Goal: Task Accomplishment & Management: Complete application form

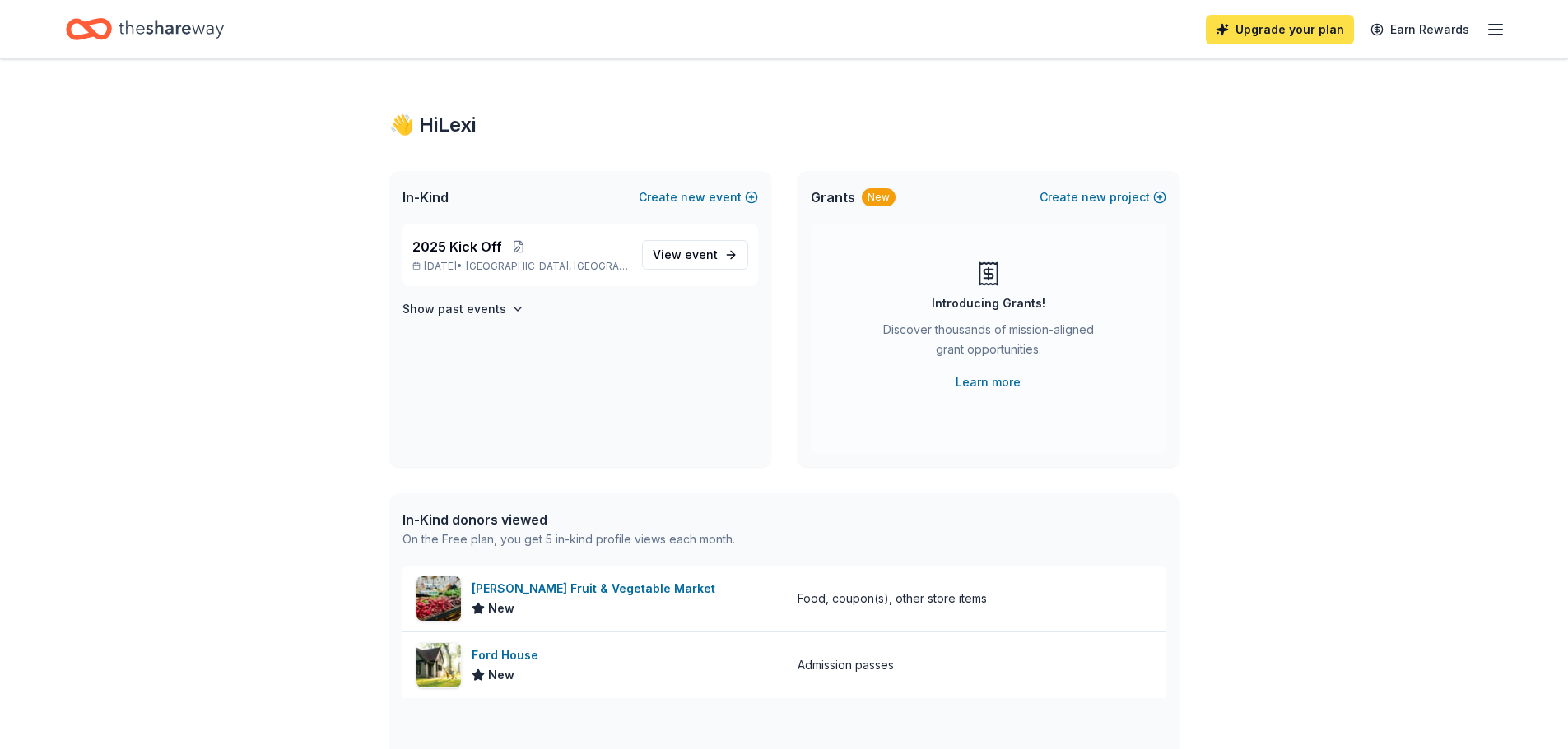
click at [1295, 28] on link "Upgrade your plan" at bounding box center [1280, 29] width 148 height 29
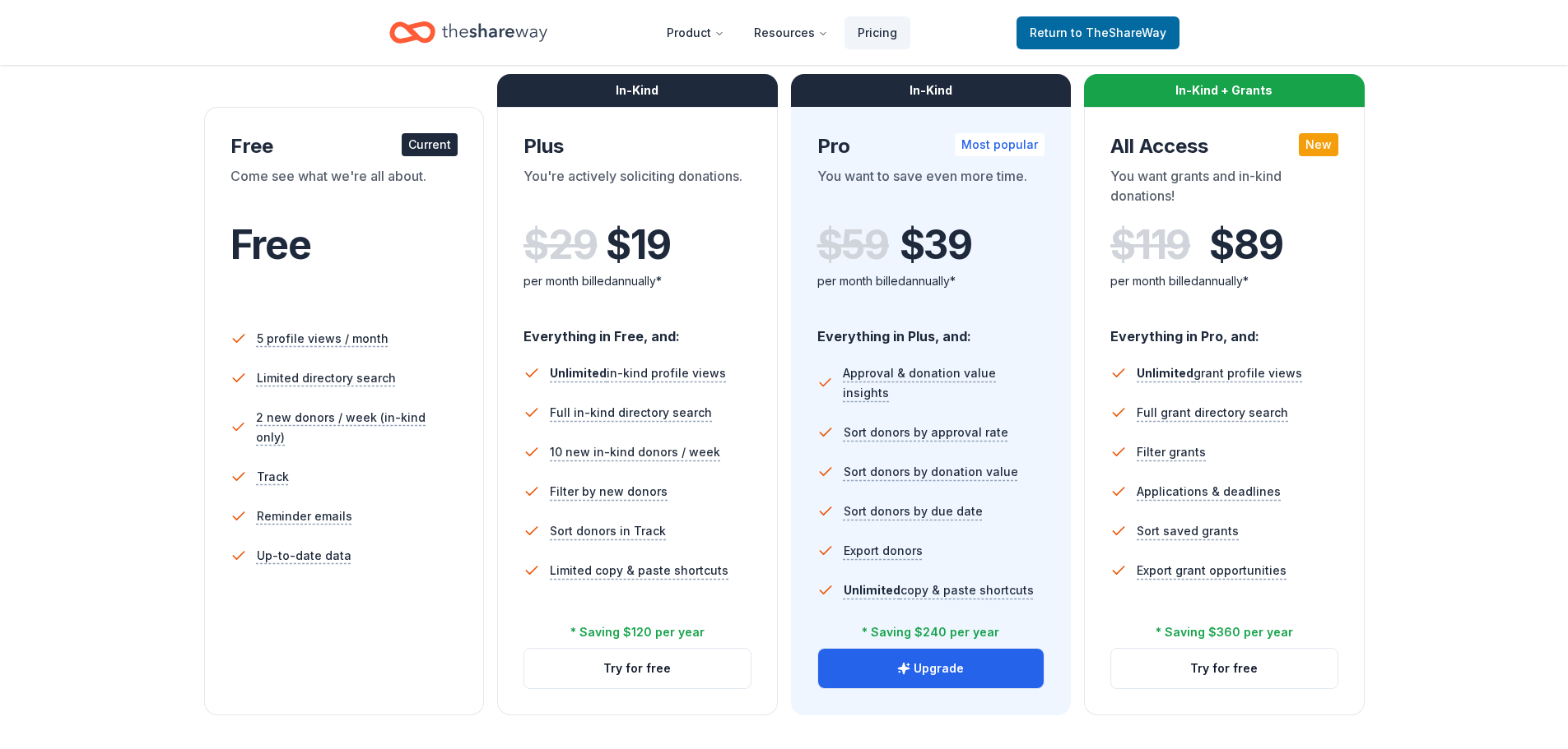
scroll to position [247, 0]
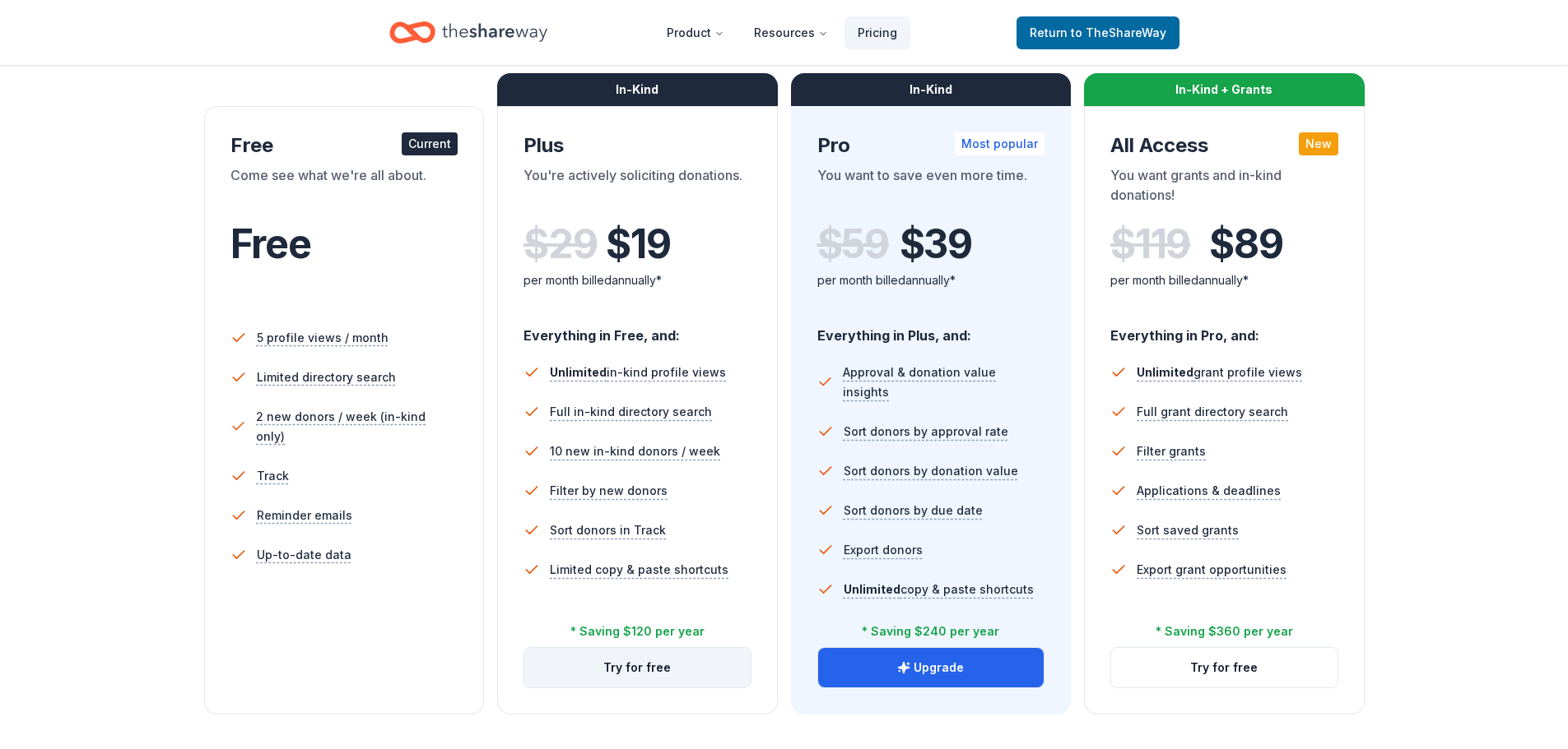
click at [642, 674] on button "Try for free" at bounding box center [637, 668] width 227 height 40
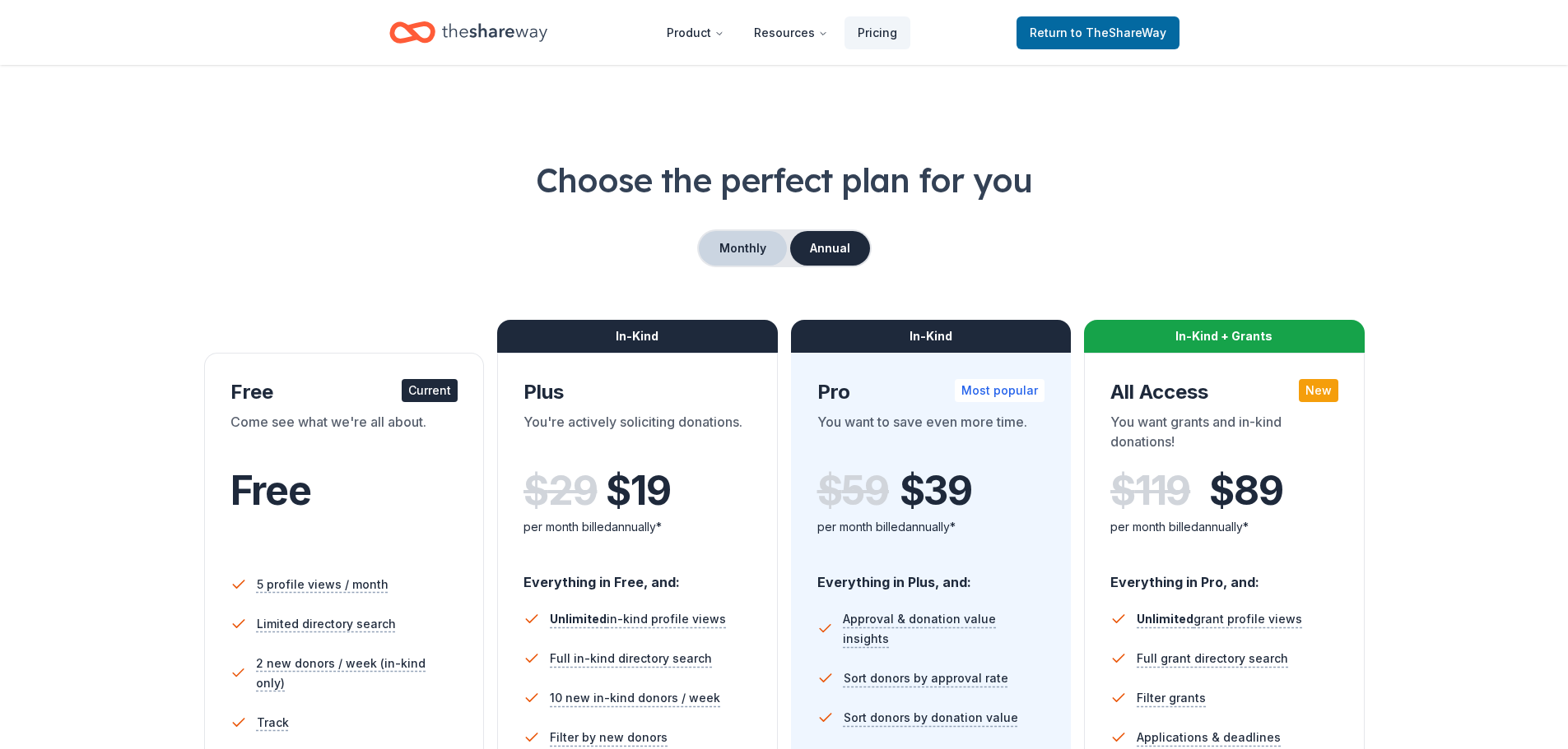
click at [747, 234] on button "Monthly" at bounding box center [743, 248] width 88 height 34
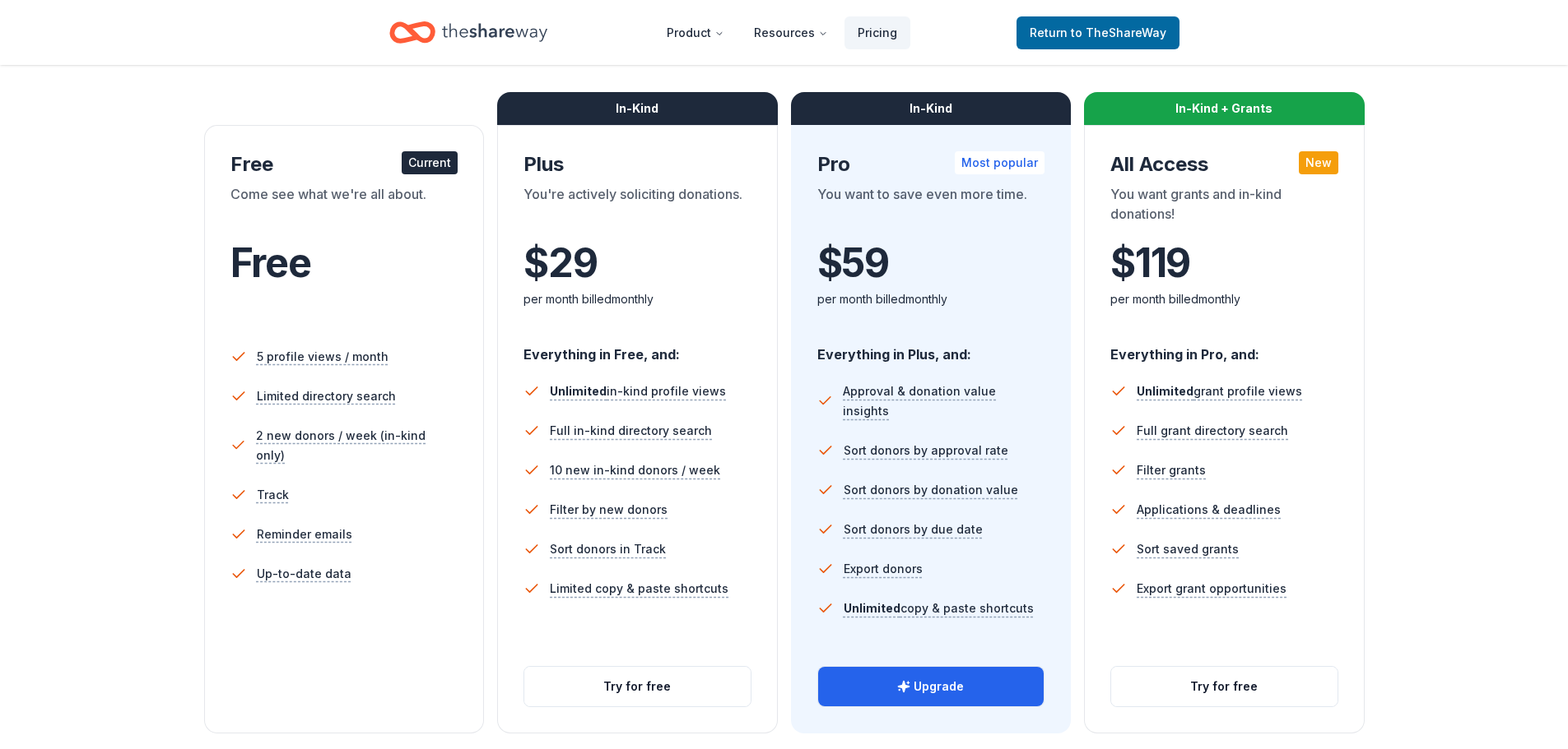
scroll to position [411, 0]
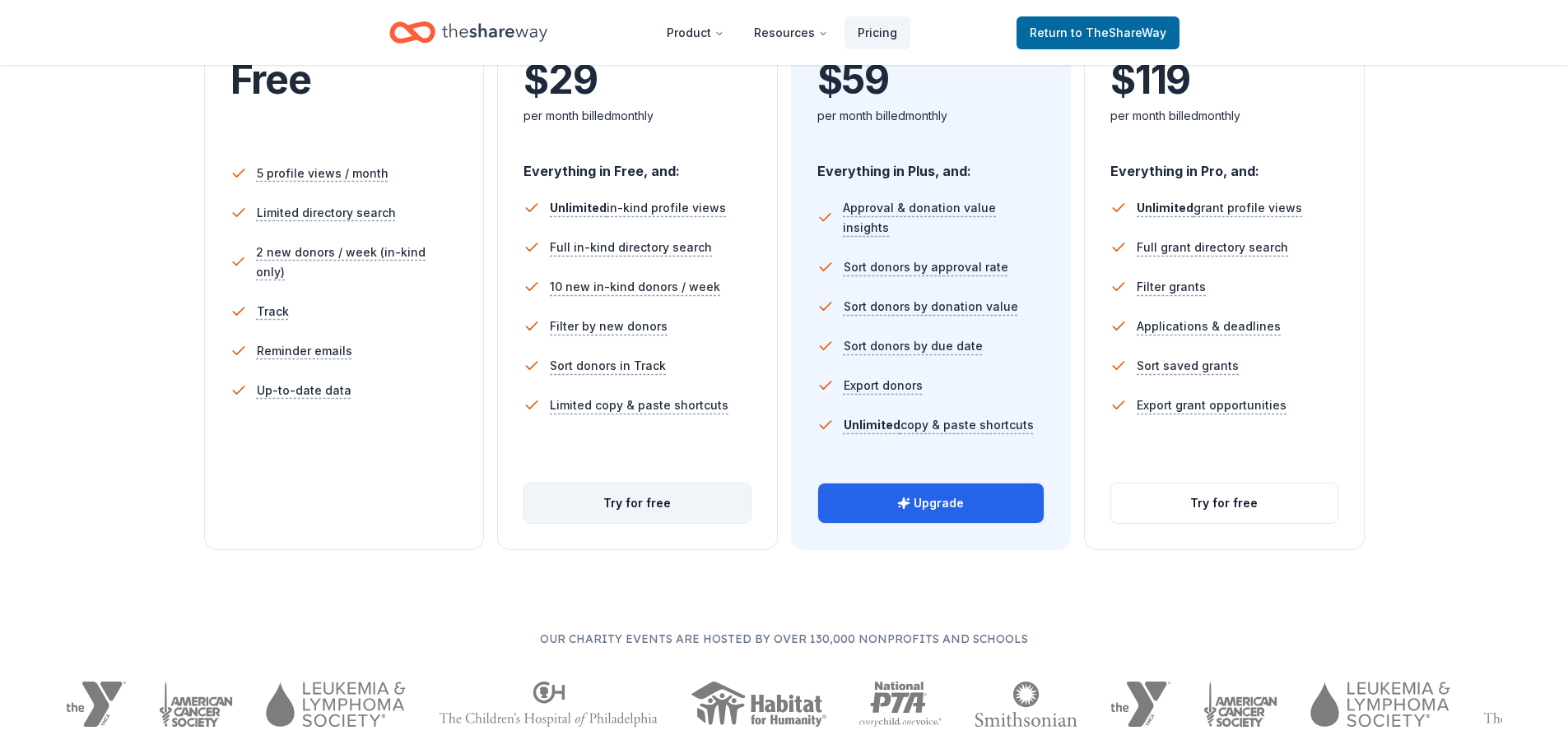
click at [637, 502] on button "Try for free" at bounding box center [637, 503] width 227 height 40
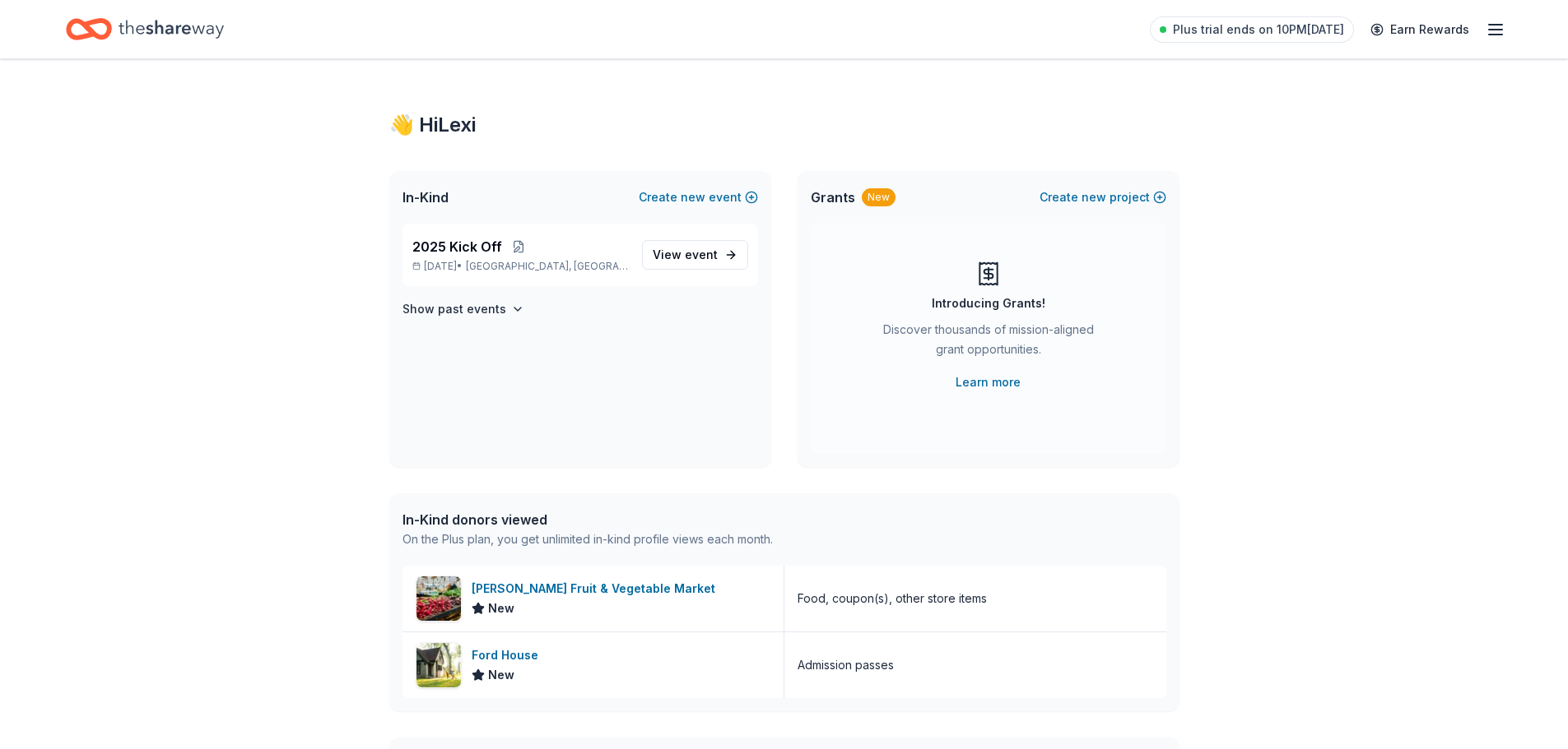
click at [136, 36] on icon "Home" at bounding box center [171, 29] width 105 height 34
click at [177, 29] on icon "Home" at bounding box center [171, 28] width 105 height 18
click at [471, 241] on span "2025 Kick Off" at bounding box center [457, 247] width 90 height 20
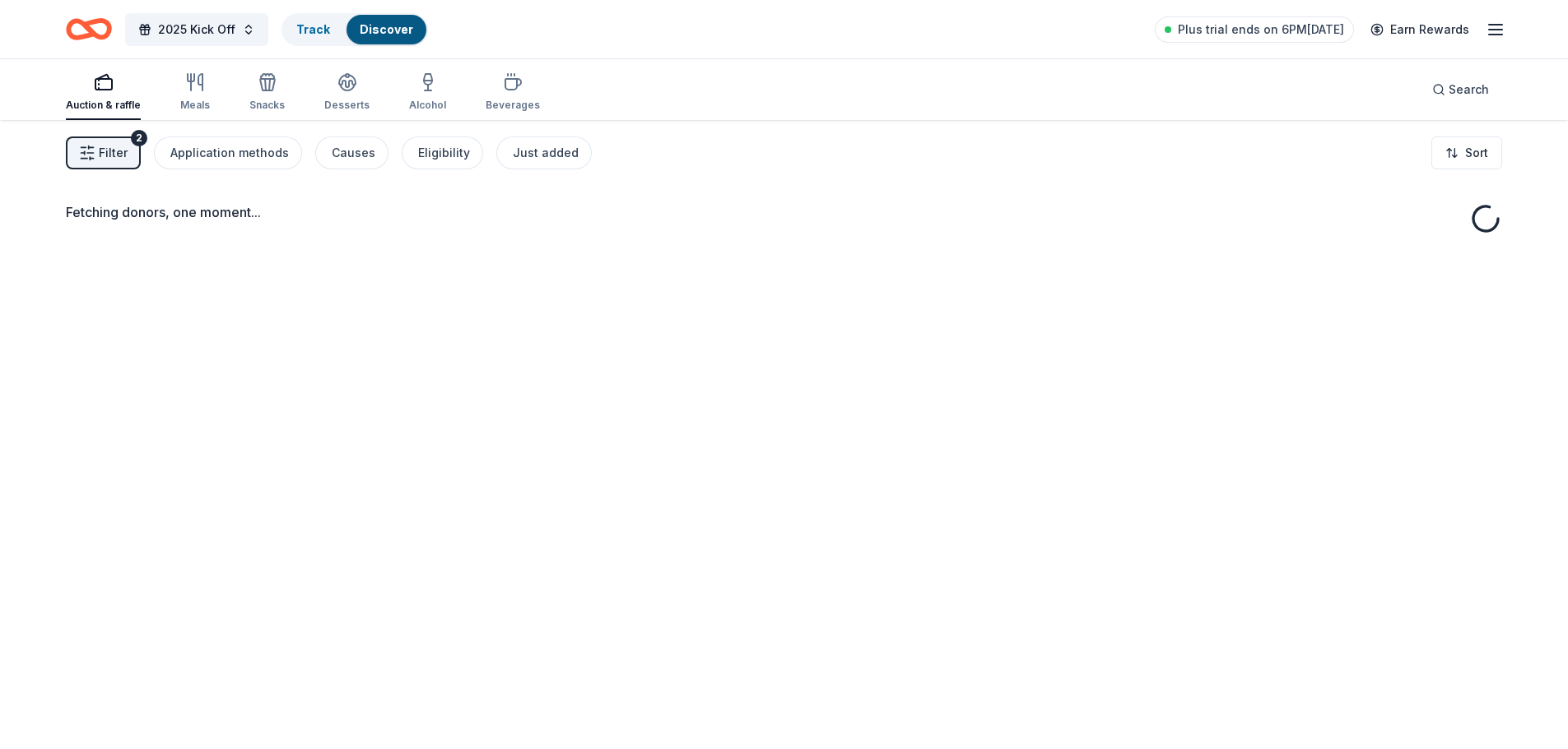
click at [93, 145] on icon "button" at bounding box center [86, 153] width 16 height 16
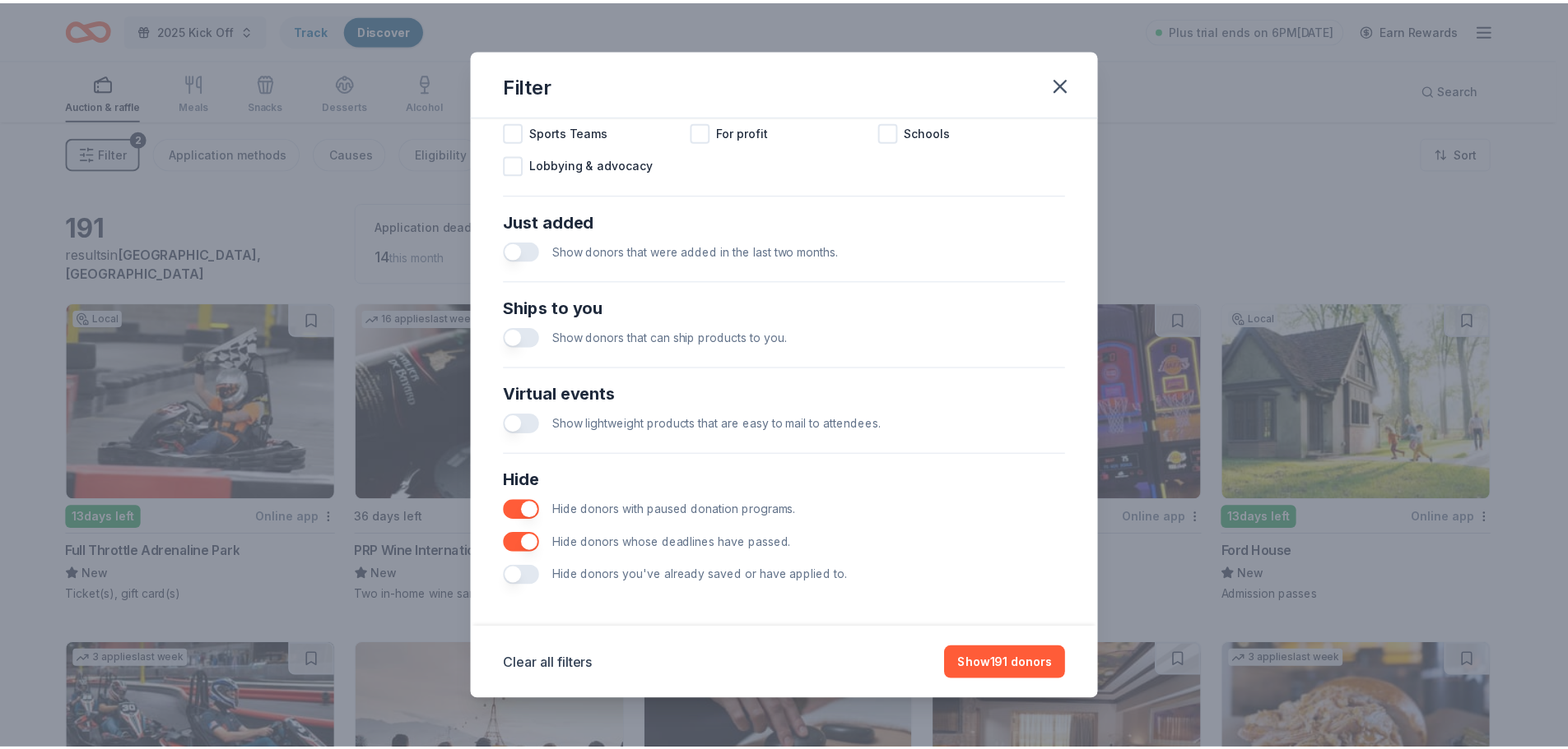
scroll to position [573, 0]
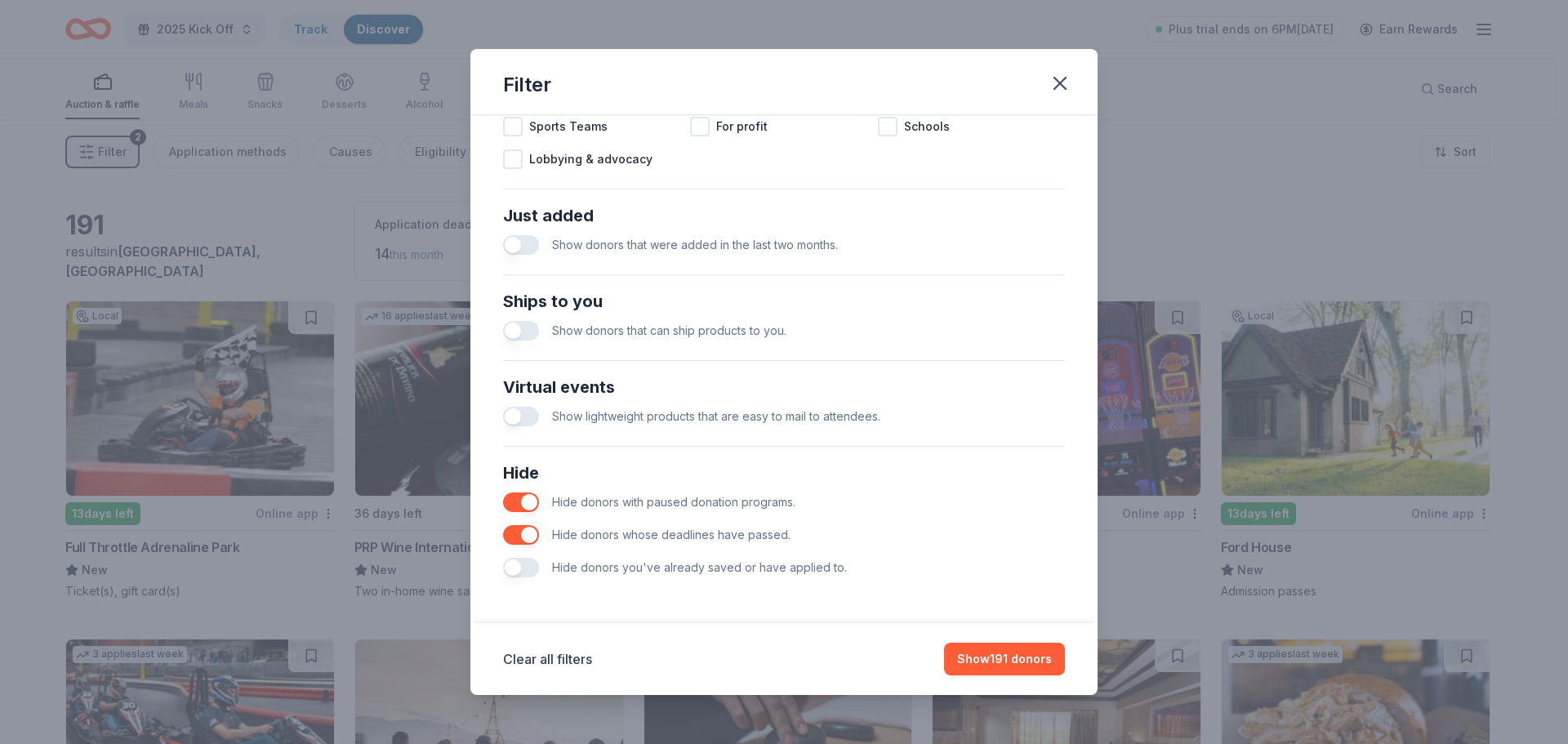
click at [655, 573] on span "Hide donors you've already saved or have applied to." at bounding box center [699, 567] width 295 height 14
click at [521, 568] on button "button" at bounding box center [520, 568] width 36 height 20
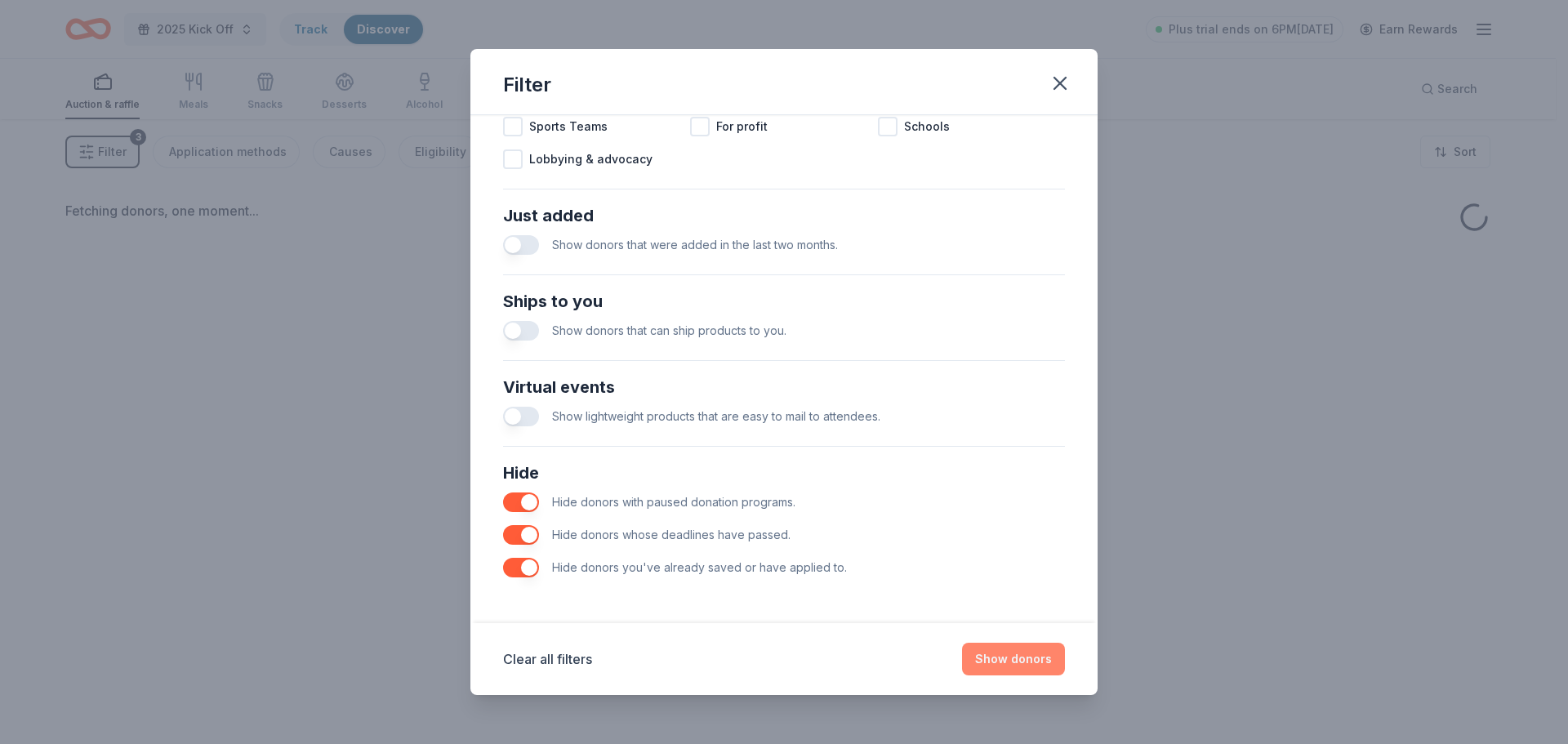
click at [1027, 658] on button "Show donors" at bounding box center [1013, 659] width 103 height 33
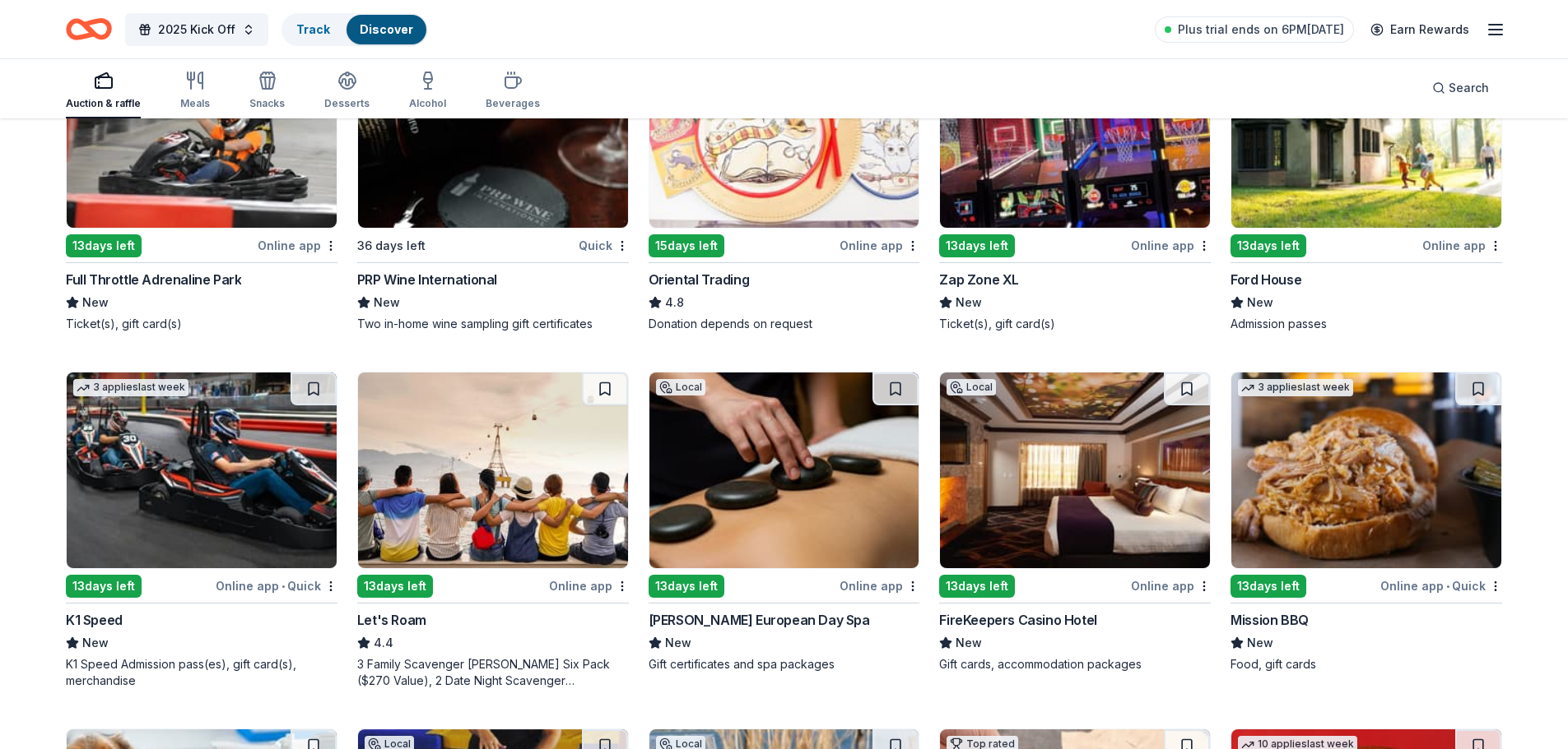
scroll to position [82, 0]
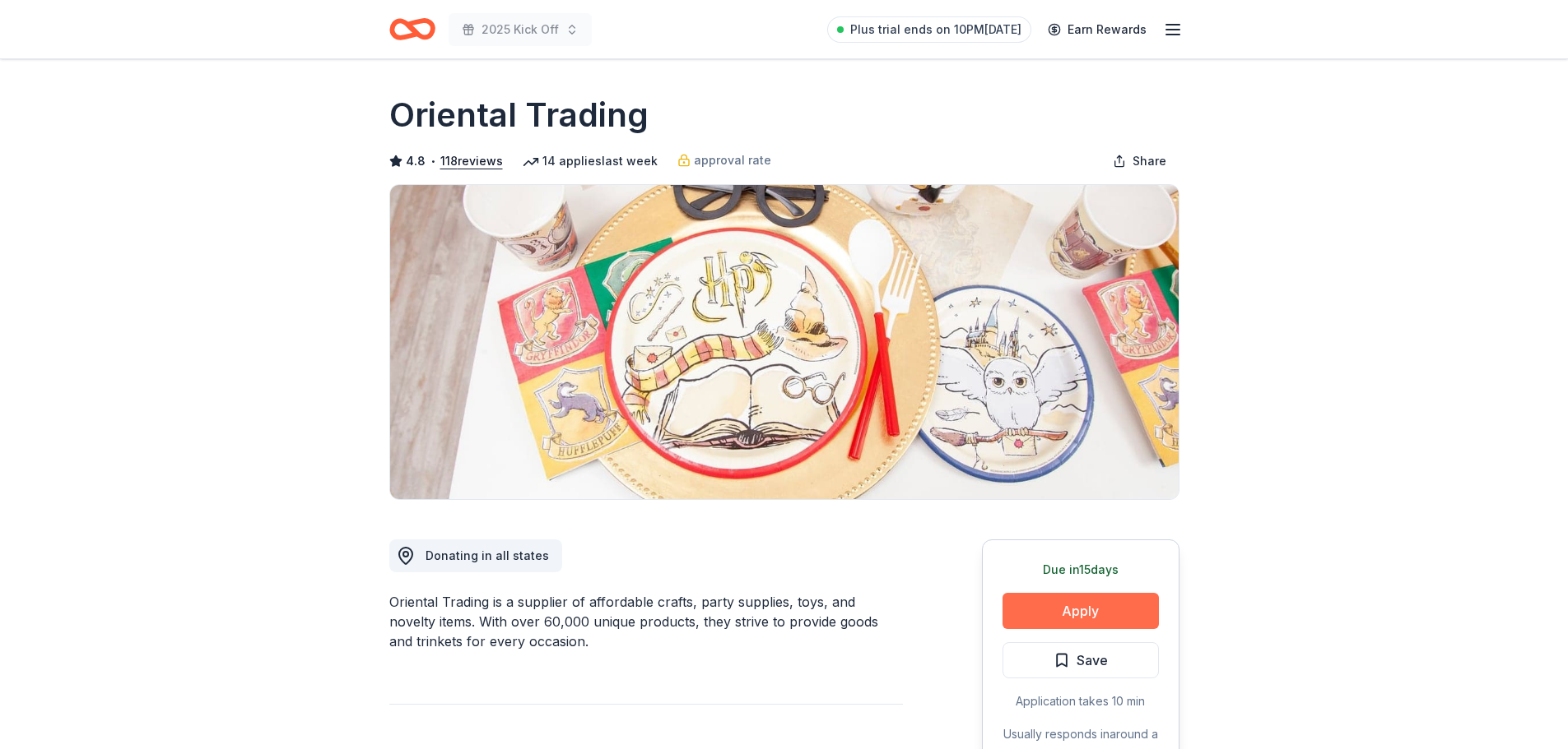
click at [1104, 620] on button "Apply" at bounding box center [1080, 612] width 157 height 36
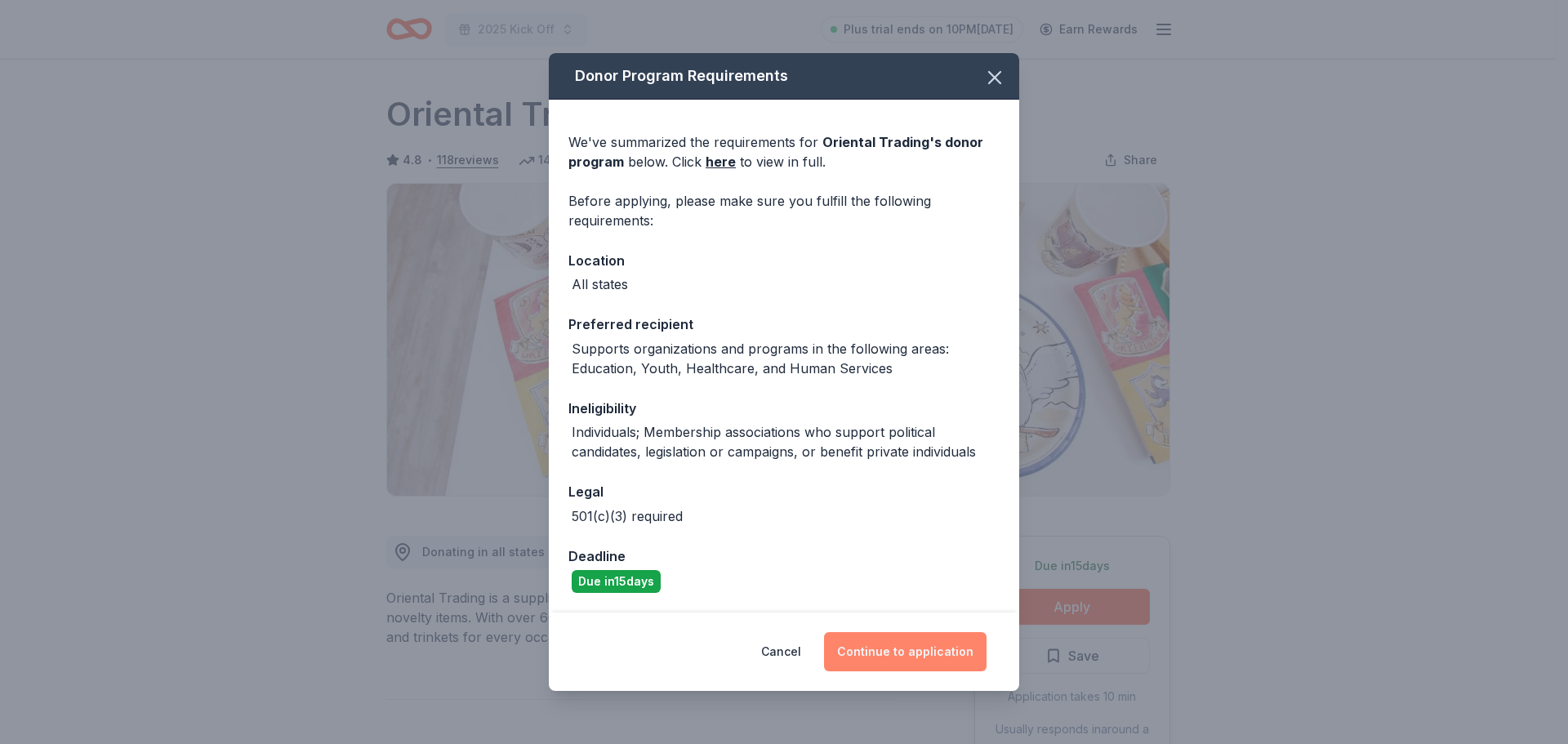
click at [929, 659] on button "Continue to application" at bounding box center [904, 653] width 163 height 40
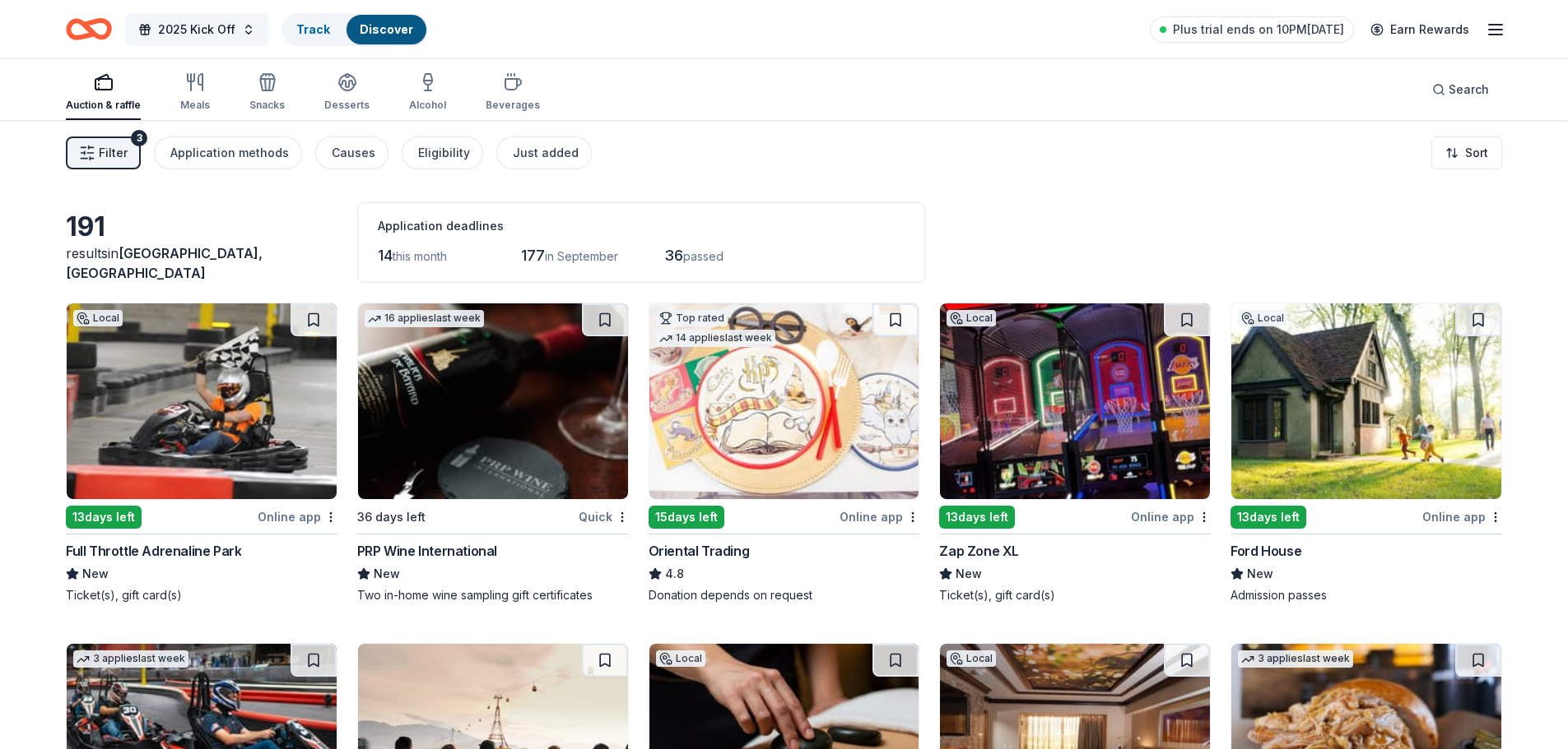
click at [221, 38] on span "2025 Kick Off" at bounding box center [197, 29] width 78 height 20
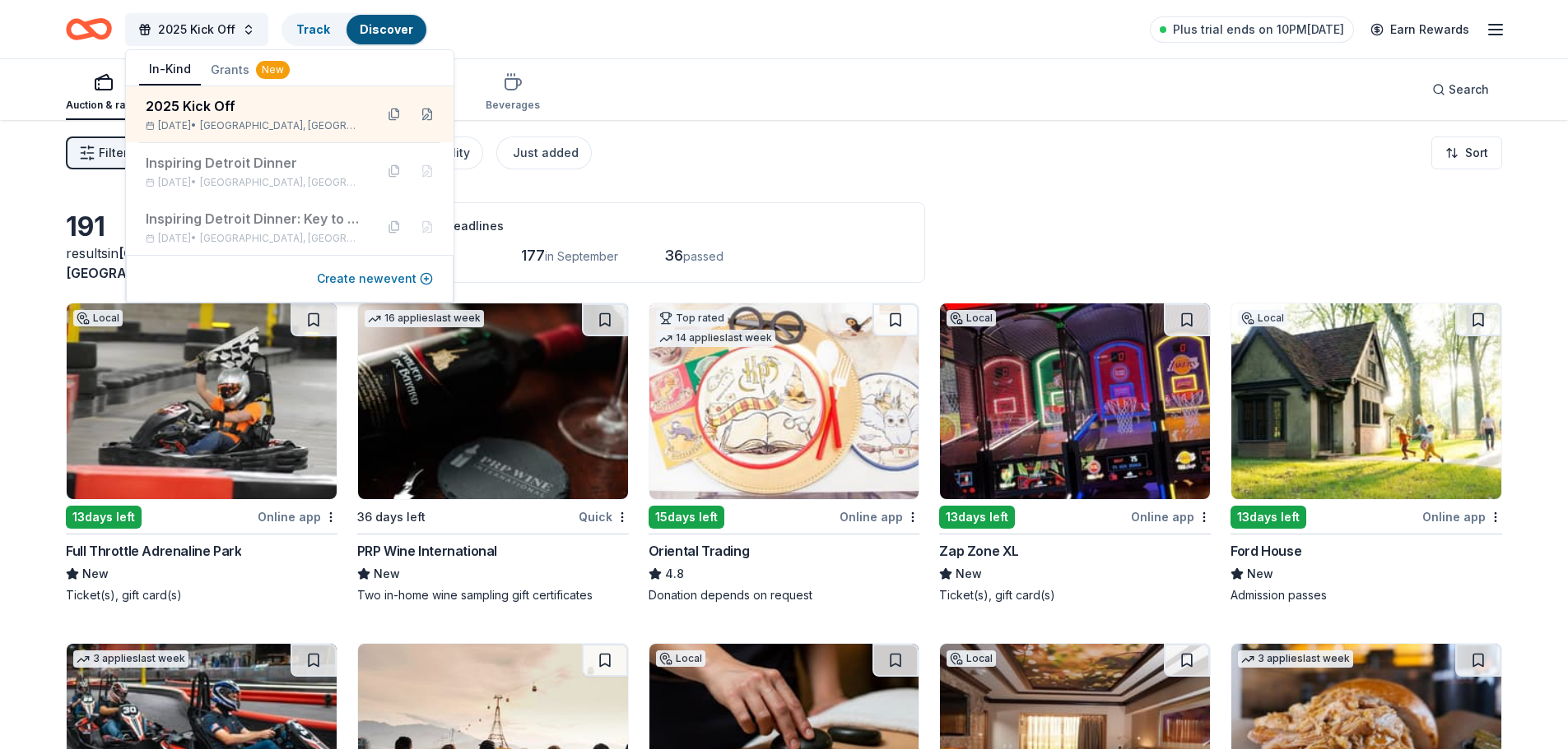
click at [367, 283] on button "Create new event" at bounding box center [375, 279] width 116 height 20
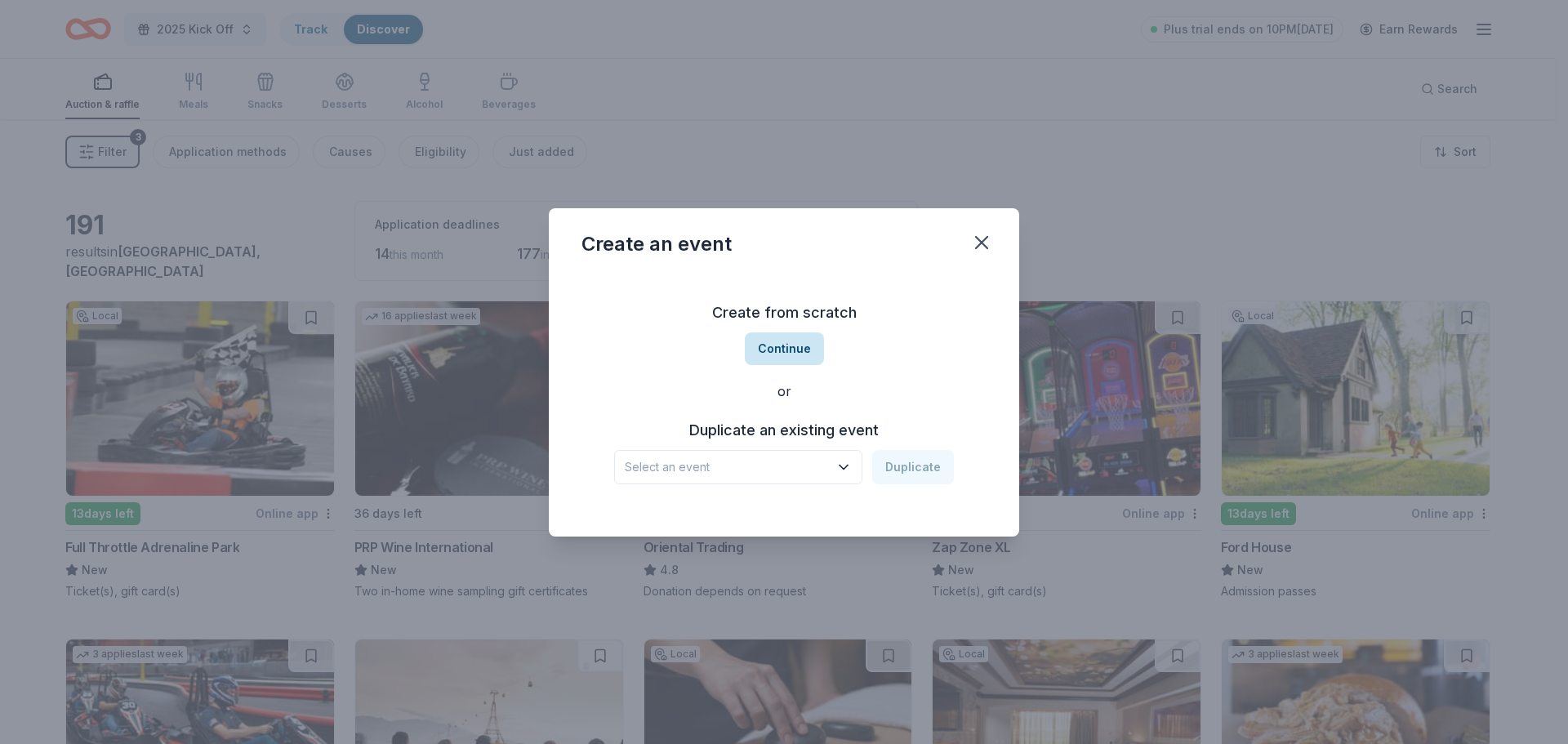
click at [803, 348] on button "Continue" at bounding box center [784, 348] width 79 height 33
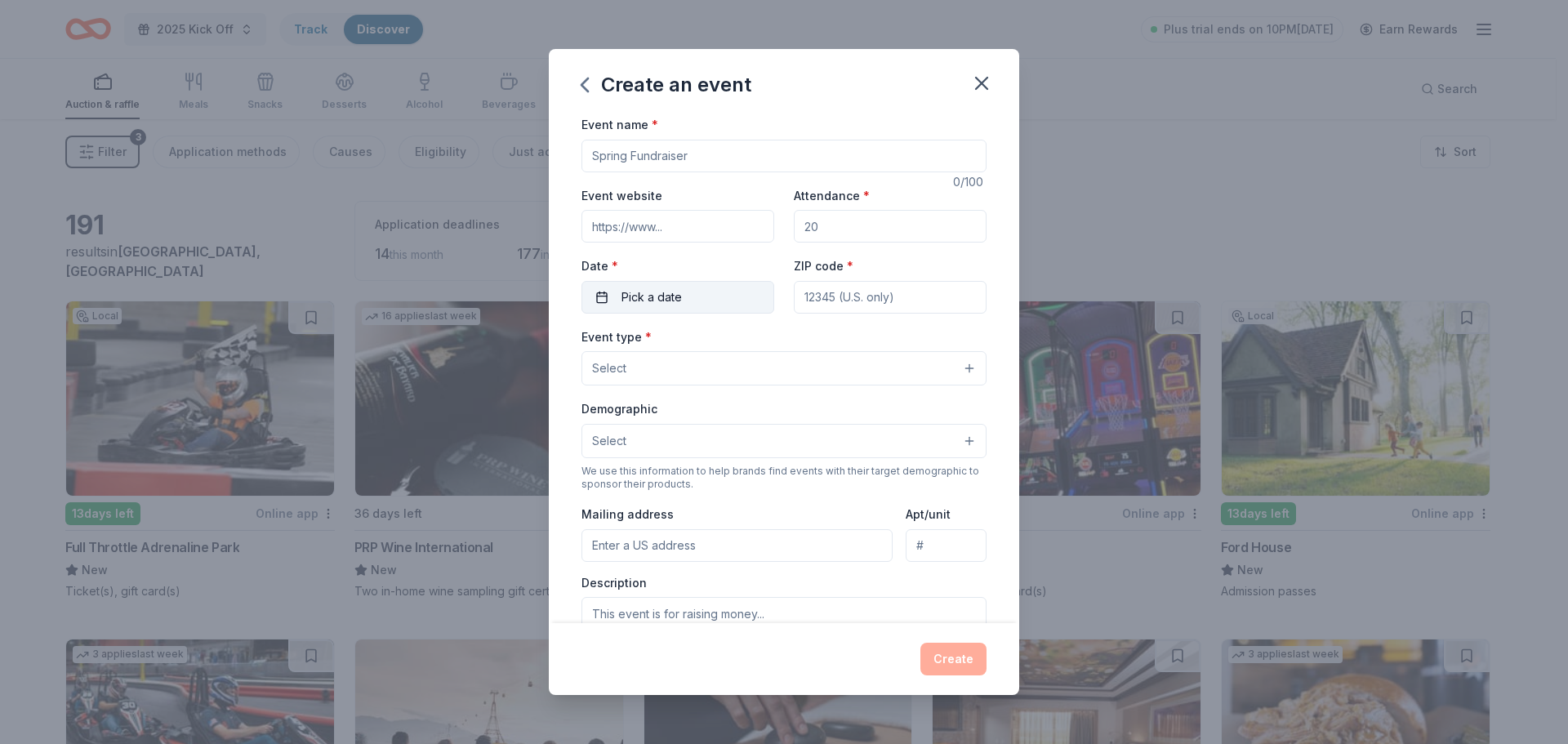
click at [681, 291] on button "Pick a date" at bounding box center [678, 297] width 193 height 33
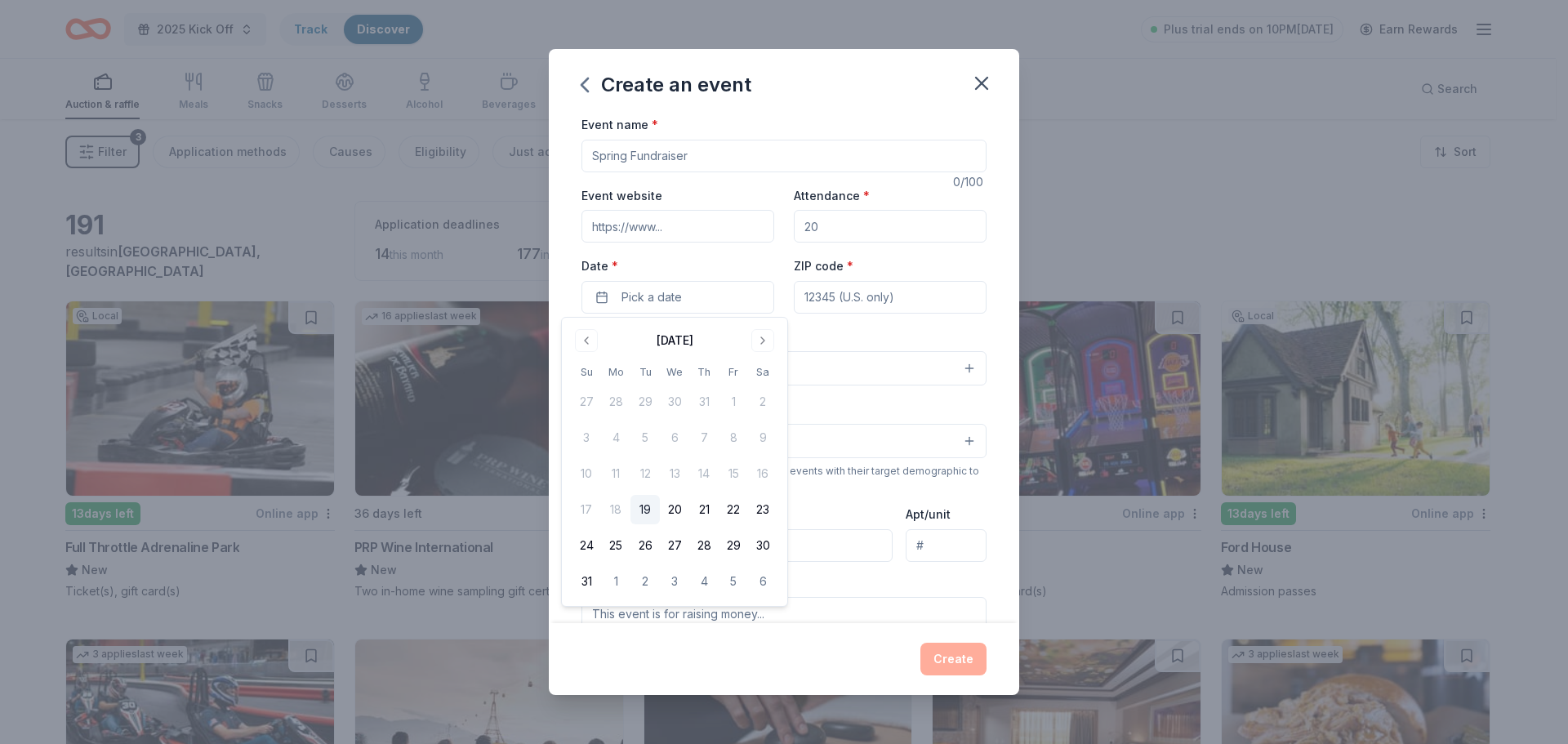
click at [841, 629] on div "Create" at bounding box center [784, 659] width 471 height 72
click at [984, 78] on icon "button" at bounding box center [982, 83] width 23 height 23
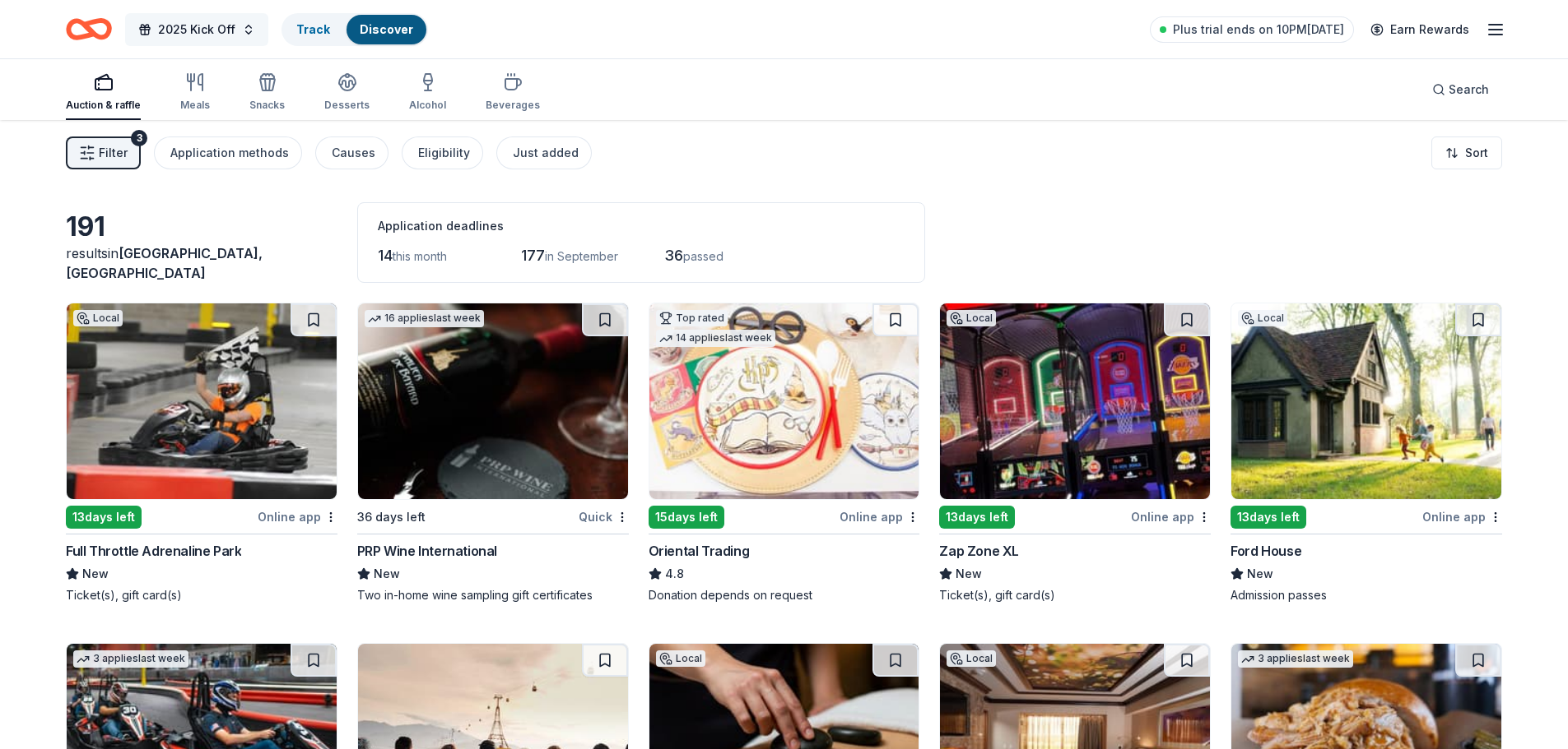
click at [213, 29] on span "2025 Kick Off" at bounding box center [197, 29] width 78 height 20
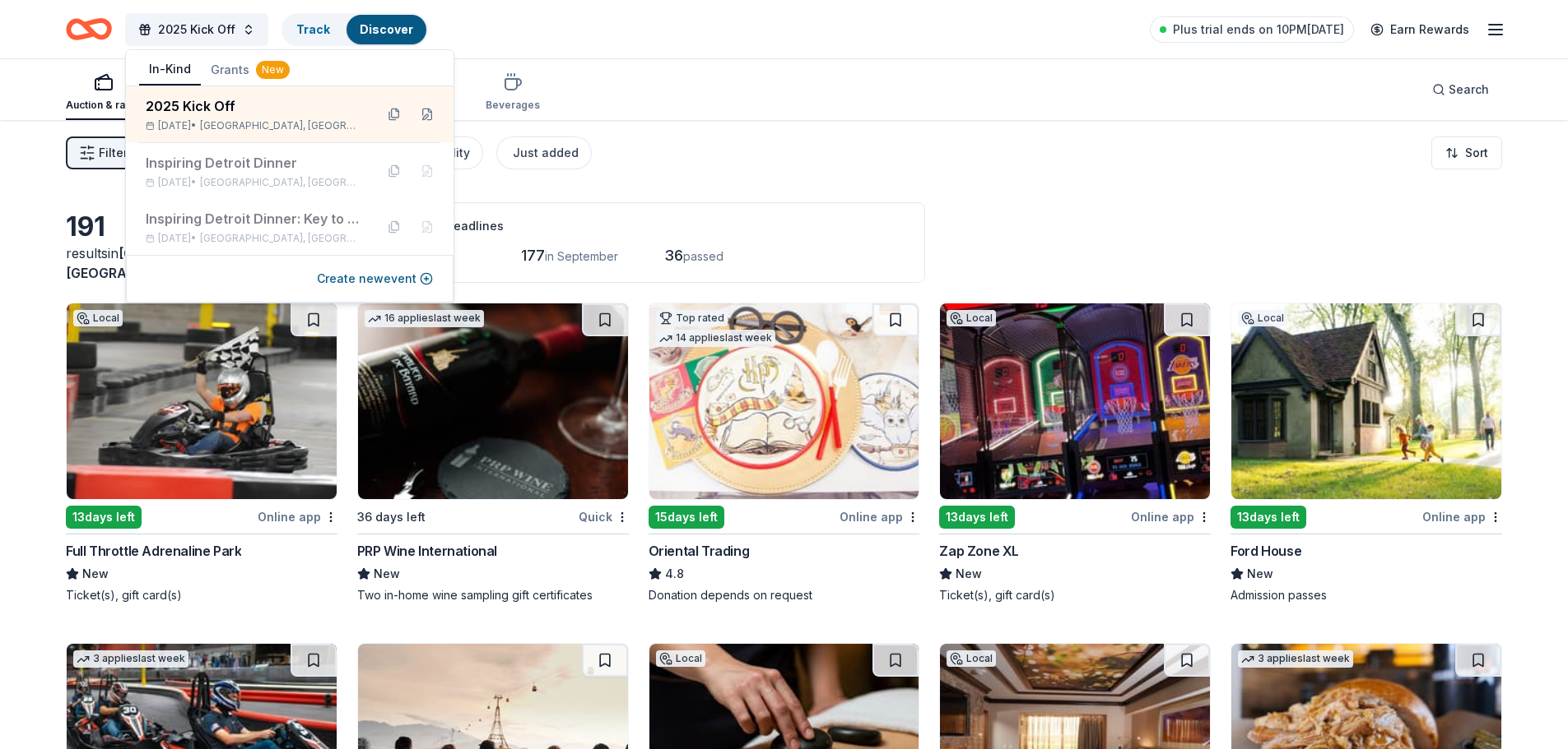
click at [353, 289] on div "Create new event" at bounding box center [289, 279] width 327 height 47
click at [371, 279] on button "Create new event" at bounding box center [375, 279] width 116 height 20
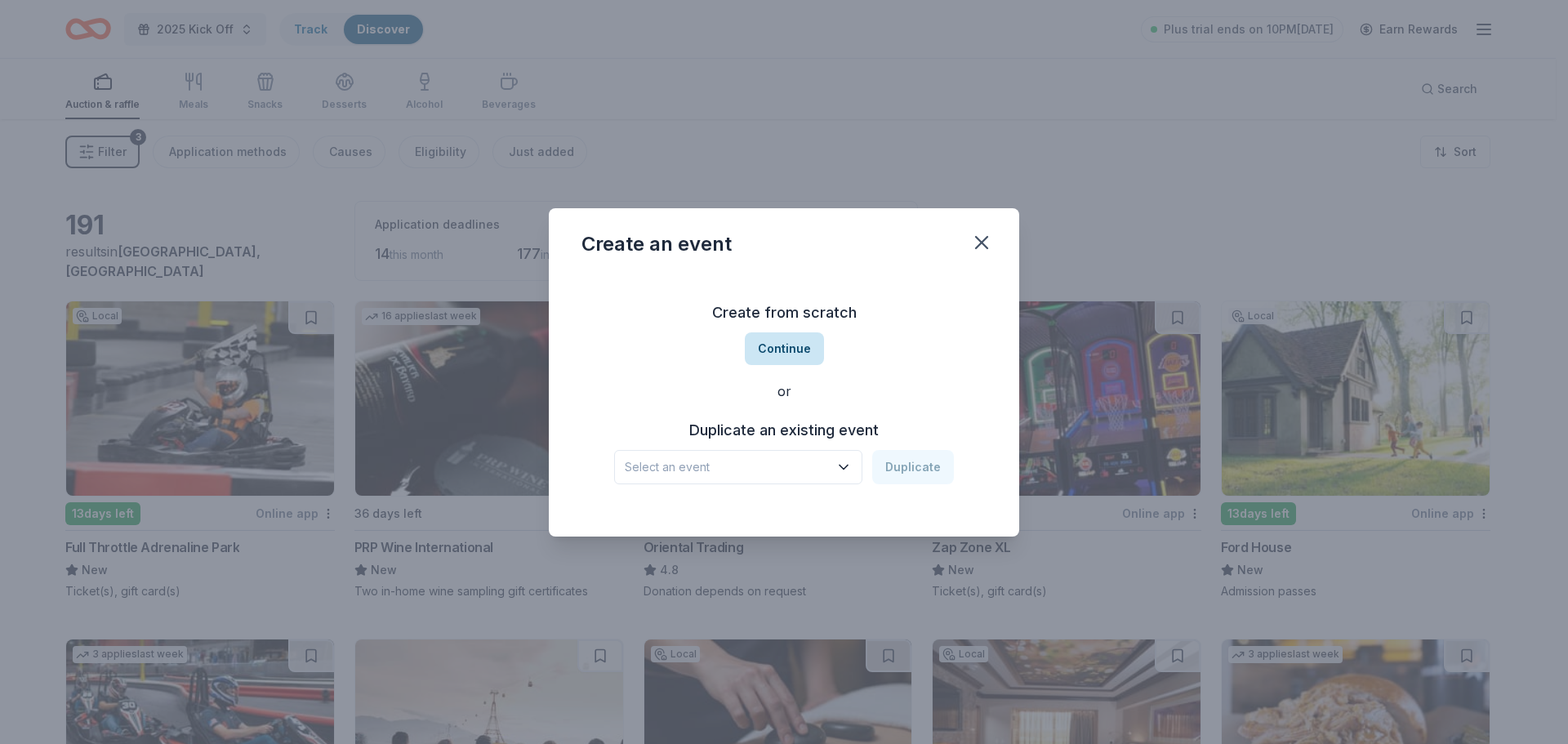
click at [787, 341] on button "Continue" at bounding box center [784, 348] width 79 height 33
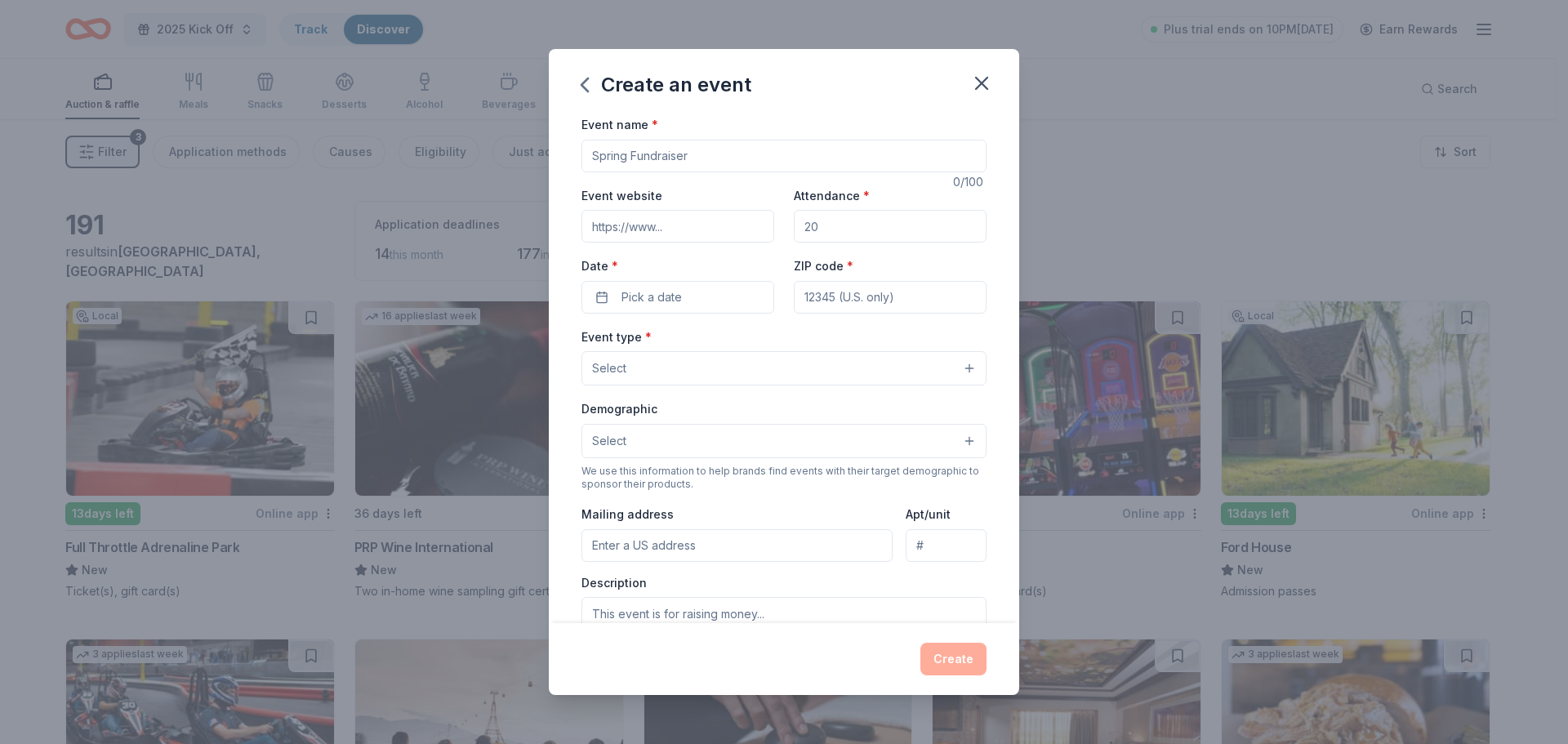
click at [656, 153] on input "Event name *" at bounding box center [784, 155] width 405 height 33
type input "Program Donations"
click at [855, 240] on input "Attendance *" at bounding box center [889, 226] width 193 height 33
click at [854, 237] on input "Attendance *" at bounding box center [889, 226] width 193 height 33
type input "1000"
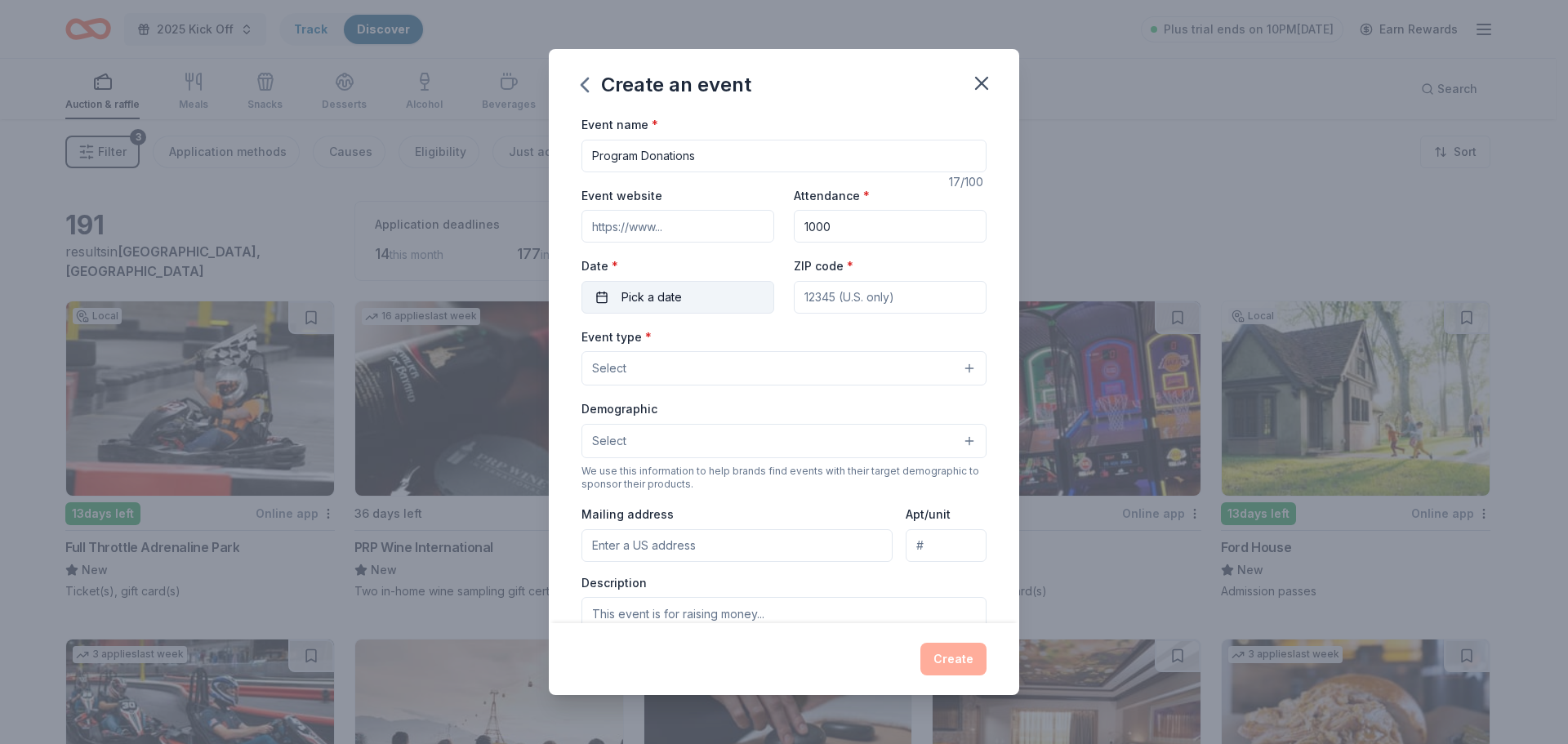
click at [669, 286] on button "Pick a date" at bounding box center [678, 297] width 193 height 33
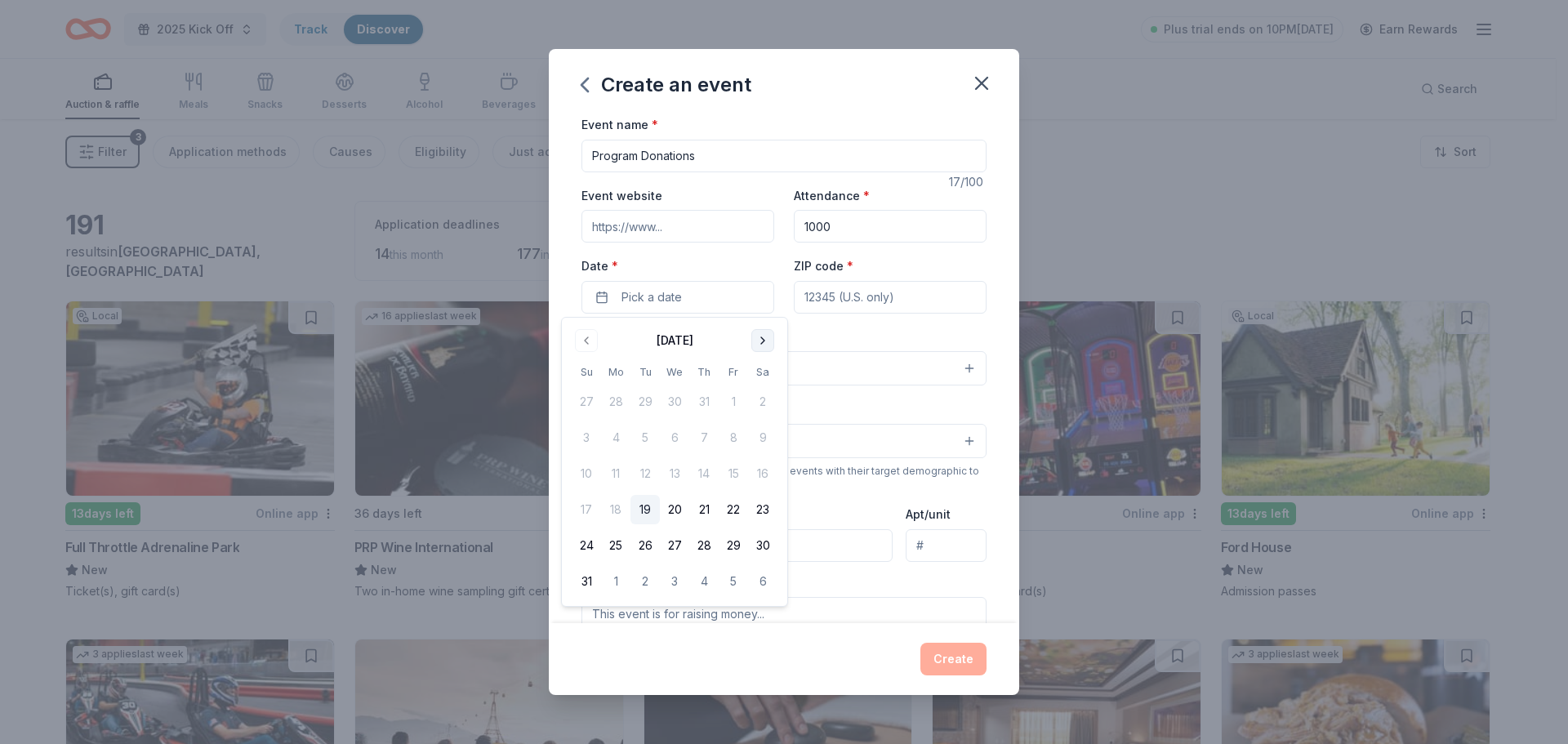
click at [768, 332] on button "Go to next month" at bounding box center [762, 341] width 23 height 23
click at [764, 333] on button "Go to next month" at bounding box center [762, 341] width 23 height 23
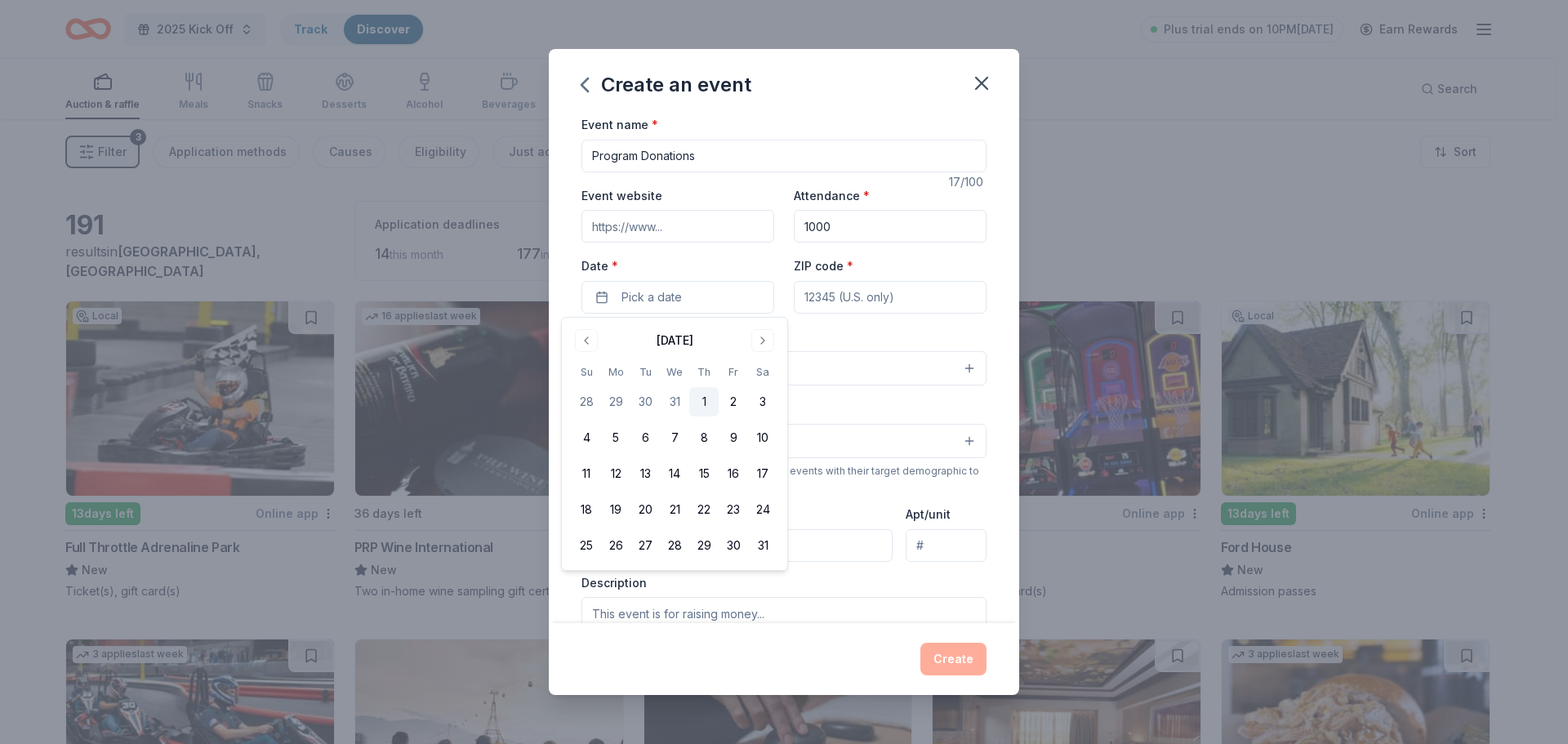
click at [698, 398] on button "1" at bounding box center [703, 401] width 29 height 29
click at [870, 298] on input "ZIP code *" at bounding box center [889, 297] width 193 height 33
type input "48033"
click at [676, 352] on button "Select" at bounding box center [784, 368] width 405 height 34
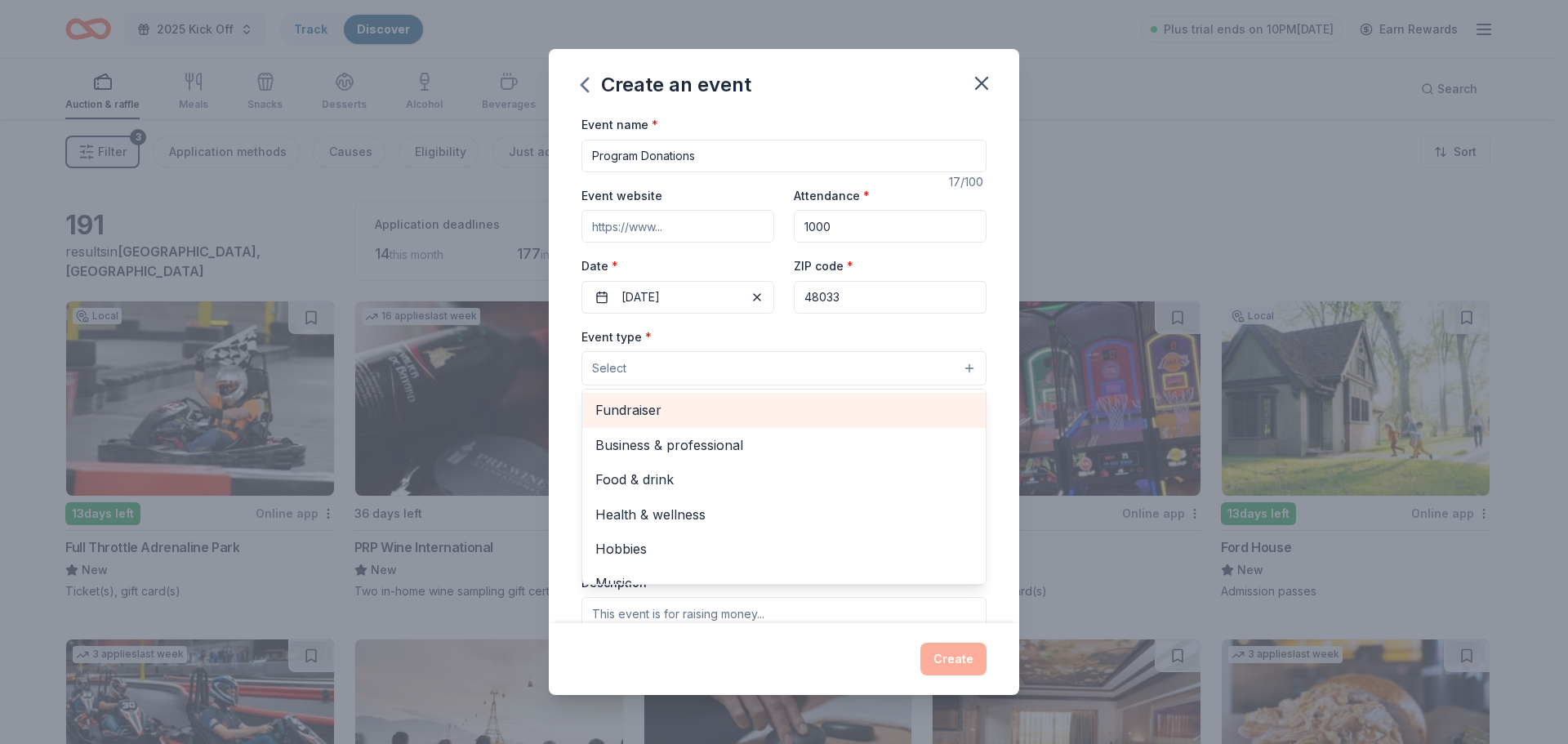
click at [663, 411] on span "Fundraiser" at bounding box center [784, 410] width 377 height 22
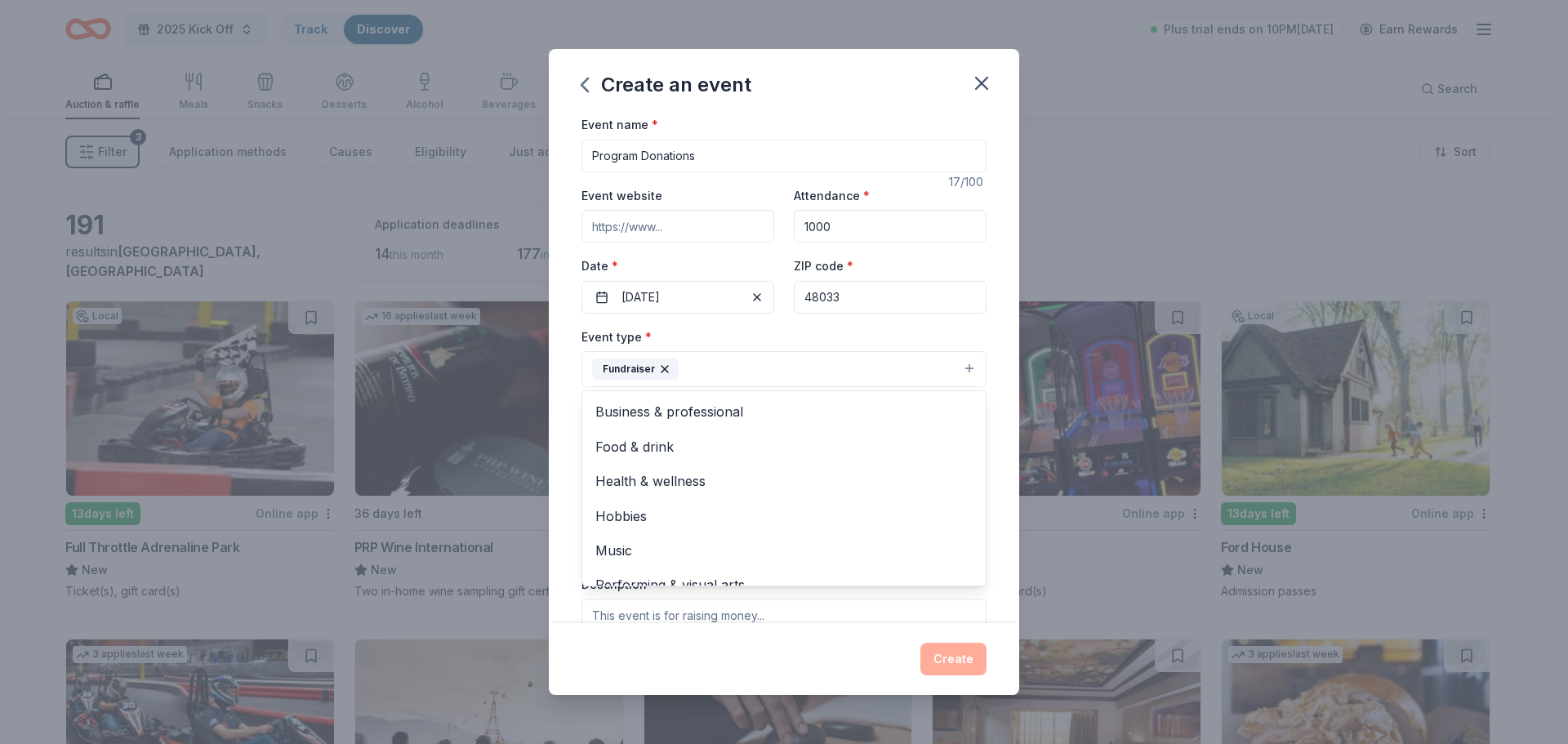
click at [558, 371] on div "Event name * Program Donations 17 /100 Event website Attendance * 1000 Date * 0…" at bounding box center [784, 368] width 471 height 509
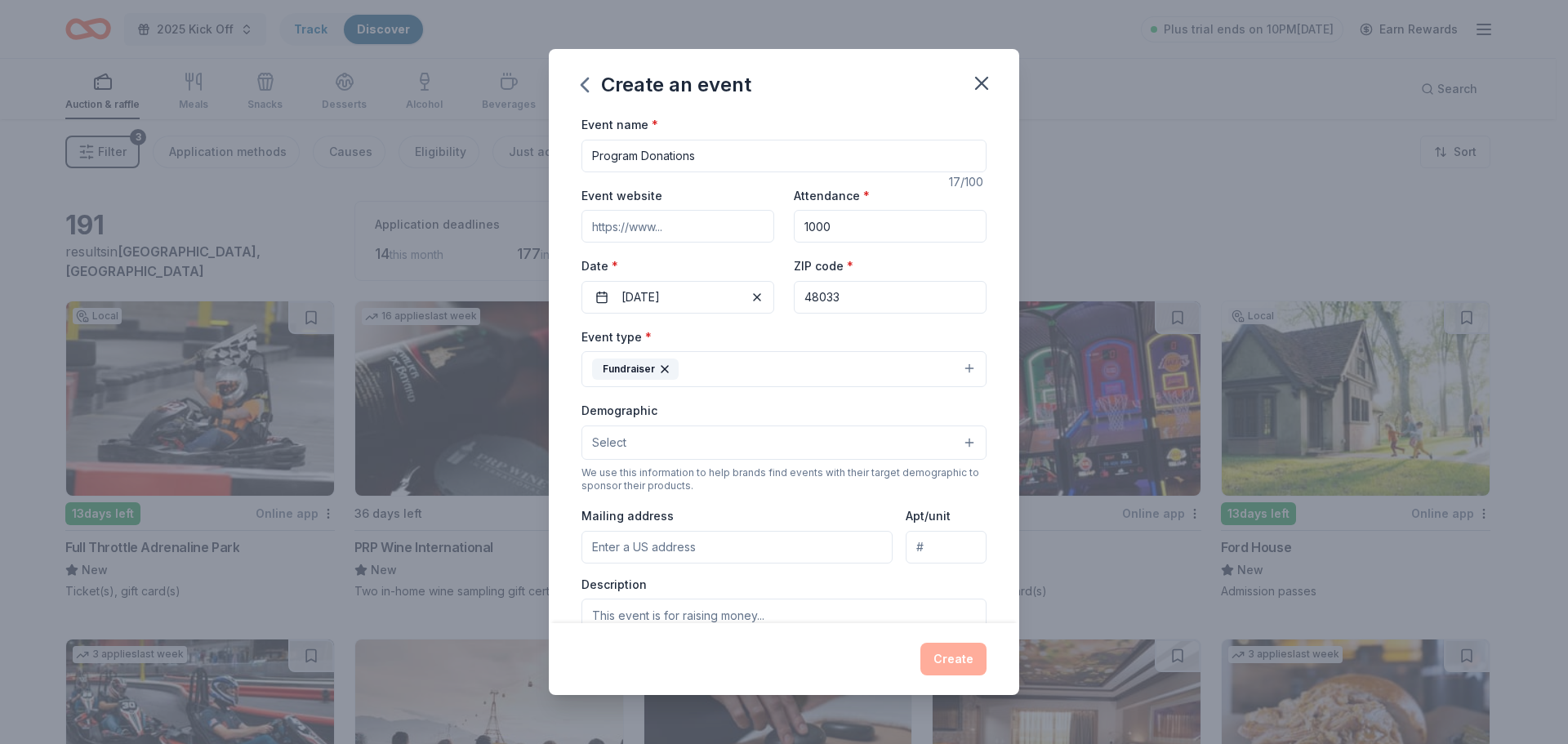
click at [703, 444] on button "Select" at bounding box center [784, 443] width 405 height 34
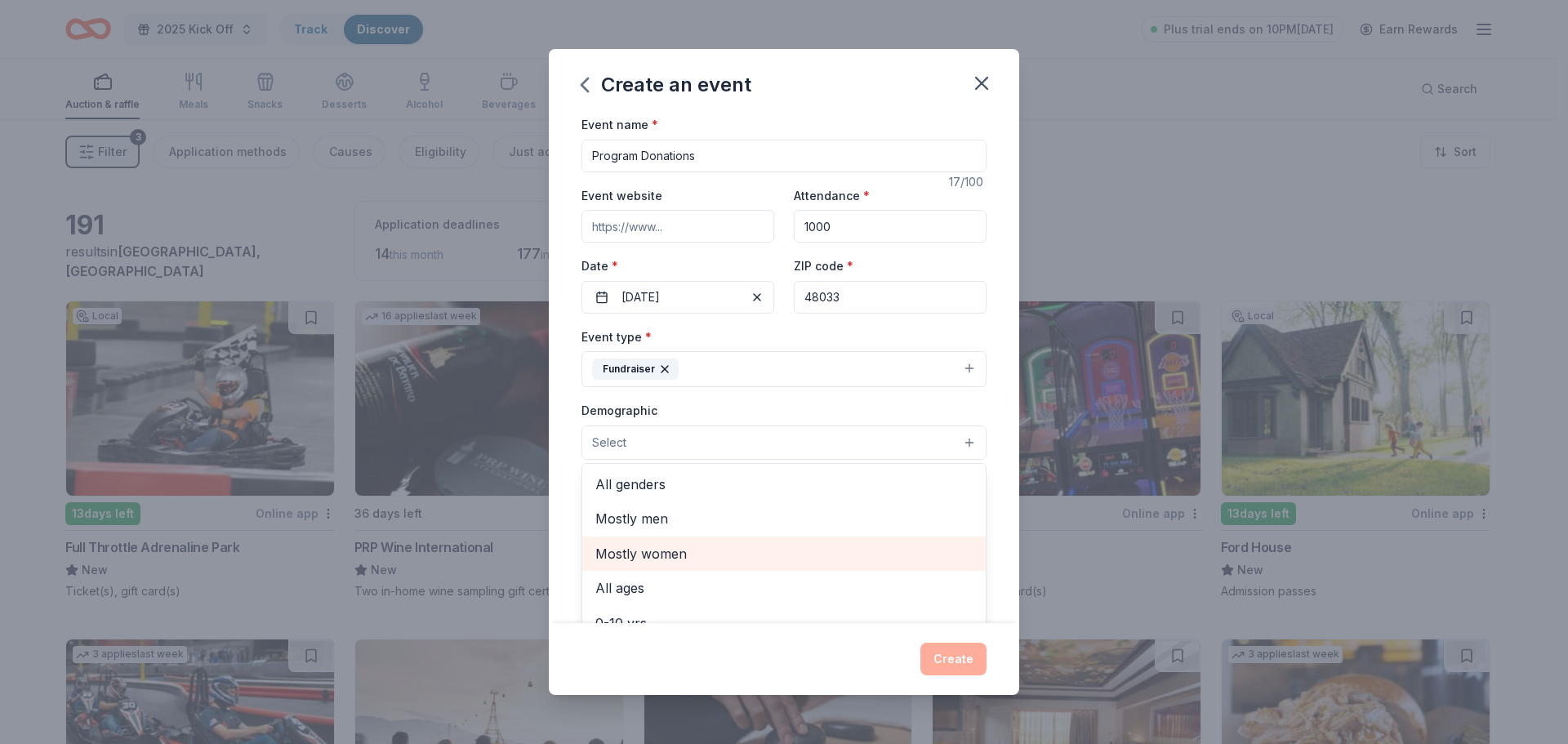
click at [669, 554] on span "Mostly women" at bounding box center [784, 554] width 377 height 22
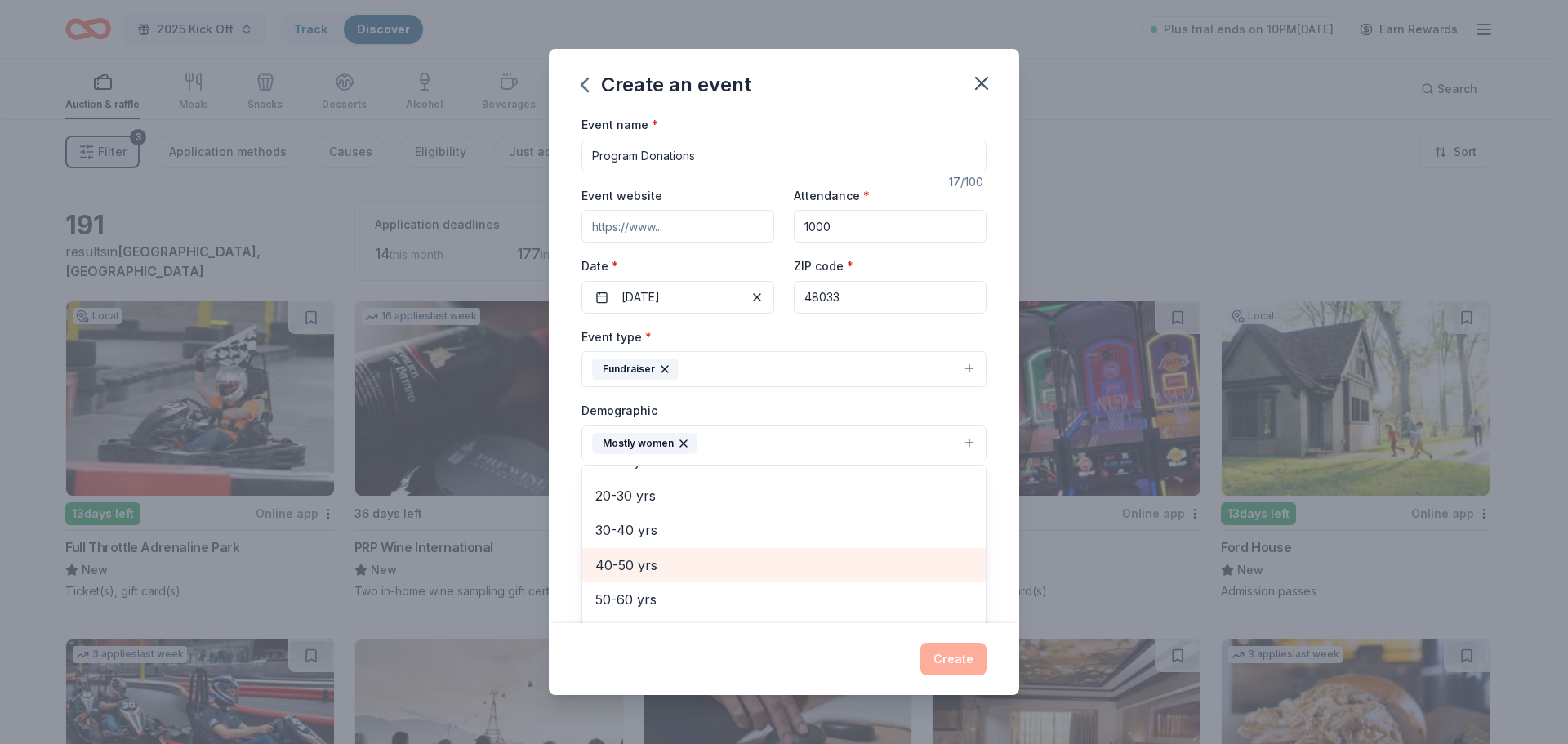
scroll to position [82, 0]
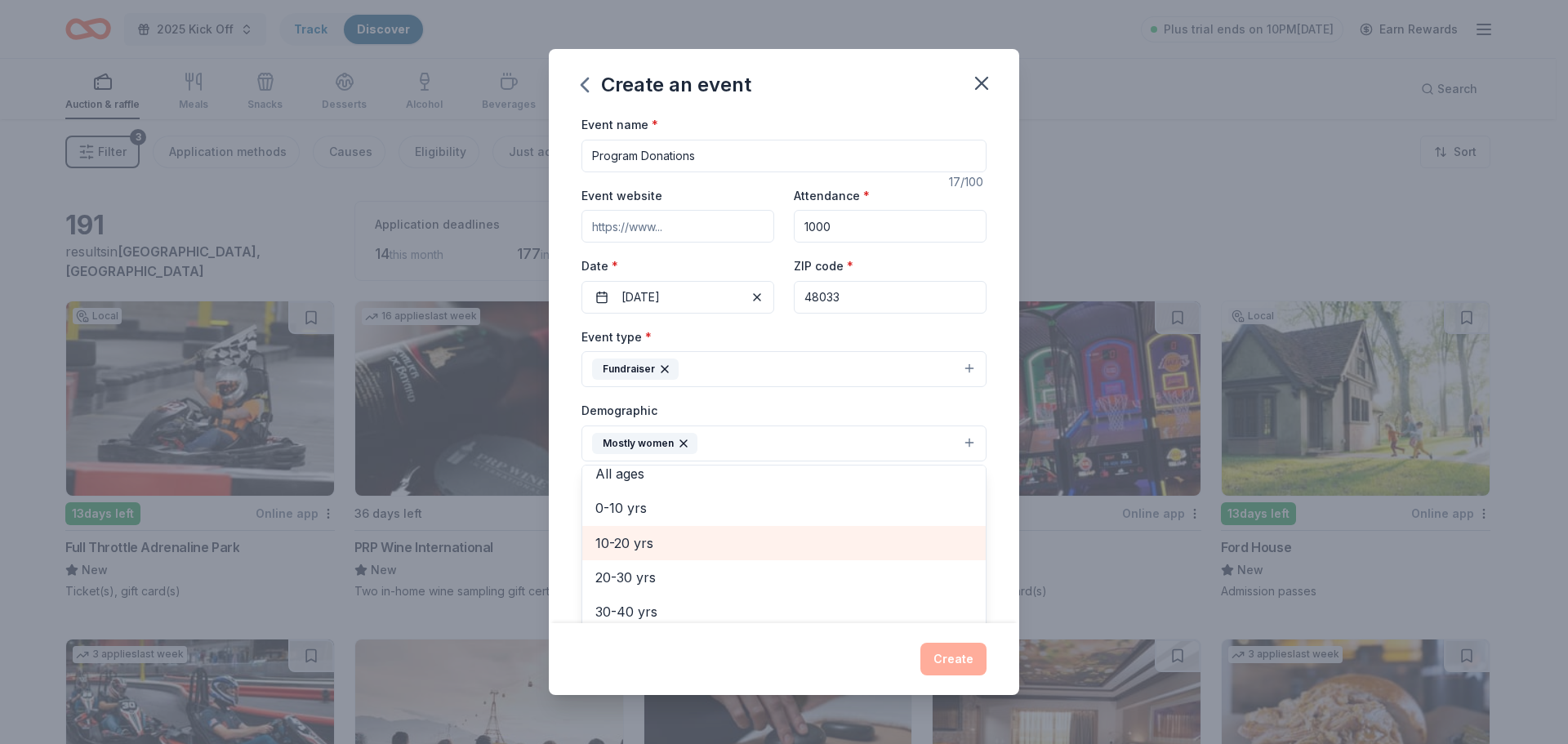
click at [653, 543] on span "10-20 yrs" at bounding box center [784, 543] width 377 height 22
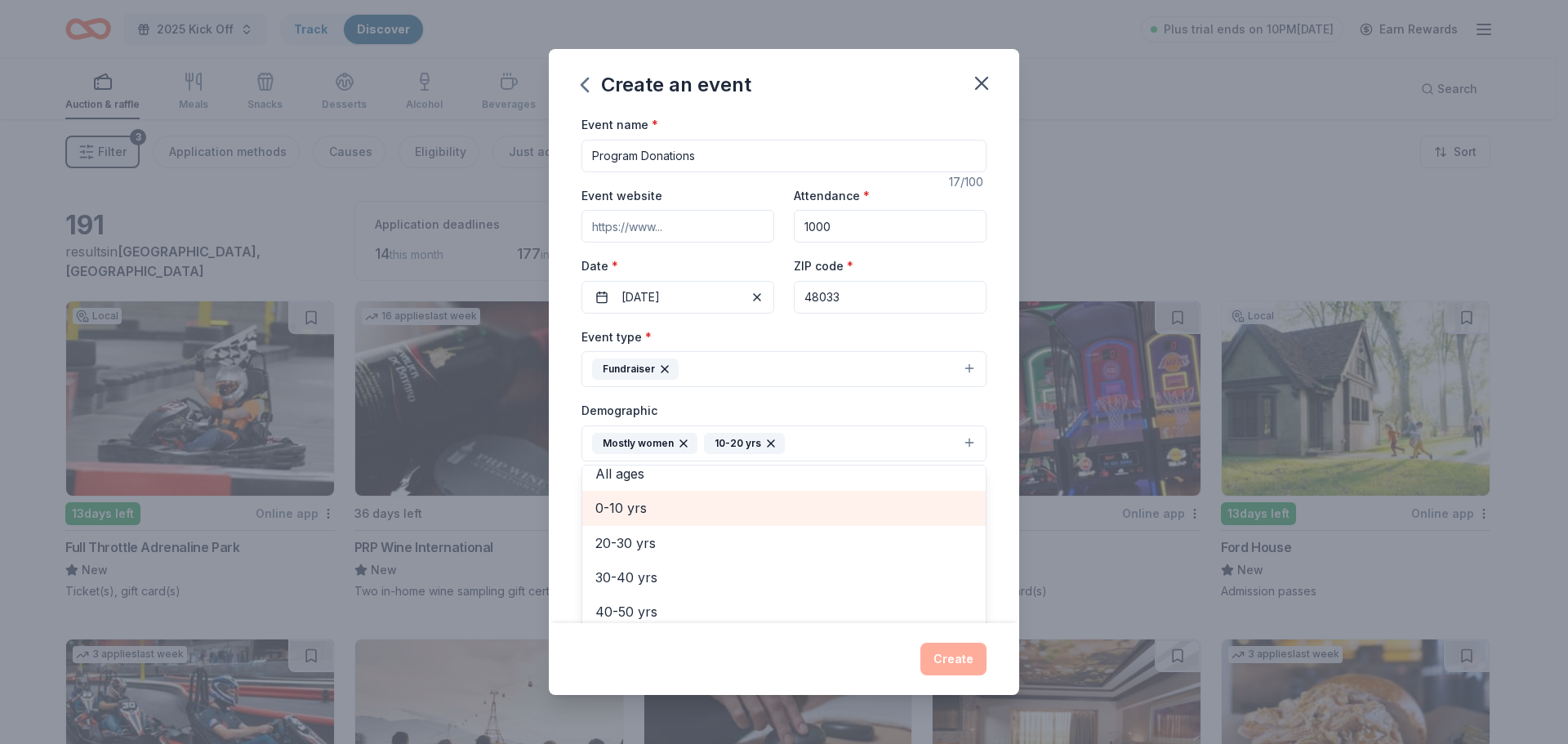
scroll to position [193, 0]
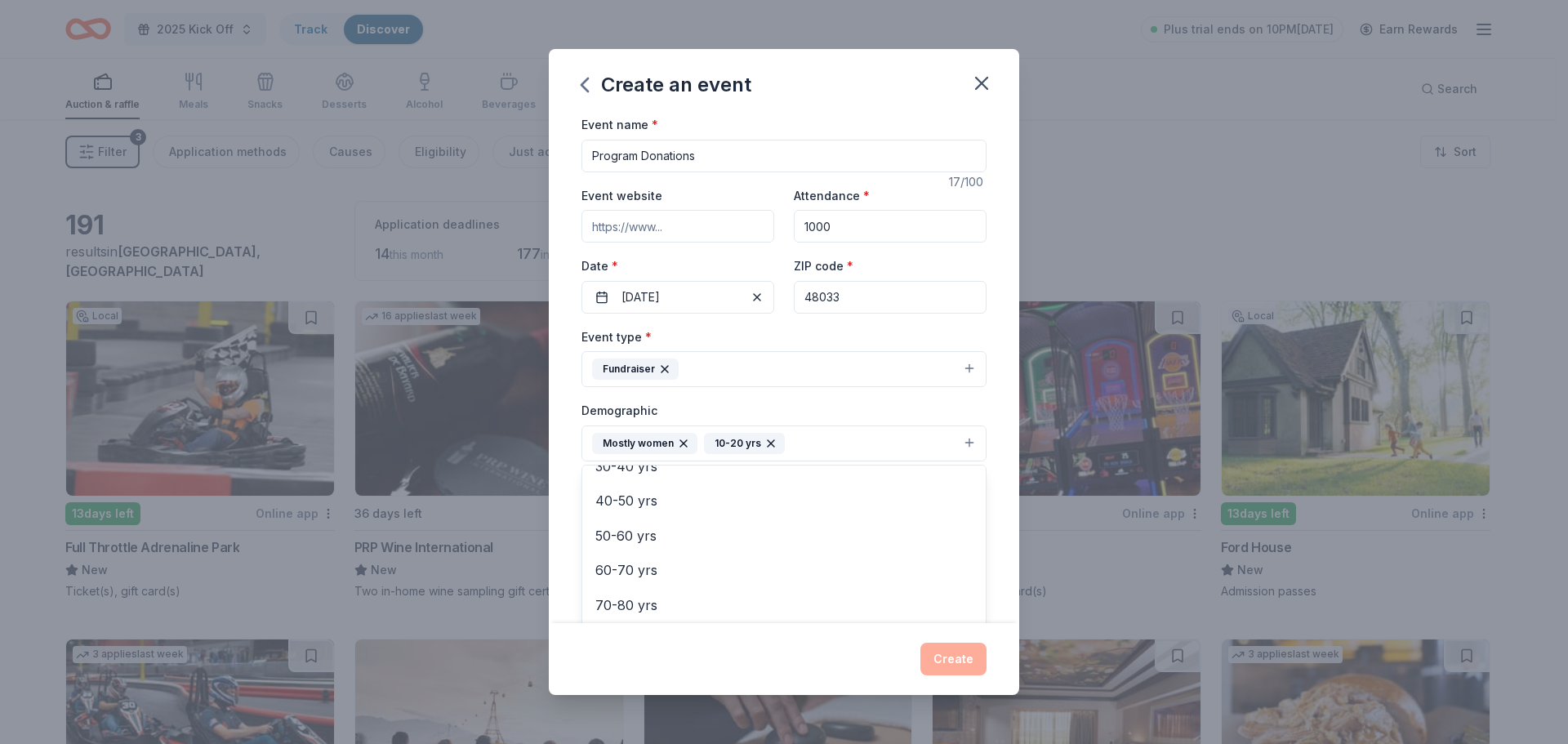
click at [570, 534] on div "Event name * Program Donations 17 /100 Event website Attendance * 1000 Date * 0…" at bounding box center [784, 368] width 471 height 509
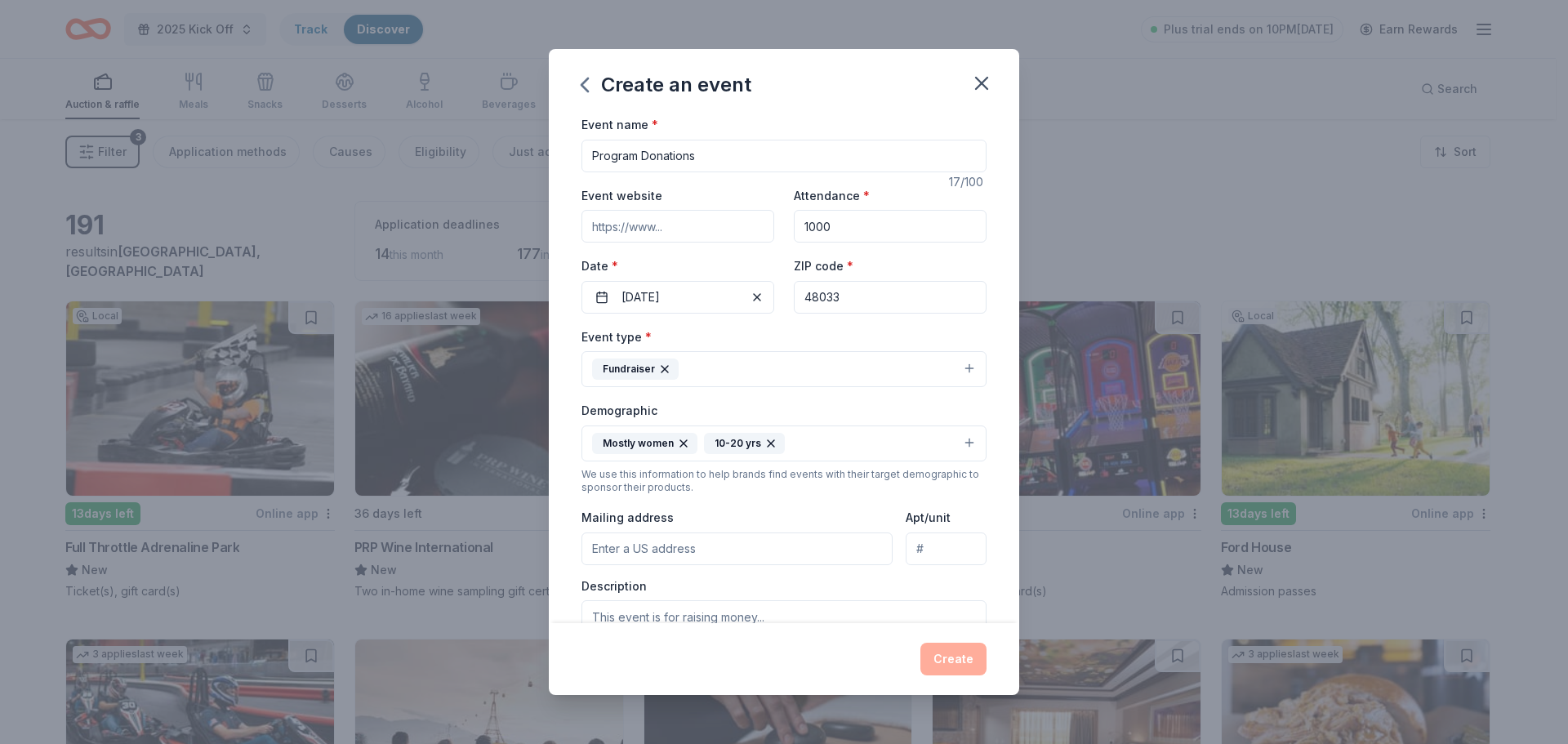
scroll to position [245, 0]
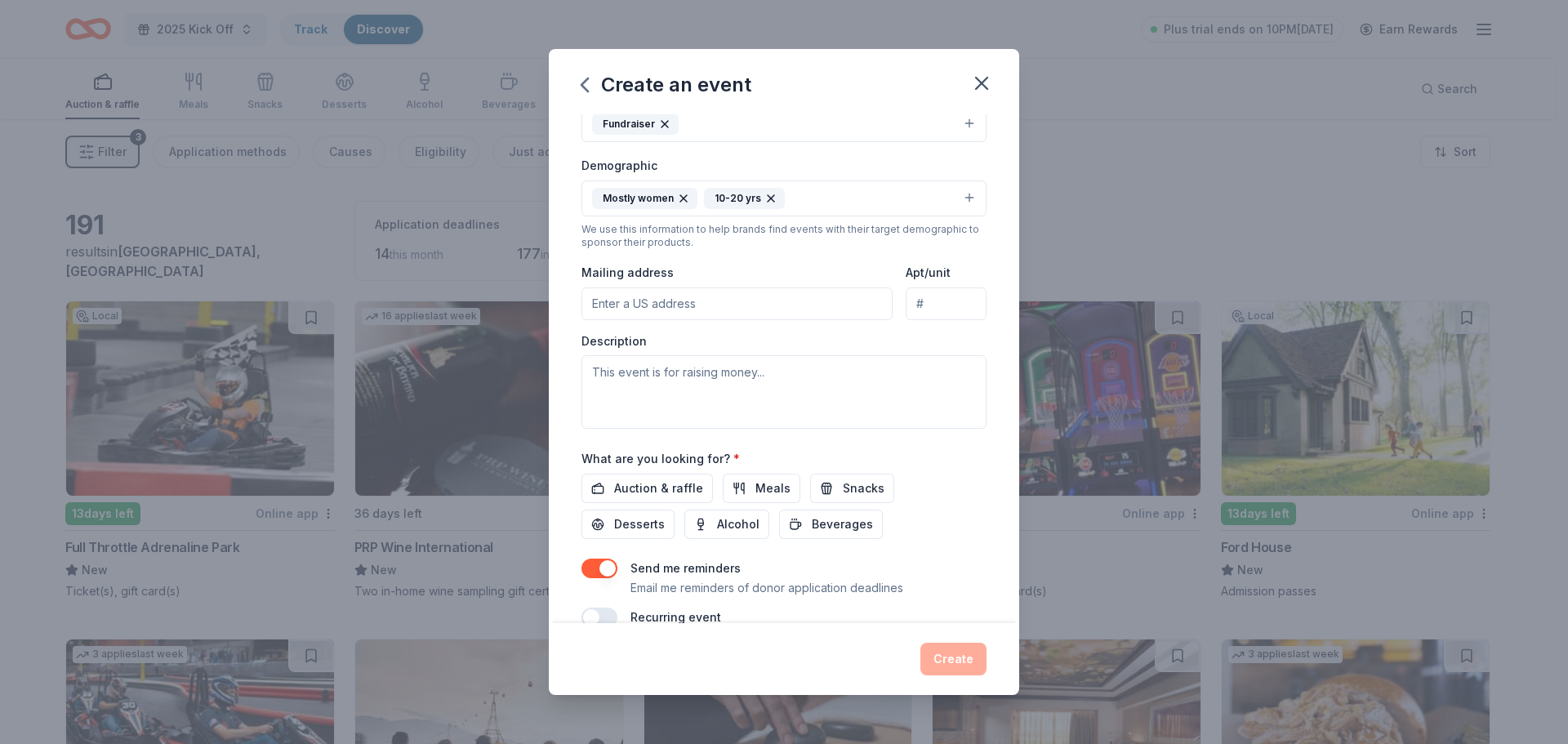
click at [661, 306] on input "Mailing address" at bounding box center [737, 303] width 312 height 33
click at [681, 303] on input "26913 Northwestern Highway, Southfield, MI, 48033" at bounding box center [737, 303] width 312 height 33
click at [582, 320] on div at bounding box center [582, 320] width 0 height 0
type input "26913 Northwestern Highway, Southfield, MI, 48033"
click at [933, 309] on input "Apt/unit" at bounding box center [946, 303] width 81 height 33
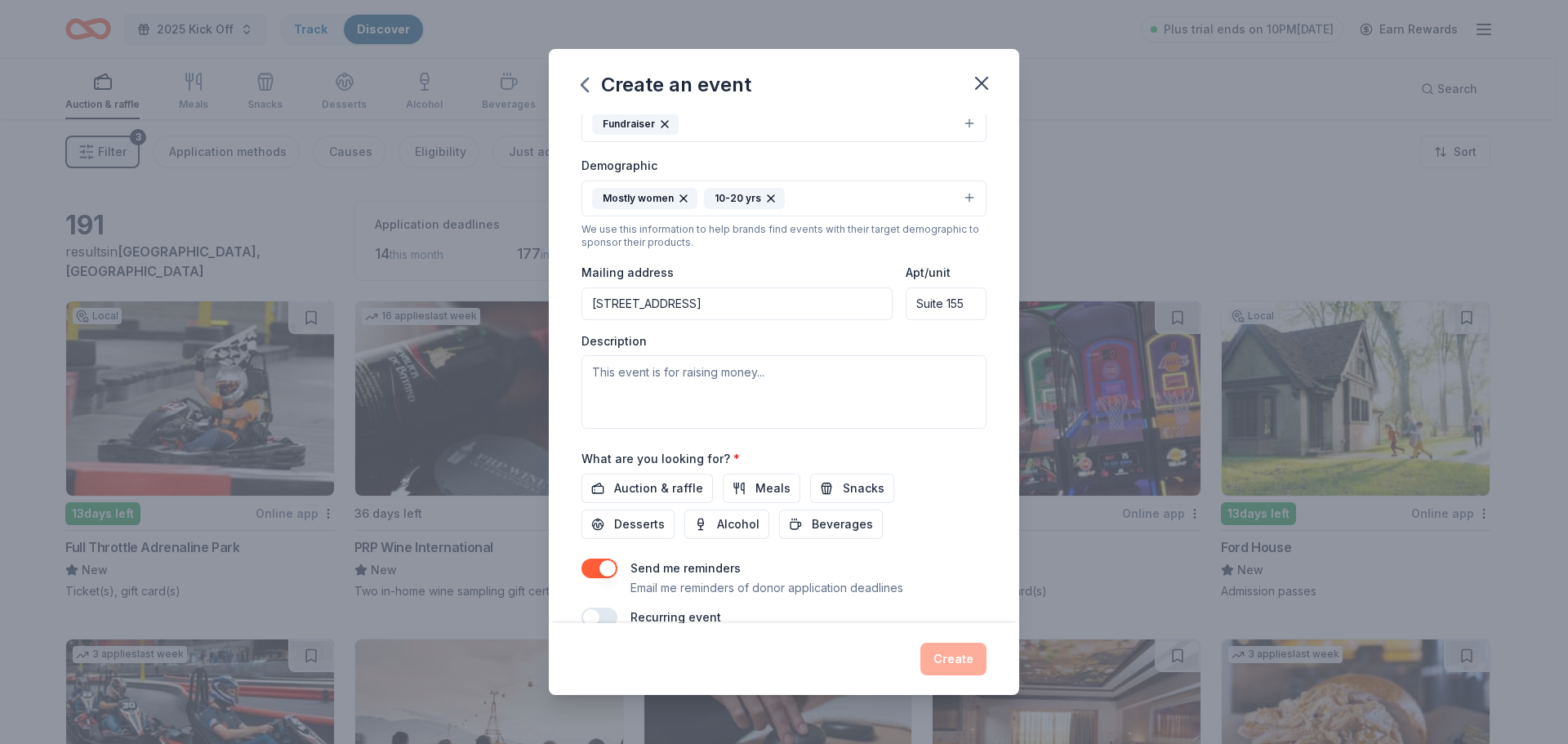
type input "Suite 155"
click at [697, 356] on textarea at bounding box center [784, 392] width 405 height 73
click at [722, 322] on div "Event type * Fundraiser Demographic Mostly women 10-20 yrs We use this informat…" at bounding box center [784, 255] width 405 height 348
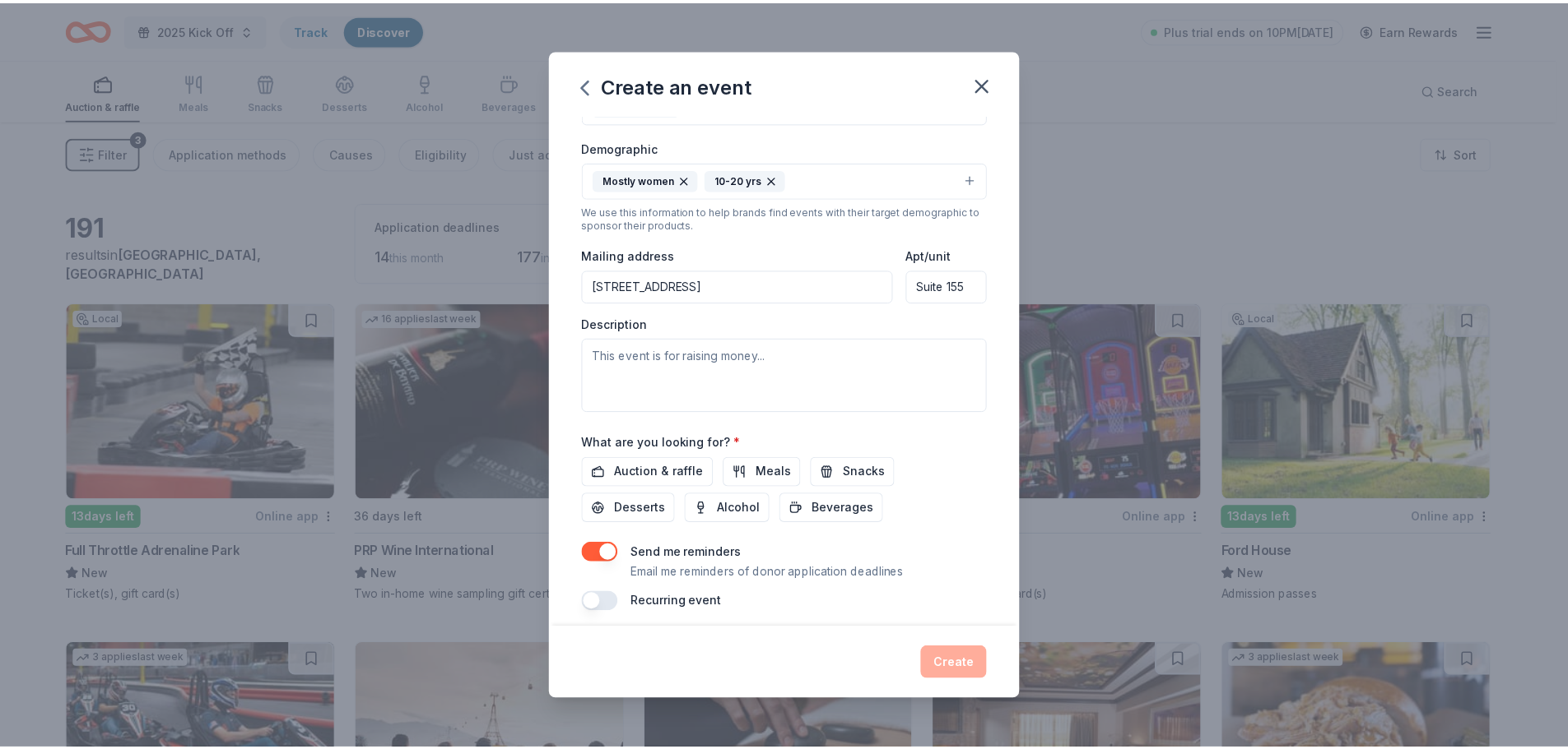
scroll to position [277, 0]
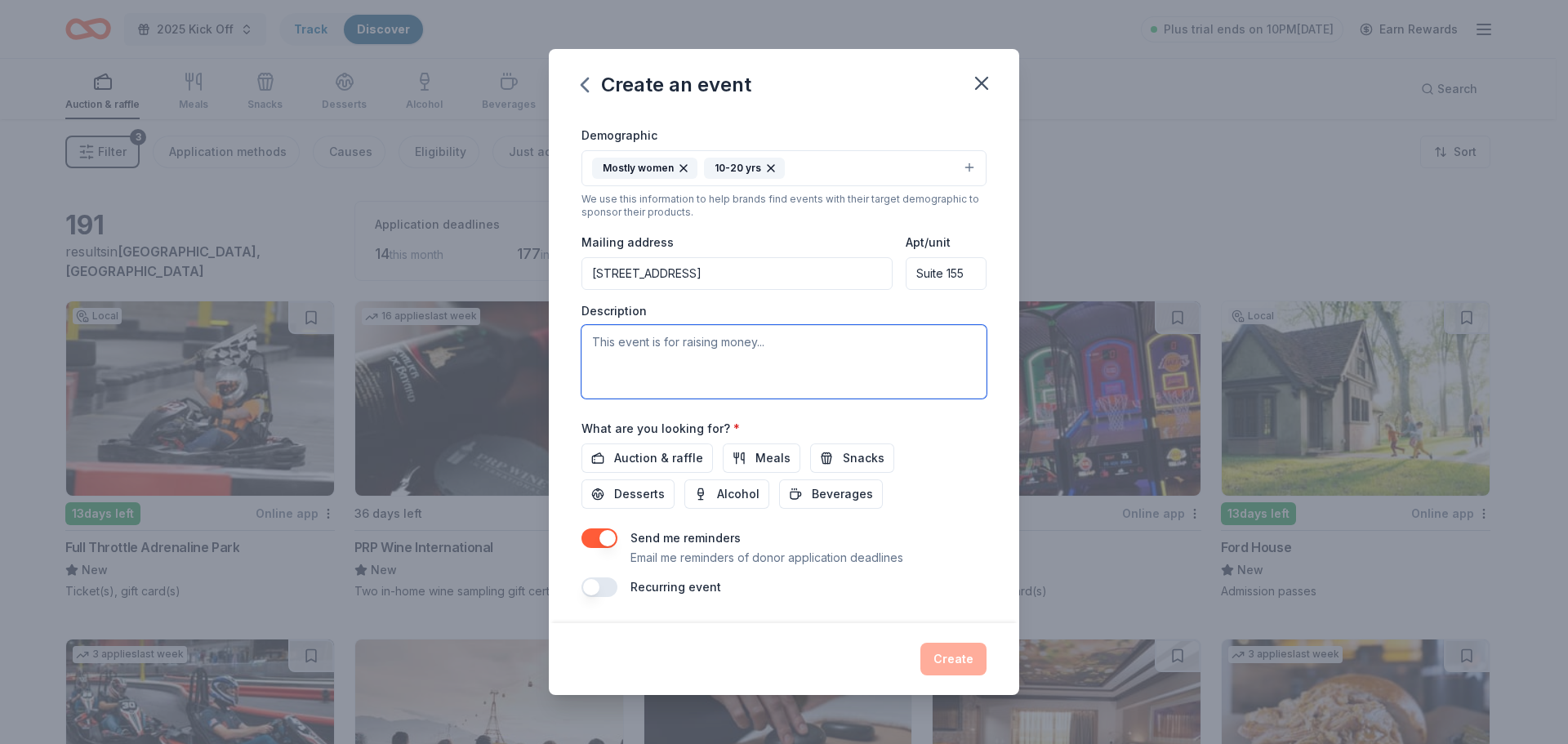
click at [712, 346] on textarea at bounding box center [784, 362] width 405 height 73
type textarea "This event is to allow us the opportunity to give back to the students in our m…"
click at [622, 460] on span "Auction & raffle" at bounding box center [658, 458] width 89 height 20
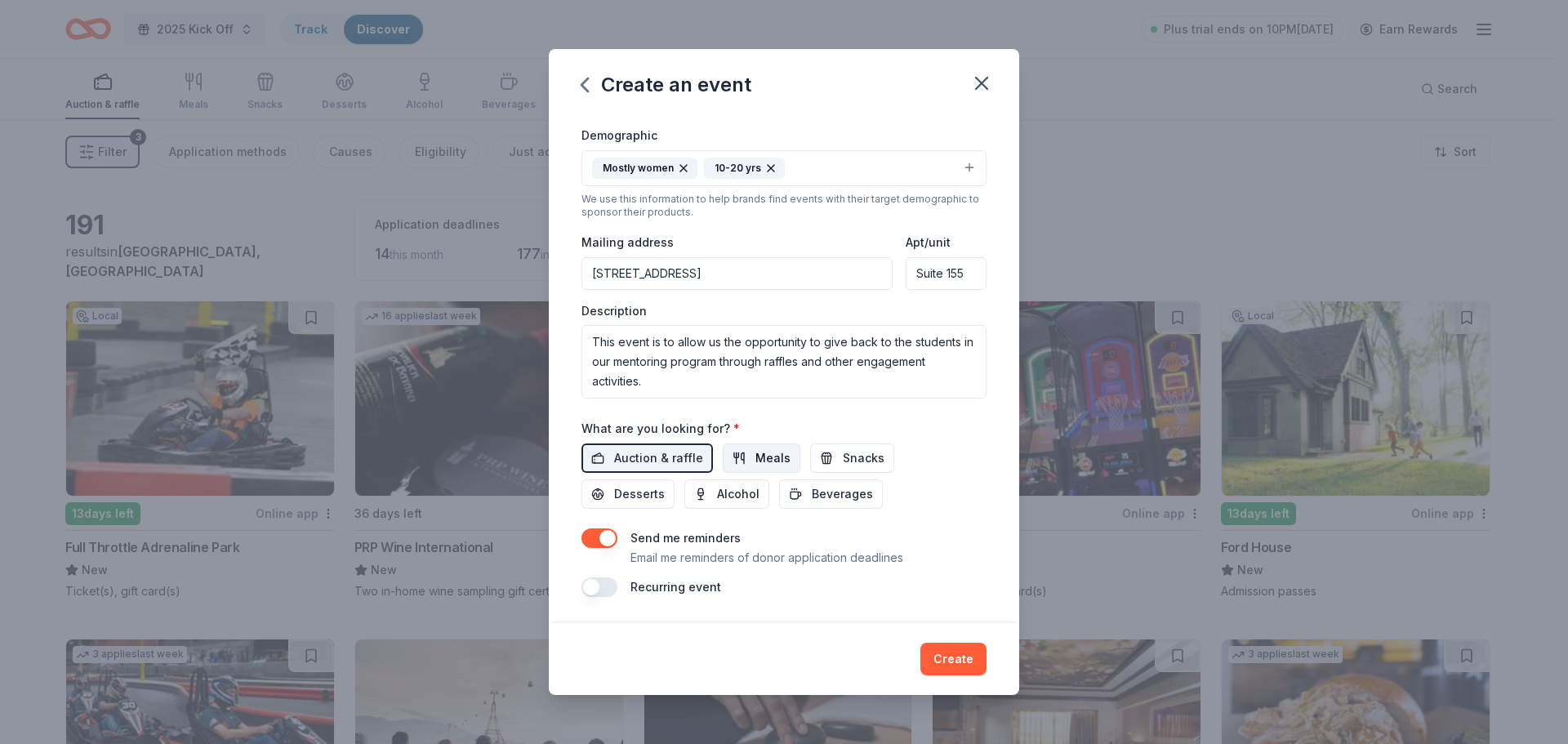
click at [735, 460] on button "Meals" at bounding box center [761, 458] width 77 height 29
click at [815, 463] on button "Snacks" at bounding box center [852, 458] width 84 height 29
click at [617, 486] on span "Desserts" at bounding box center [639, 494] width 51 height 20
drag, startPoint x: 711, startPoint y: 491, endPoint x: 779, endPoint y: 496, distance: 68.2
click at [713, 491] on button "Alcohol" at bounding box center [727, 493] width 85 height 29
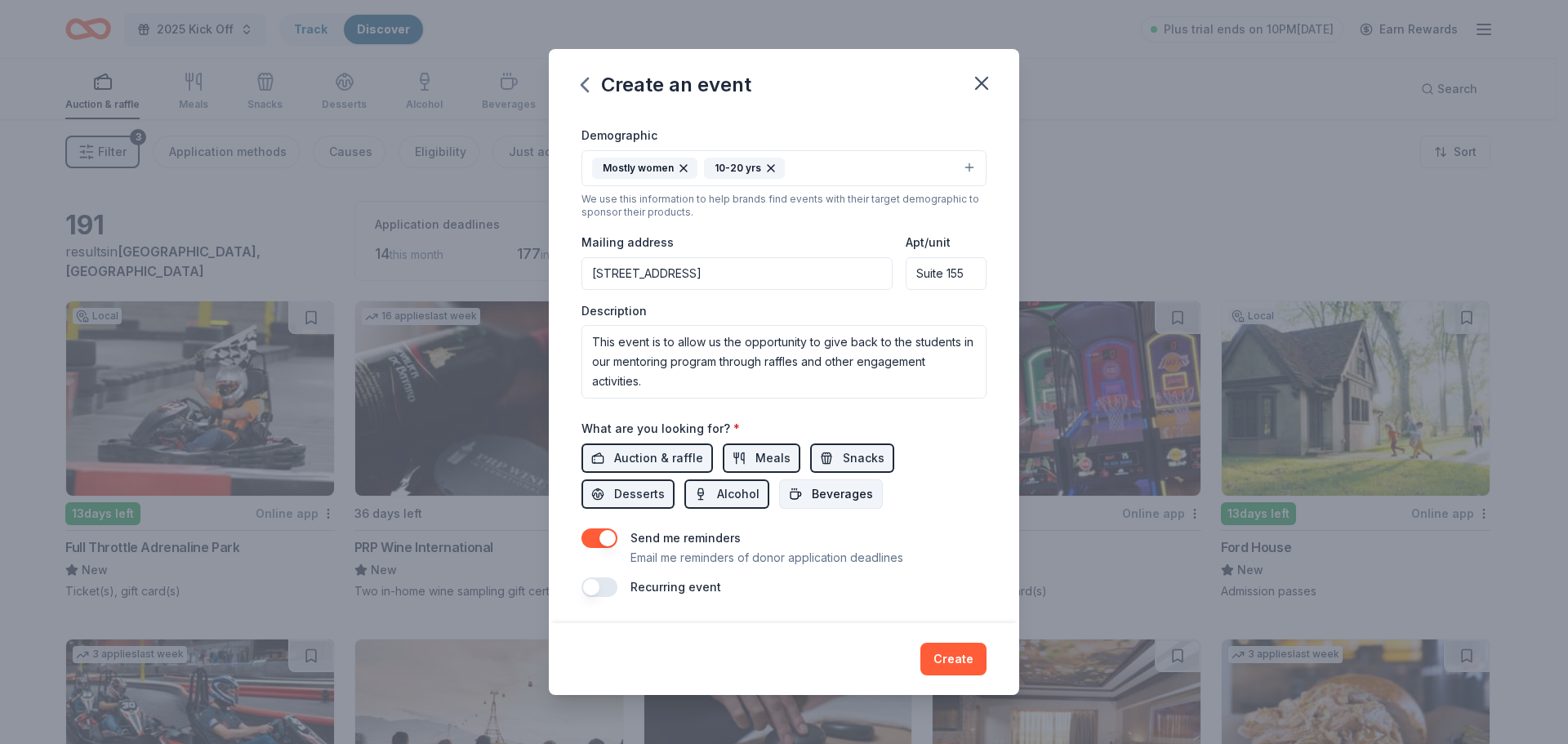
drag, startPoint x: 791, startPoint y: 495, endPoint x: 691, endPoint y: 542, distance: 110.5
click at [792, 496] on button "Beverages" at bounding box center [831, 493] width 104 height 29
click at [959, 660] on button "Create" at bounding box center [953, 659] width 66 height 33
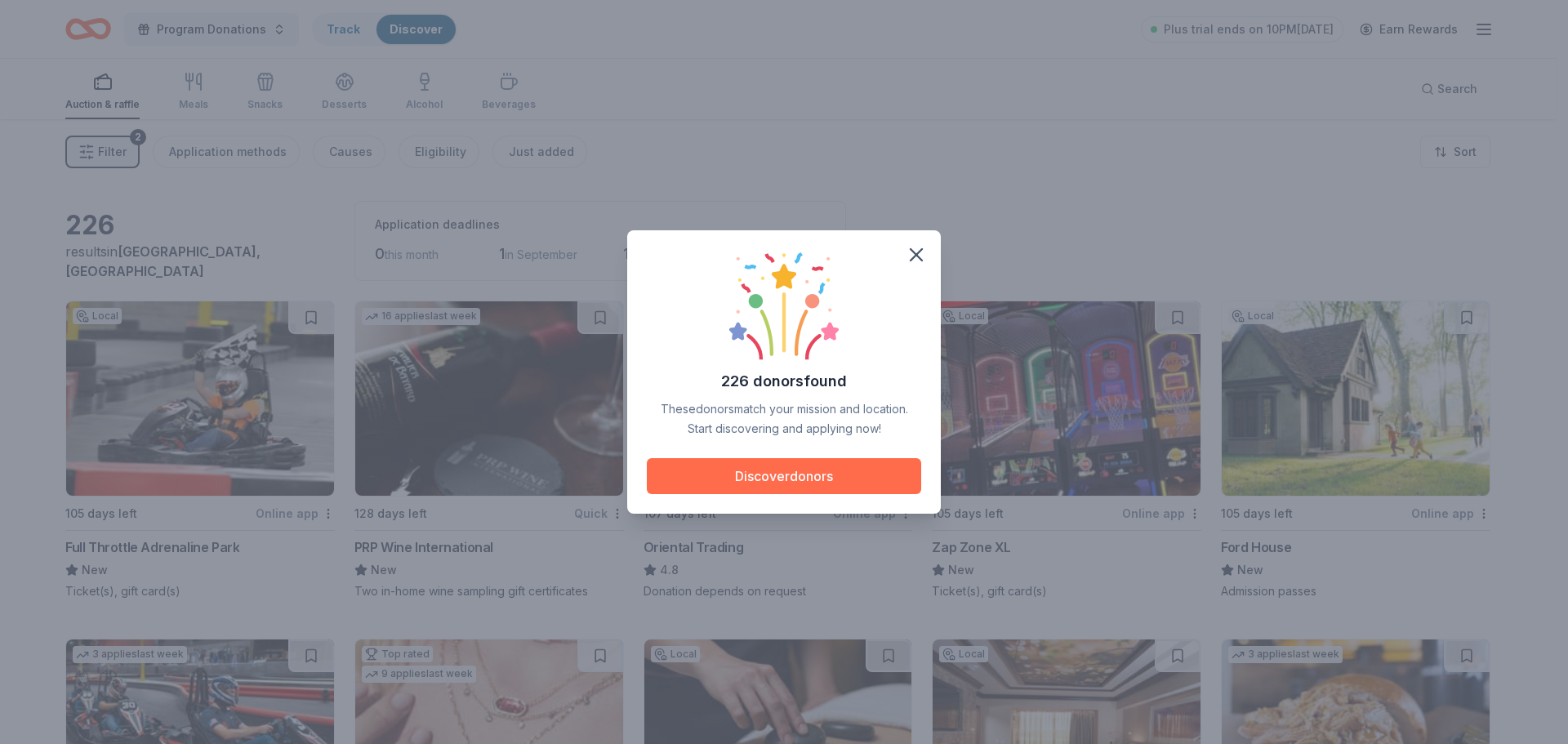
click at [798, 488] on button "Discover donors" at bounding box center [784, 477] width 275 height 36
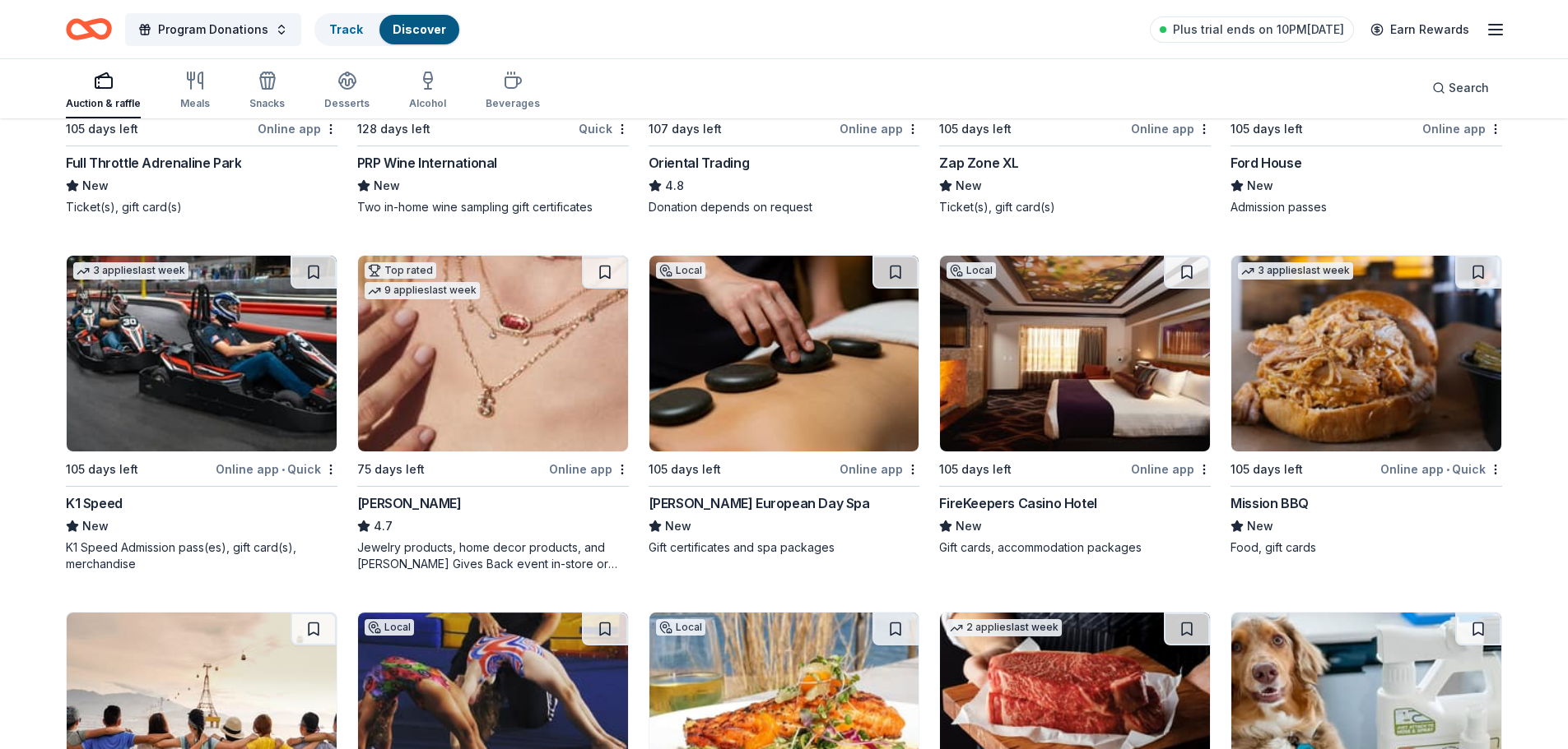
scroll to position [411, 0]
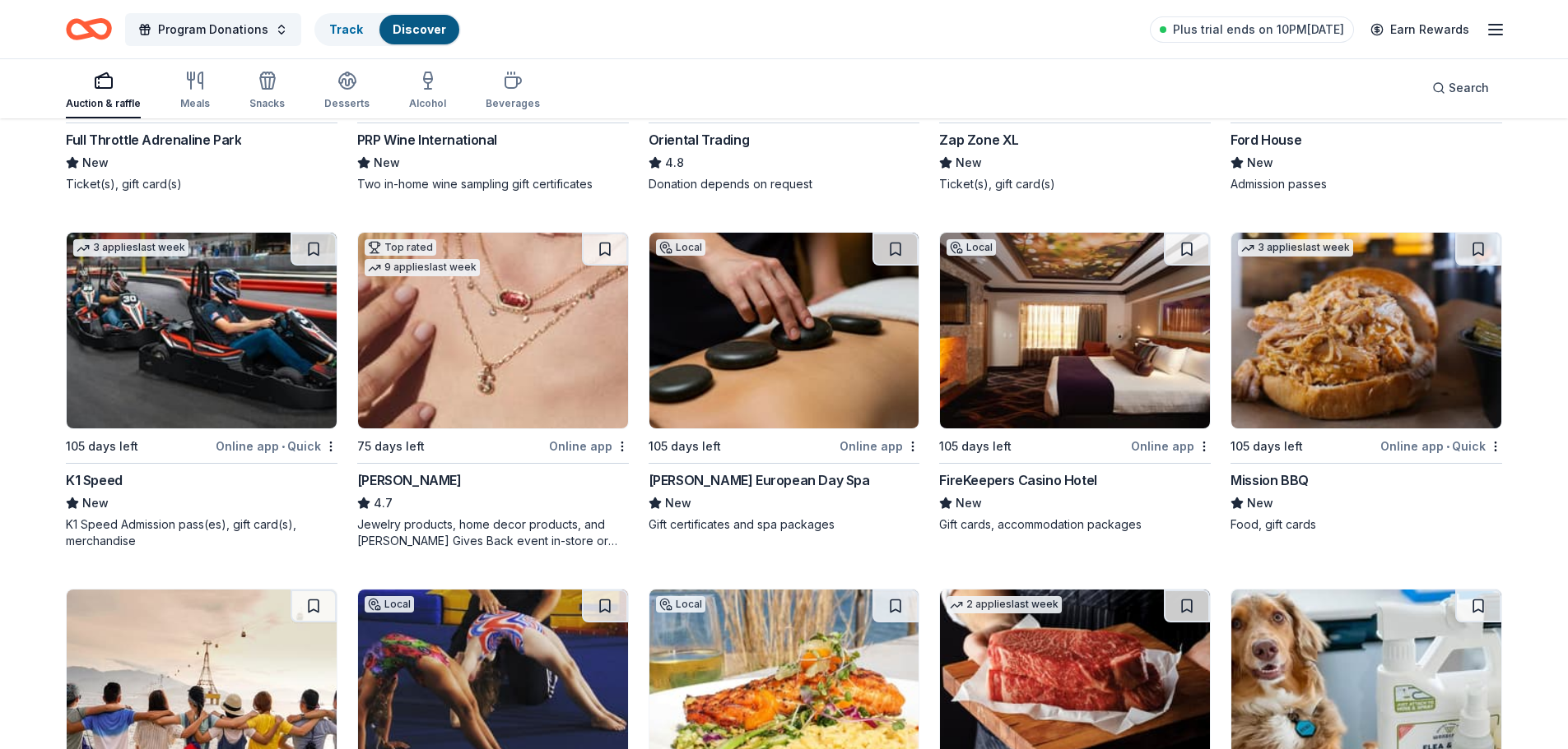
click at [825, 321] on img at bounding box center [784, 331] width 270 height 196
click at [249, 30] on span "Program Donations" at bounding box center [213, 29] width 110 height 20
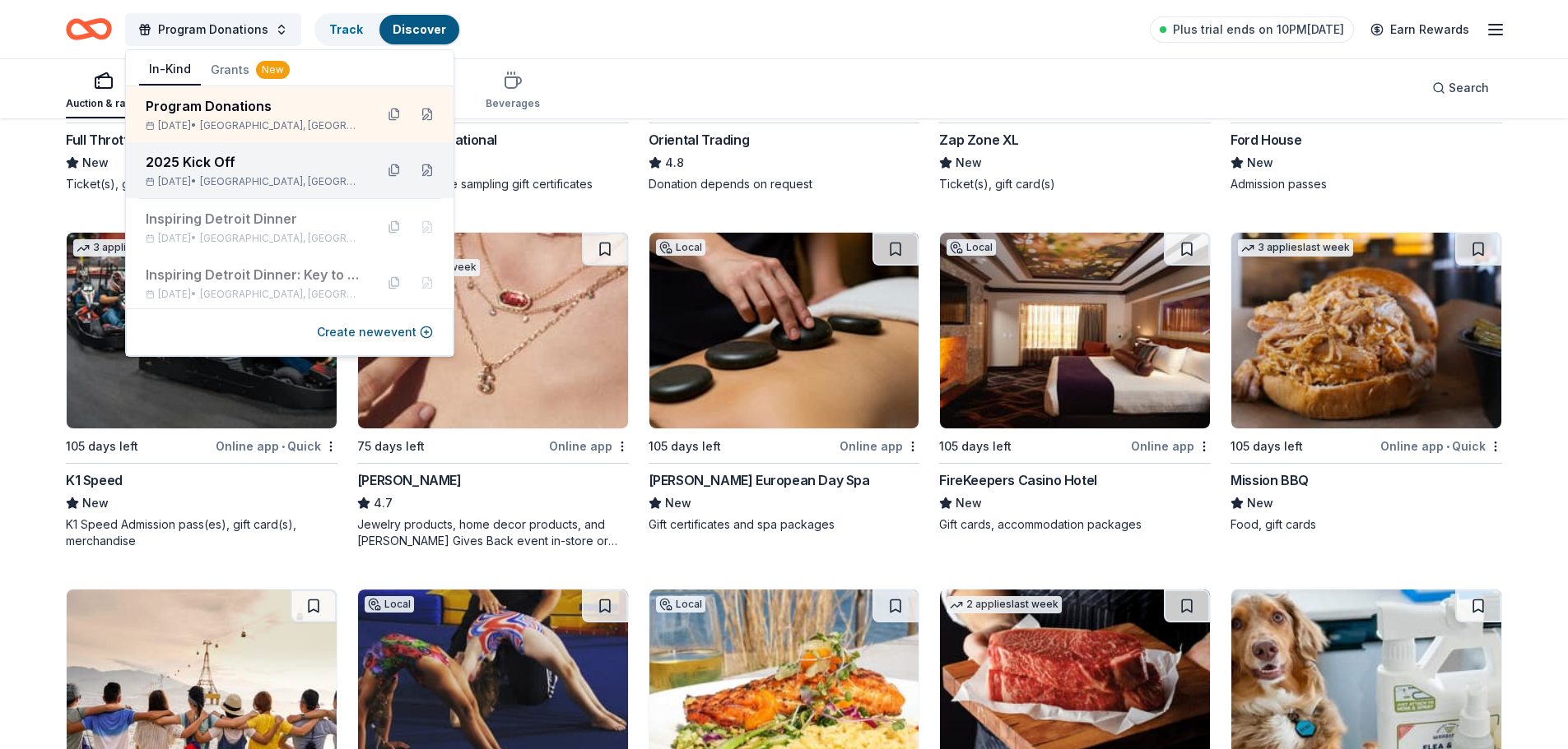
click at [256, 185] on span "Southfield, MI" at bounding box center [281, 182] width 161 height 13
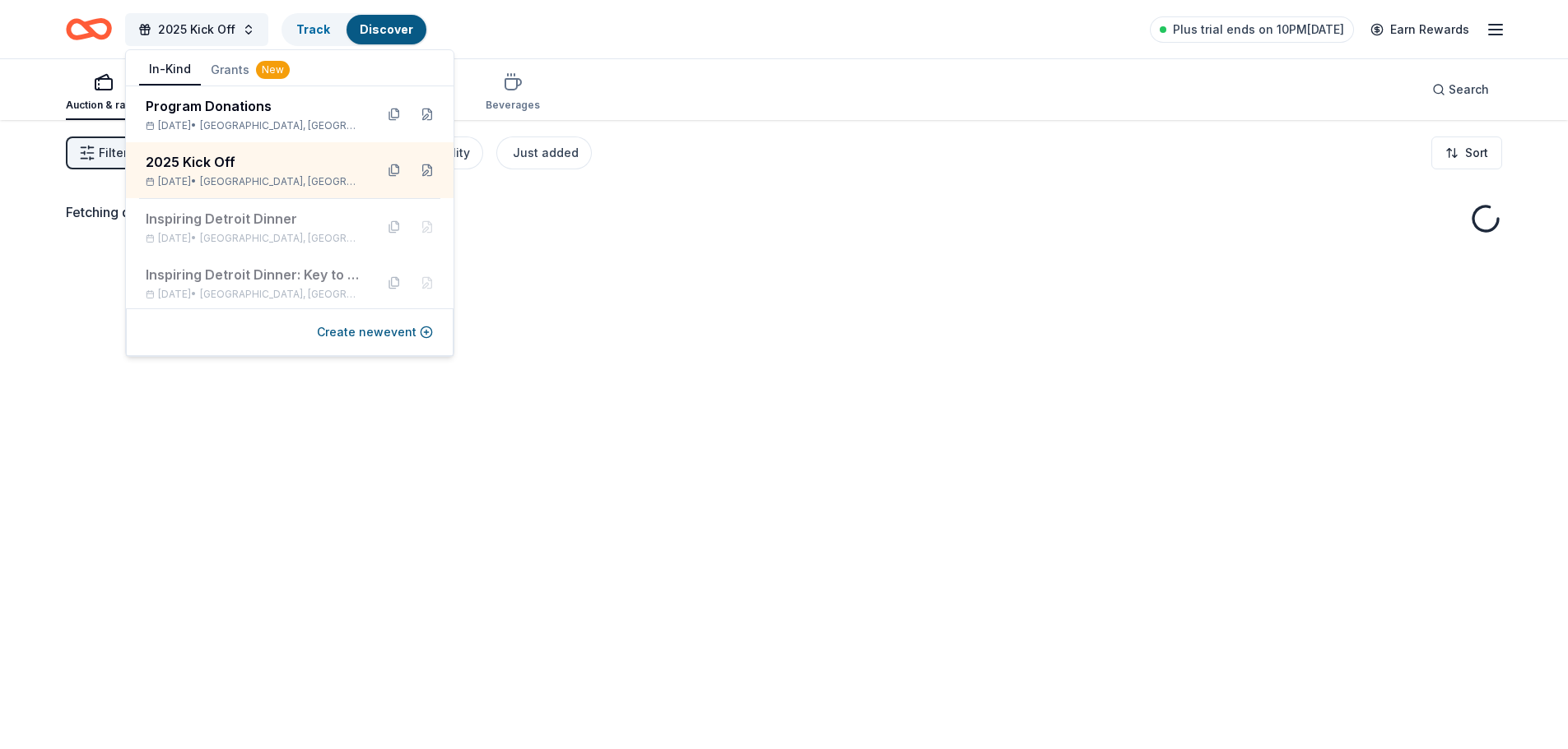
click at [622, 4] on div "2025 Kick Off Track Discover Plus trial ends on 10PM, 8/26 Earn Rewards" at bounding box center [784, 29] width 1568 height 59
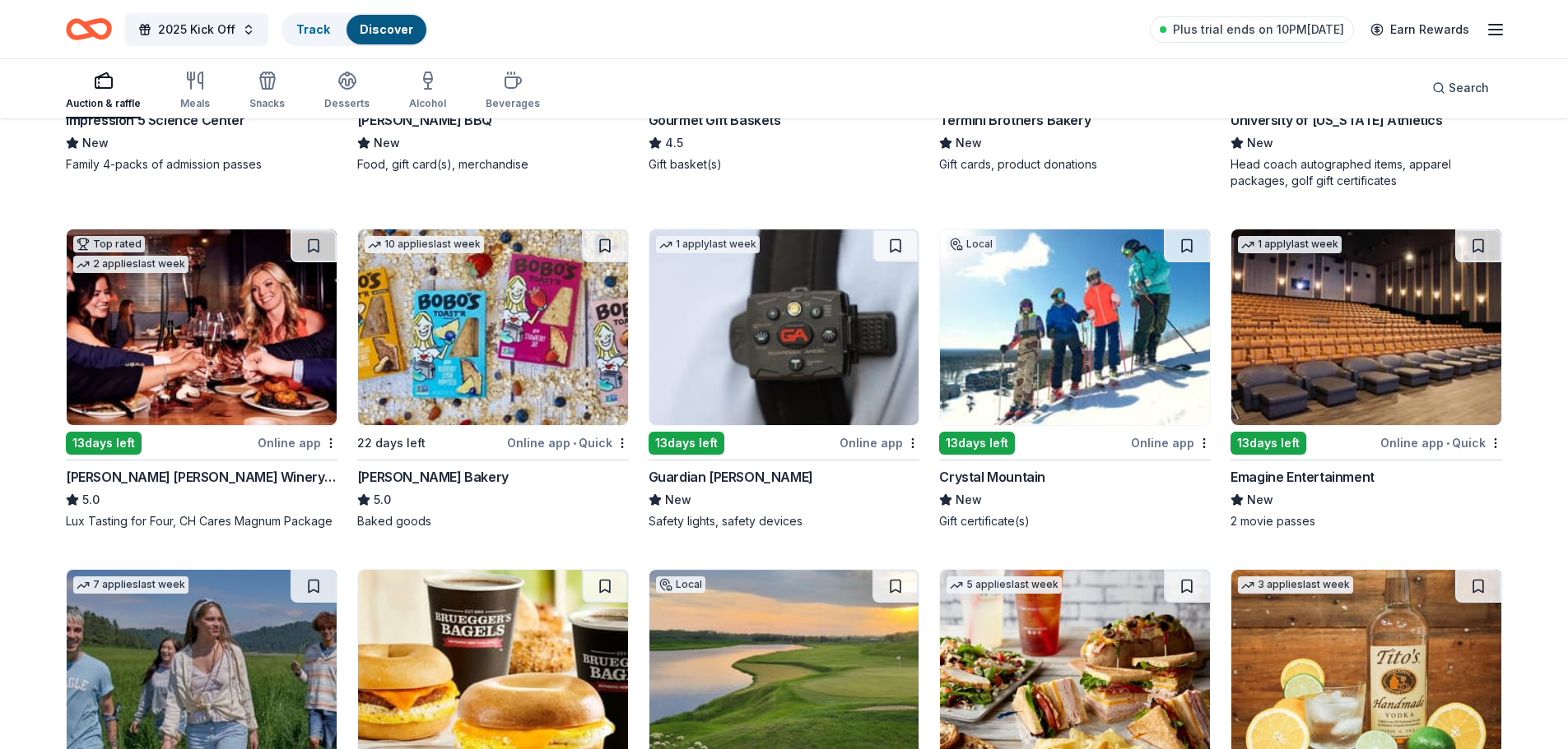
scroll to position [2110, 0]
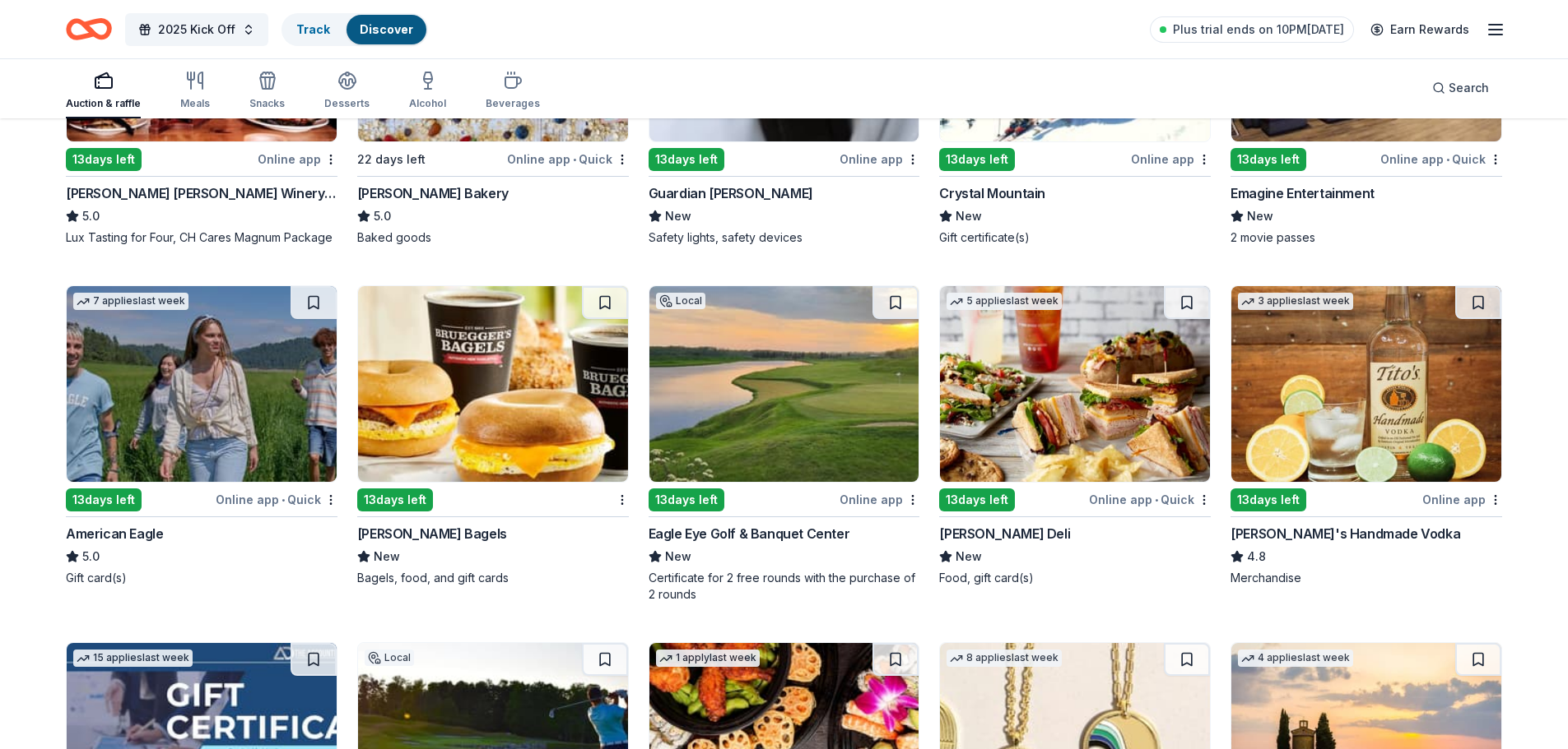
drag, startPoint x: 770, startPoint y: 415, endPoint x: 1164, endPoint y: 618, distance: 443.2
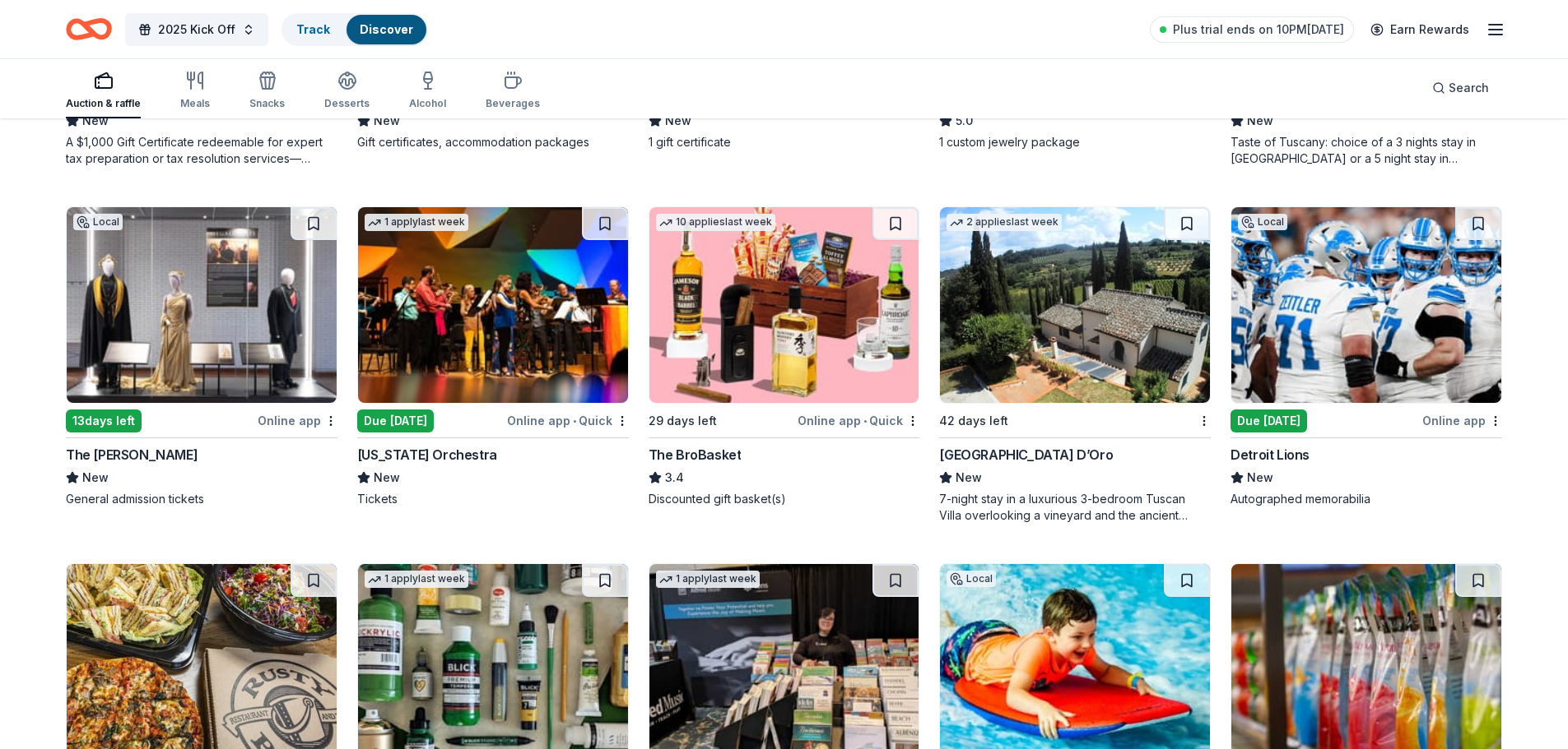
scroll to position [2932, 0]
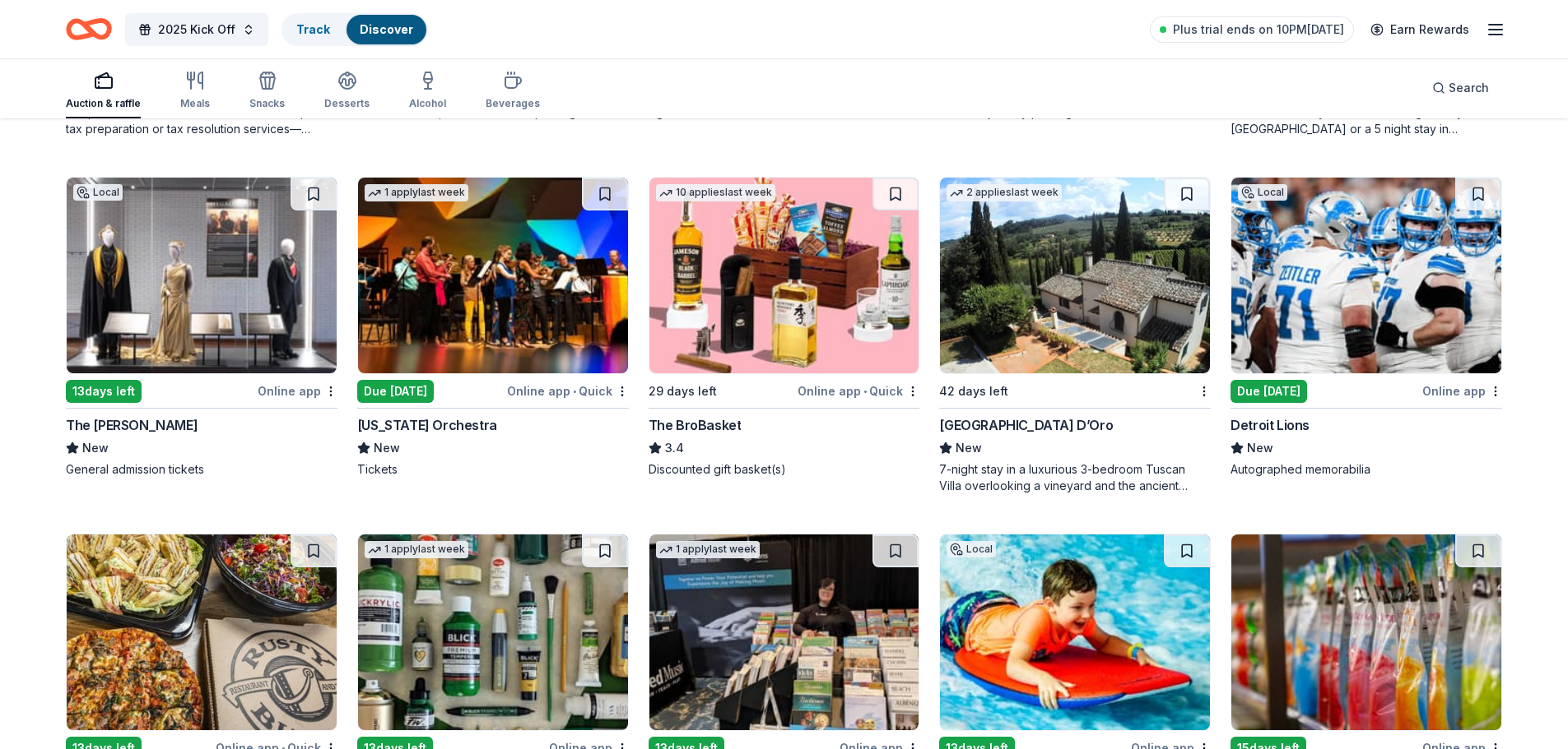
drag, startPoint x: 755, startPoint y: 283, endPoint x: 433, endPoint y: 504, distance: 390.5
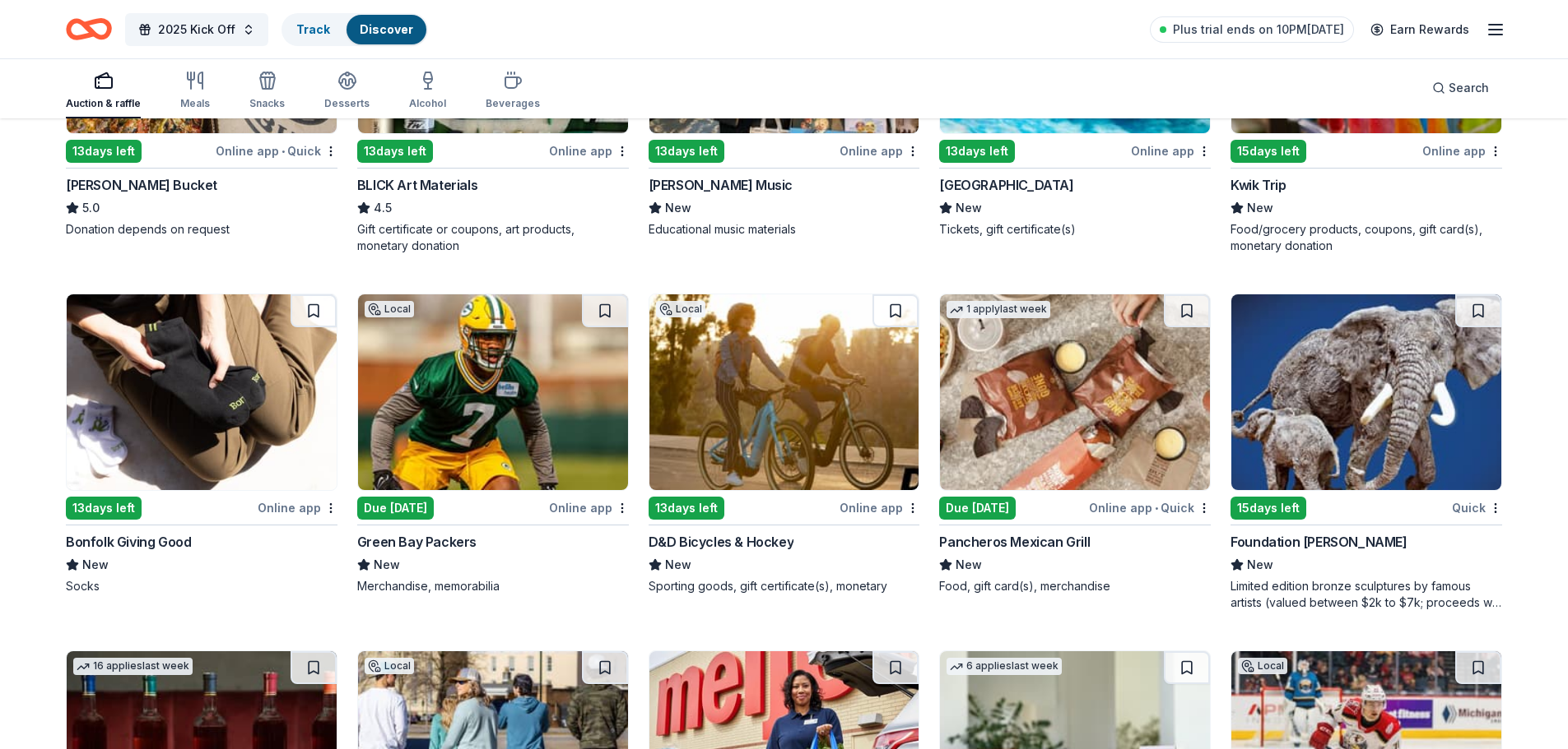
scroll to position [3577, 0]
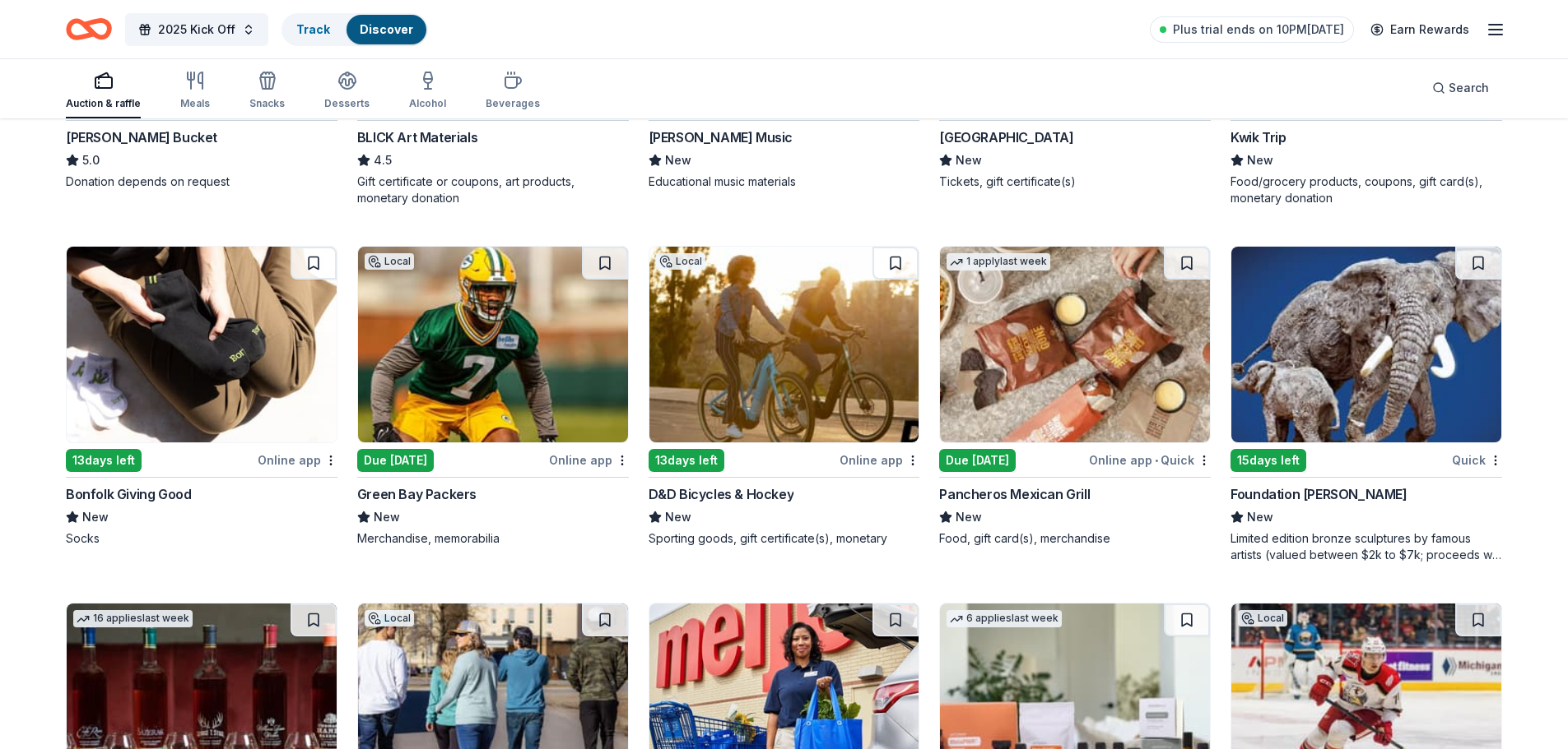
click at [1492, 30] on icon "button" at bounding box center [1495, 29] width 20 height 20
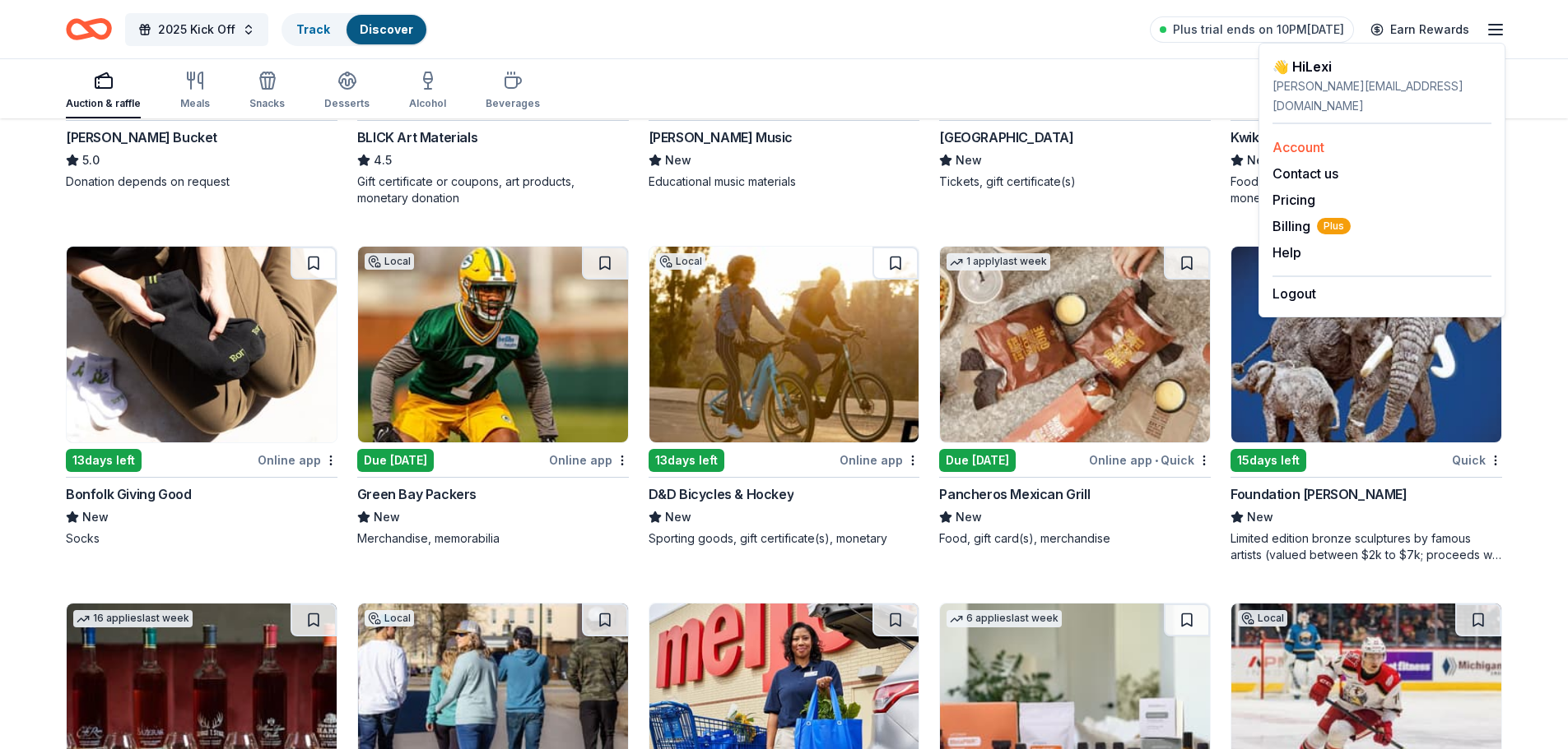
click at [1309, 139] on link "Account" at bounding box center [1298, 147] width 52 height 16
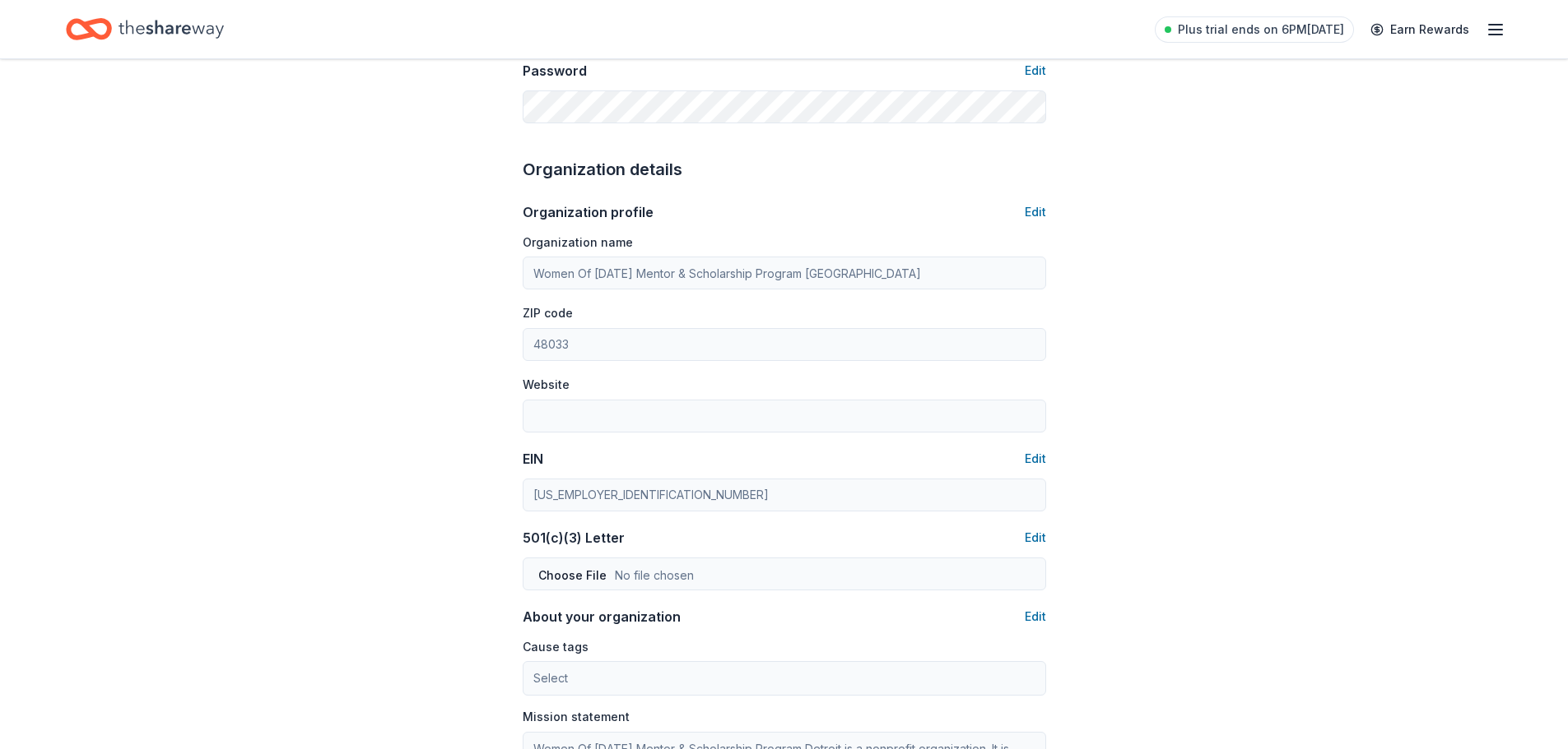
scroll to position [494, 0]
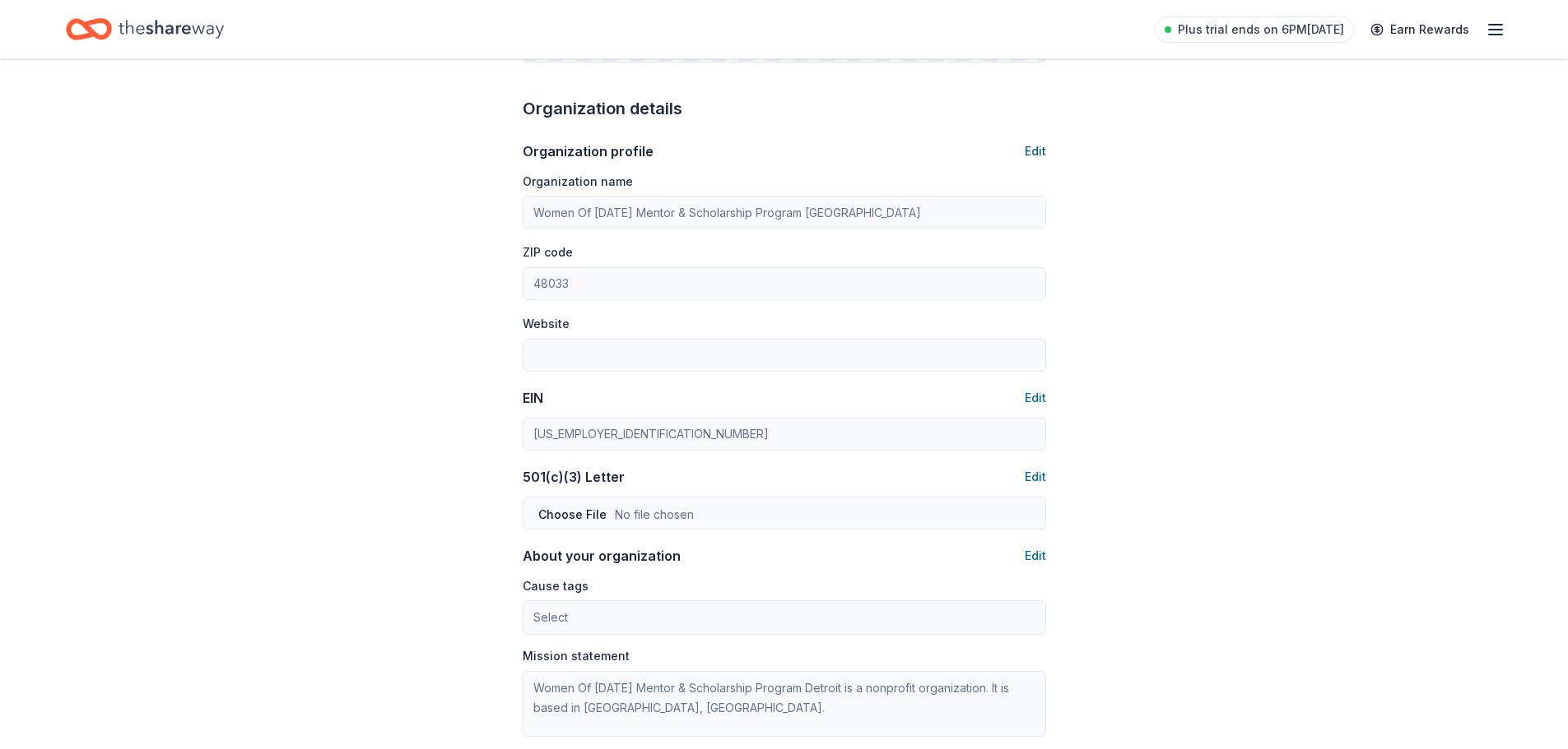
click at [1042, 151] on button "Edit" at bounding box center [1035, 151] width 22 height 20
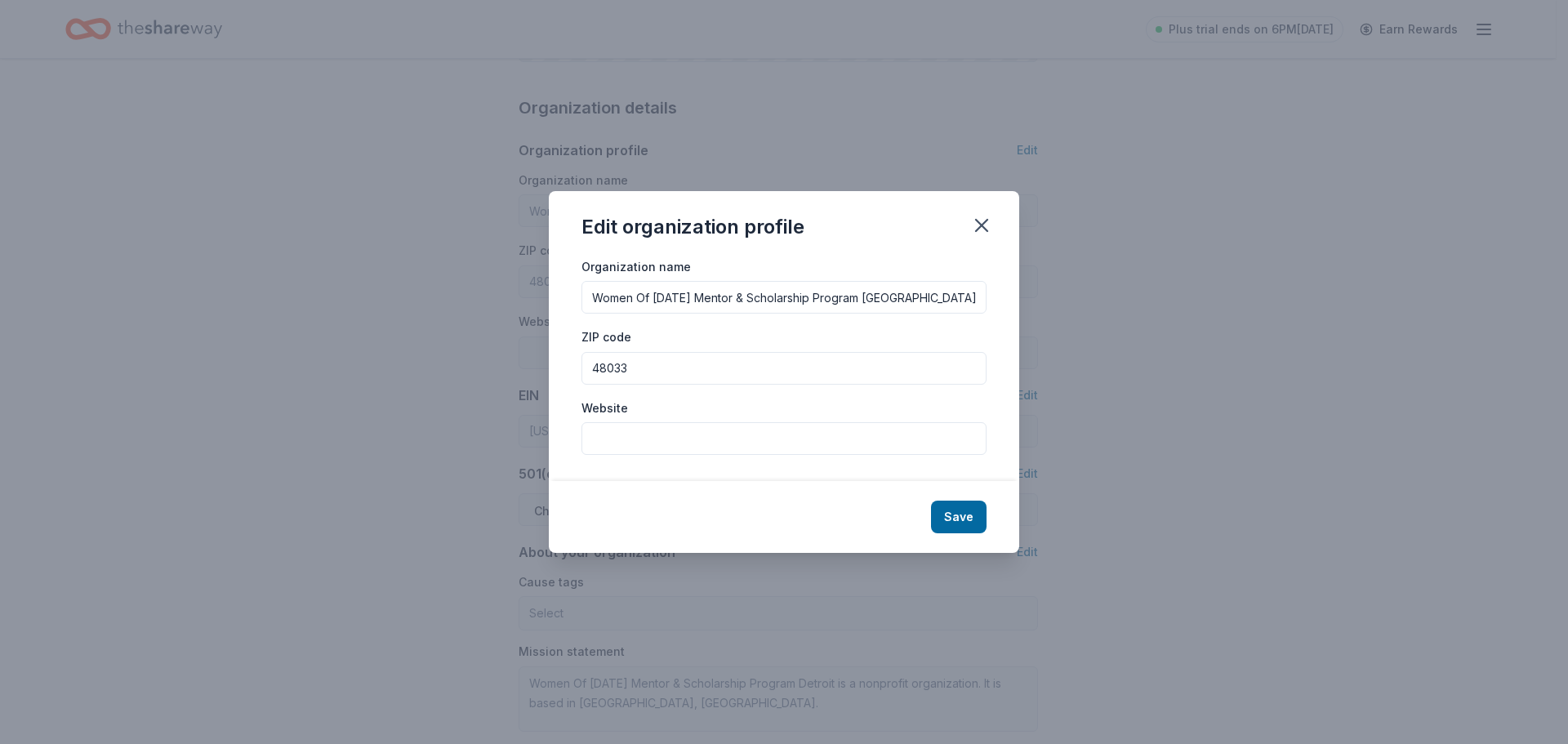
click at [729, 447] on input "Website" at bounding box center [784, 439] width 405 height 33
type input "www.womenoftomorrow.org"
click at [962, 513] on button "Save" at bounding box center [958, 517] width 56 height 33
type input "www.womenoftomorrow.org"
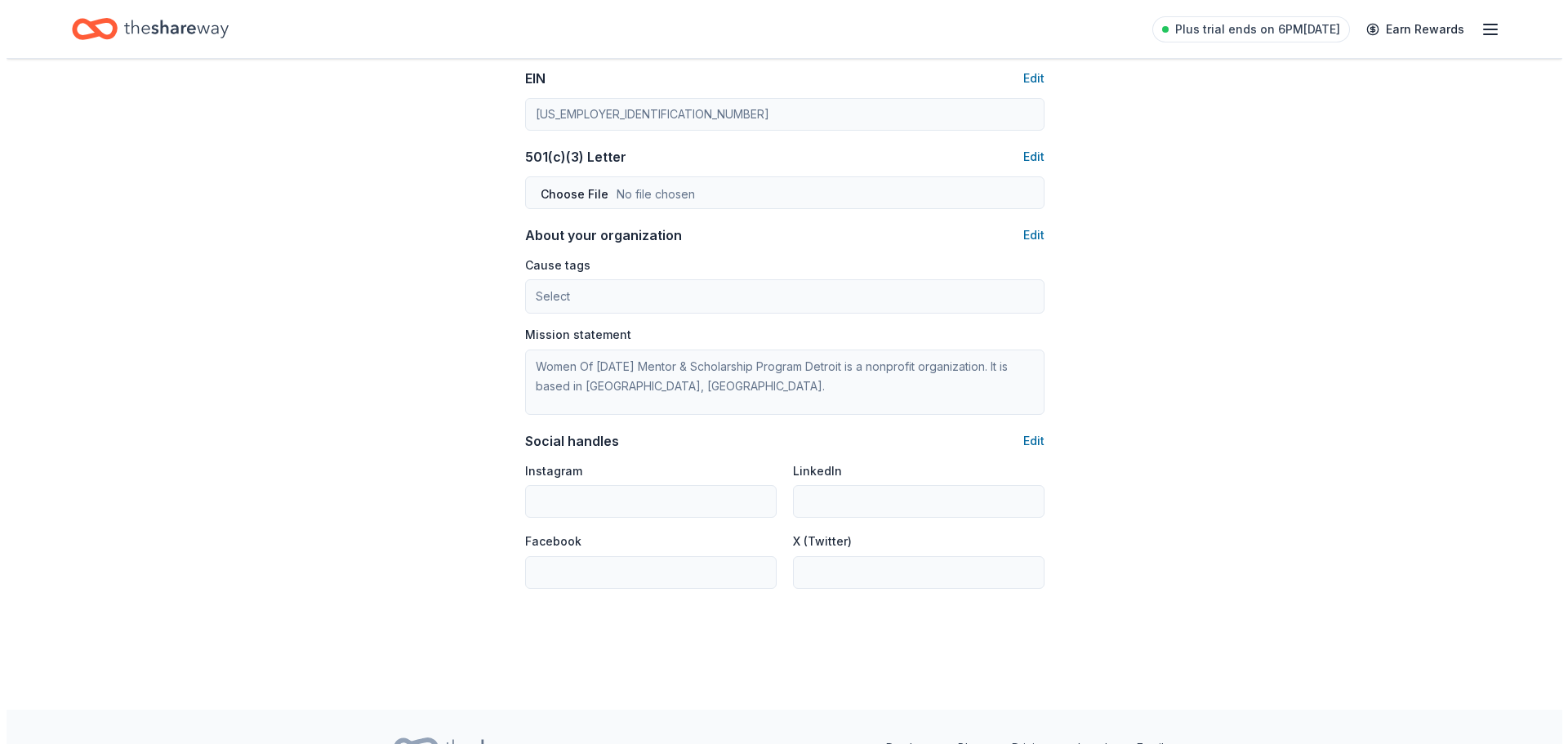
scroll to position [891, 0]
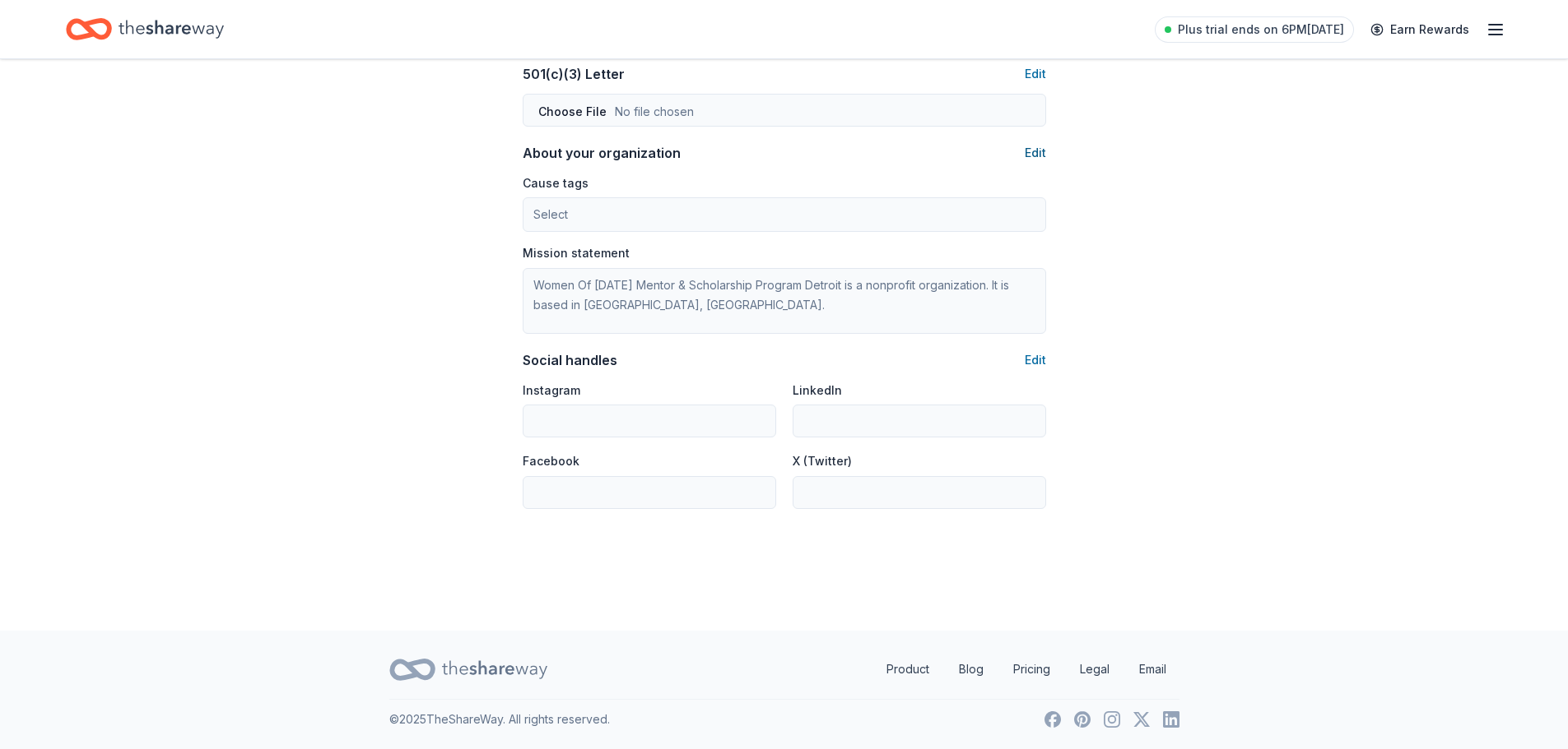
click at [1034, 158] on button "Edit" at bounding box center [1035, 153] width 22 height 20
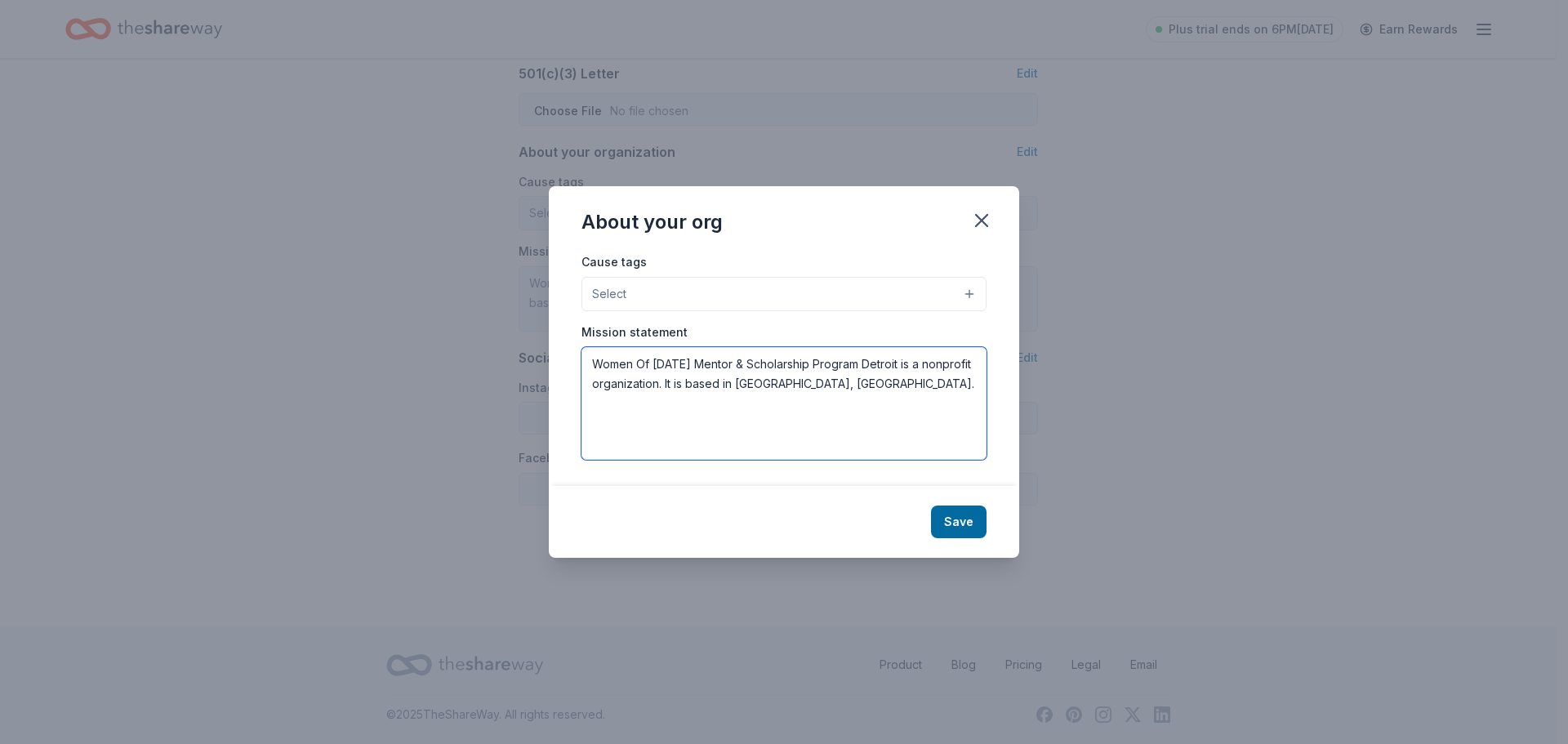
drag, startPoint x: 550, startPoint y: 333, endPoint x: 537, endPoint y: 291, distance: 44.0
click at [537, 291] on div "About your org Cause tags Select Mission statement Women Of Tomorrow Mentor & S…" at bounding box center [784, 372] width 1568 height 744
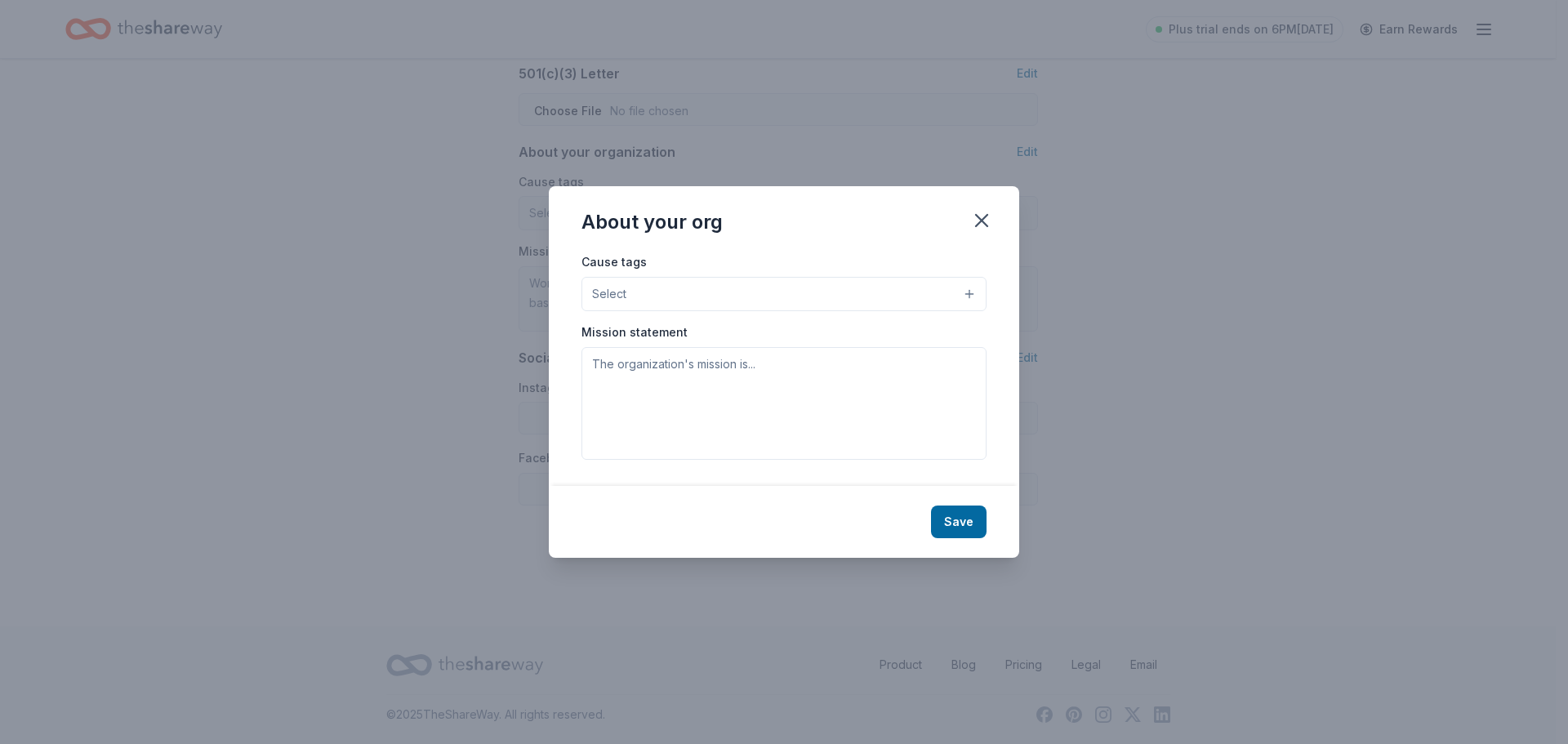
click at [707, 282] on button "Select" at bounding box center [784, 294] width 405 height 34
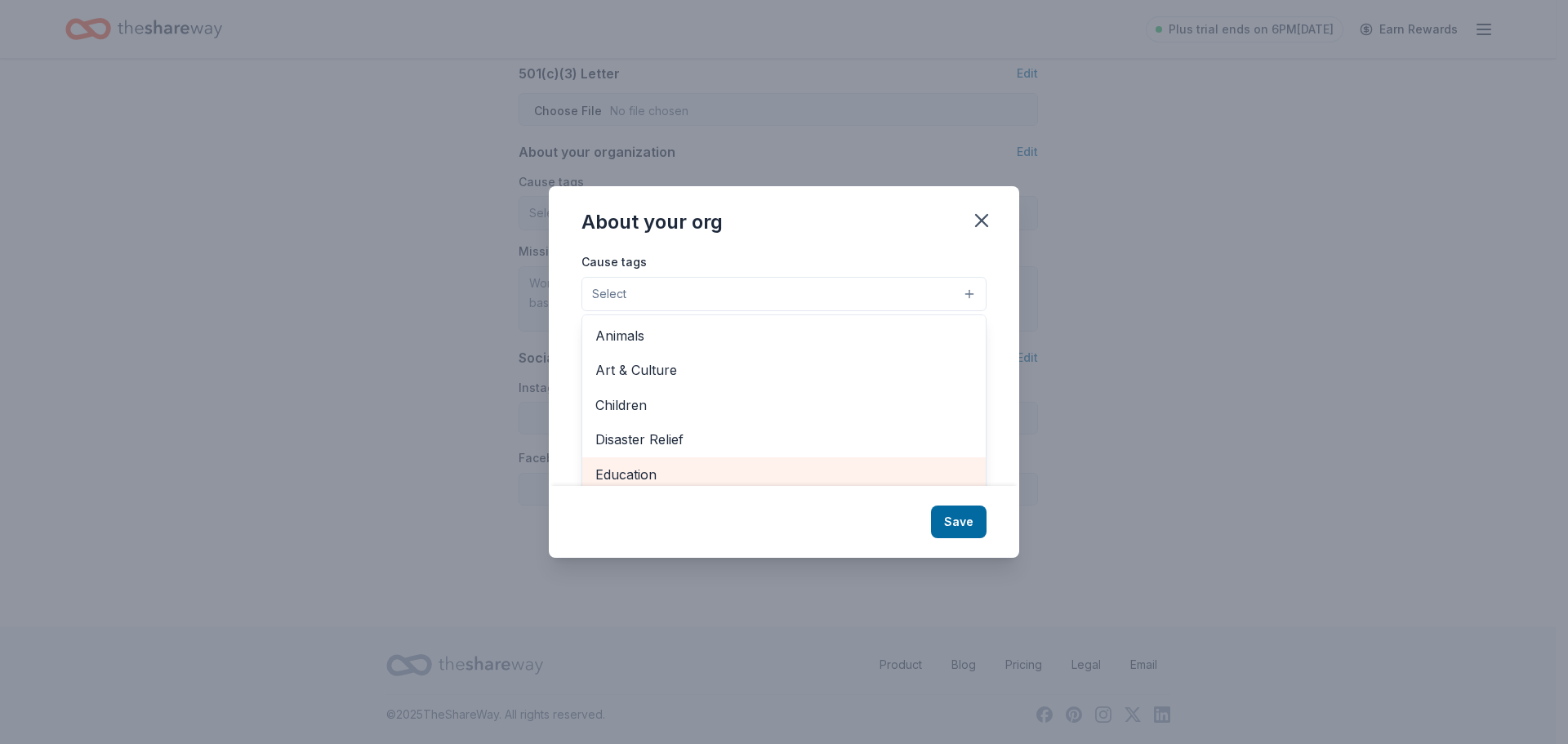
click at [665, 464] on span "Education" at bounding box center [784, 475] width 377 height 22
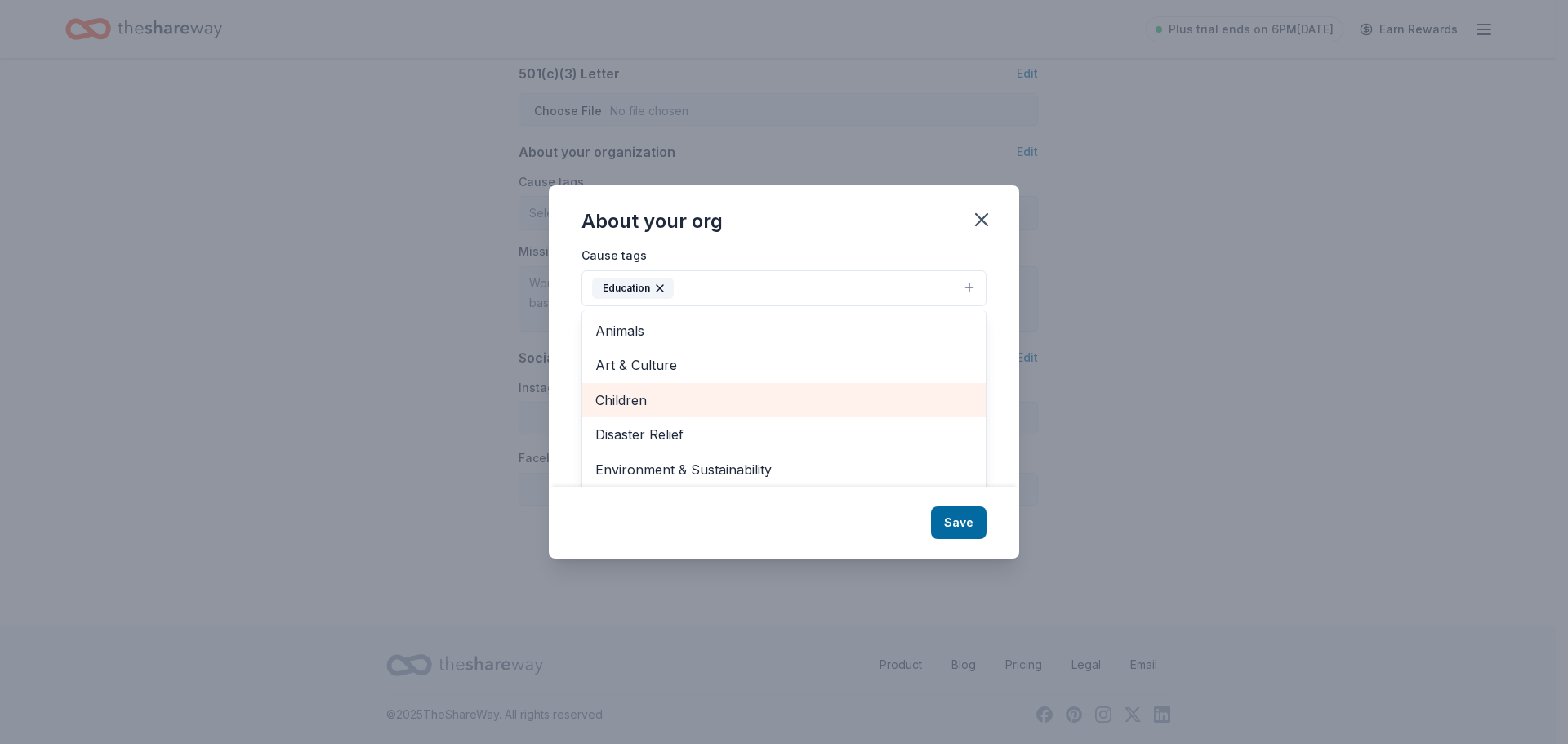
click at [733, 399] on span "Children" at bounding box center [784, 400] width 377 height 22
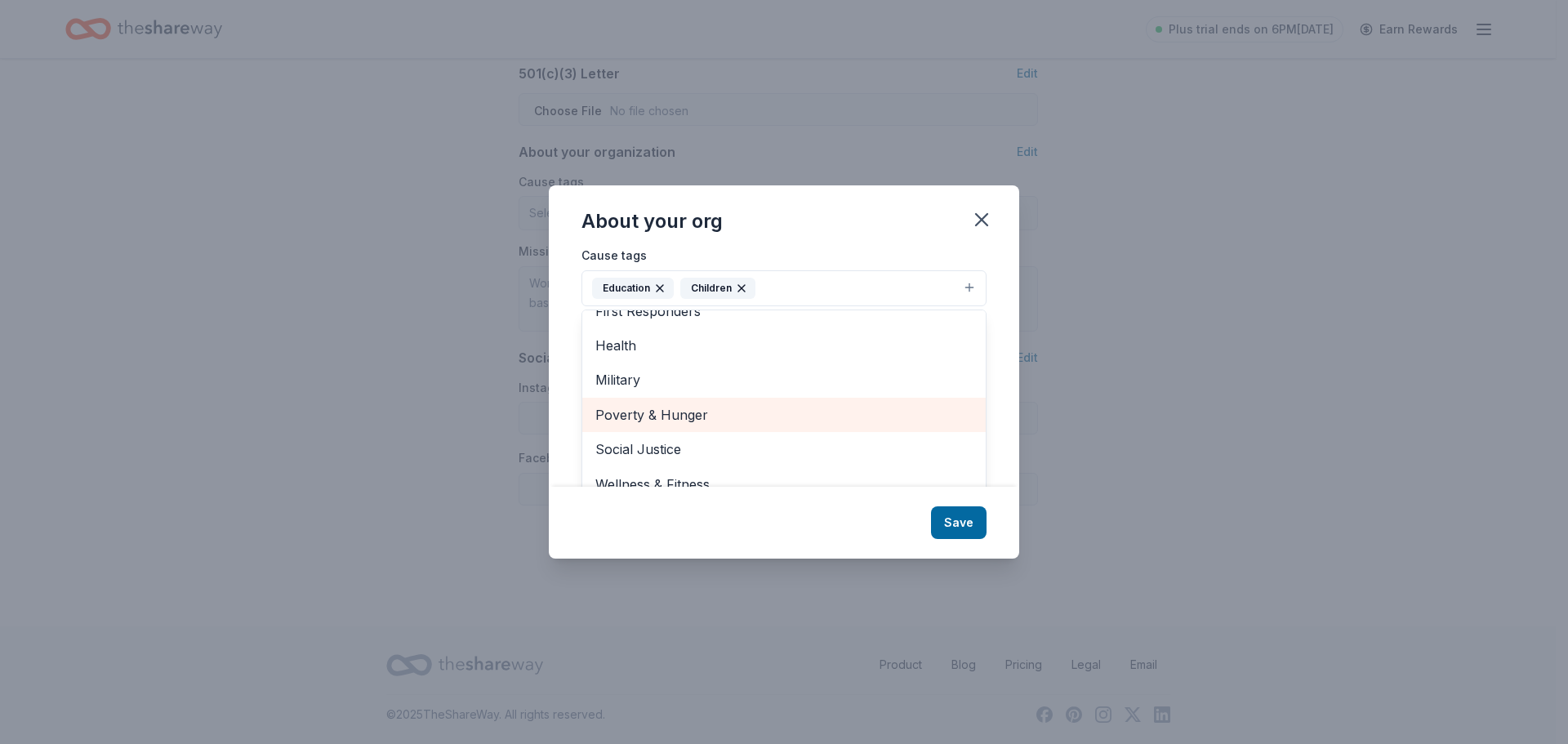
scroll to position [24, 0]
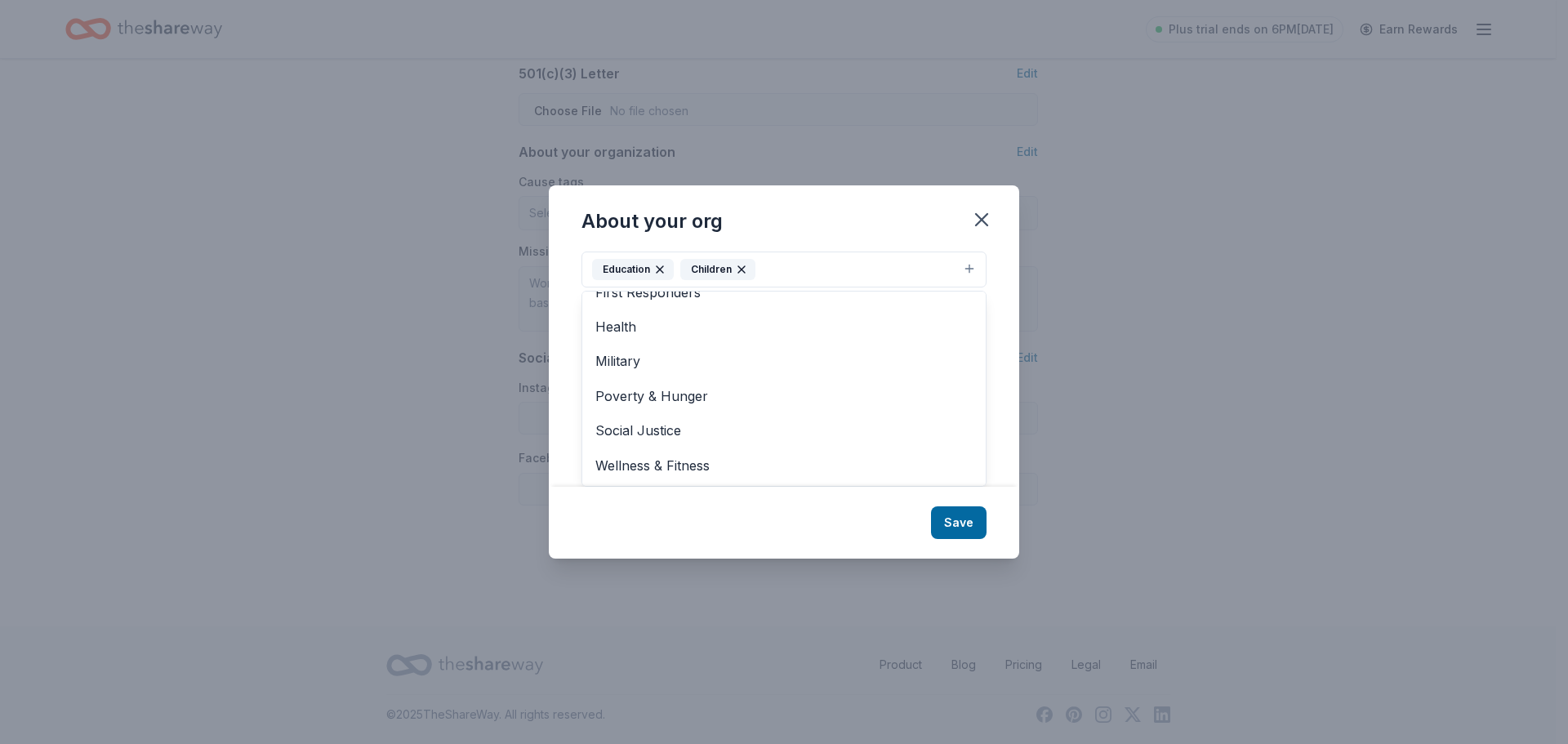
click at [948, 520] on div "About your org Cause tags Education Children Animals Art & Culture Disaster Rel…" at bounding box center [784, 372] width 471 height 373
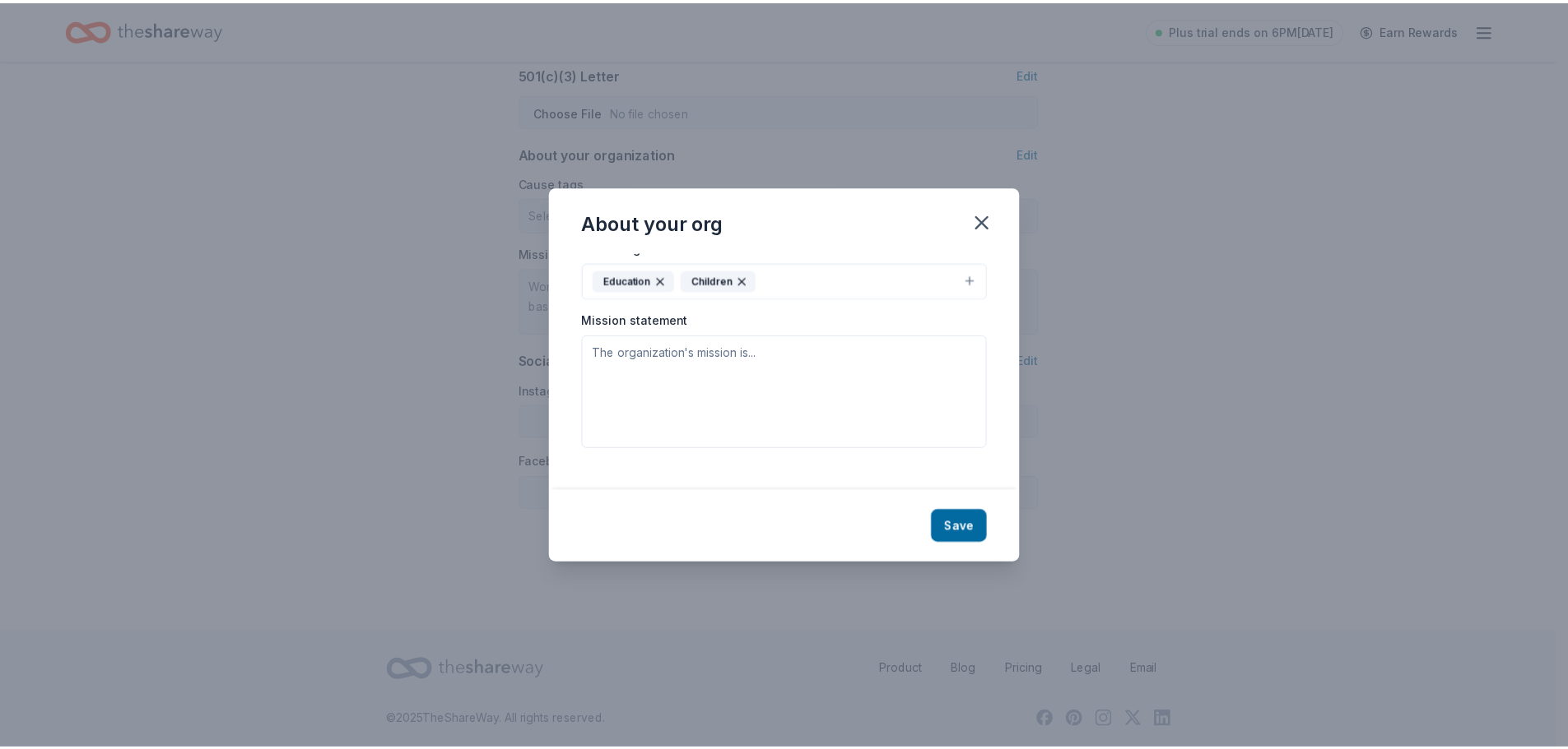
scroll to position [0, 0]
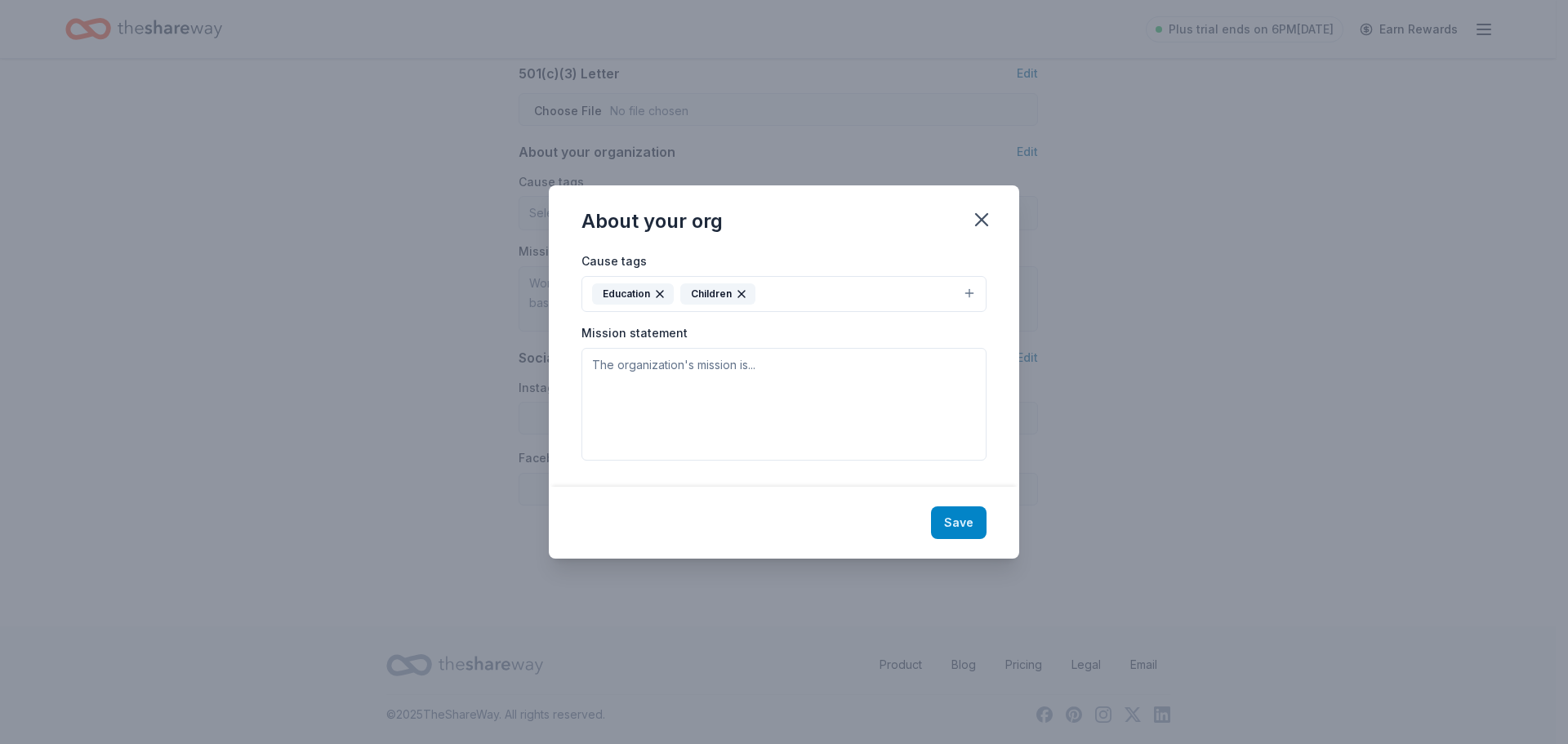
click at [953, 519] on button "Save" at bounding box center [958, 523] width 56 height 33
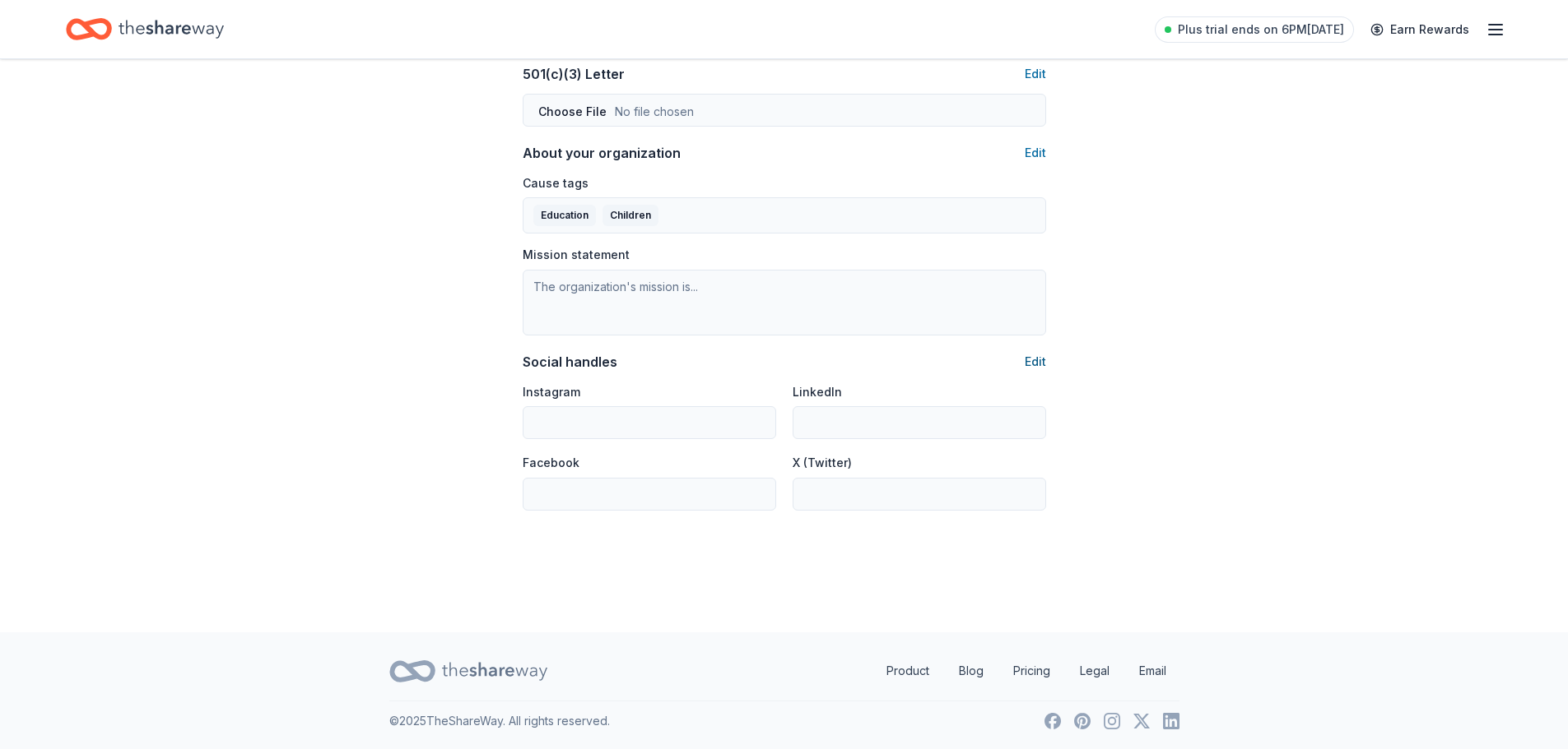
click at [1036, 365] on button "Edit" at bounding box center [1035, 361] width 22 height 20
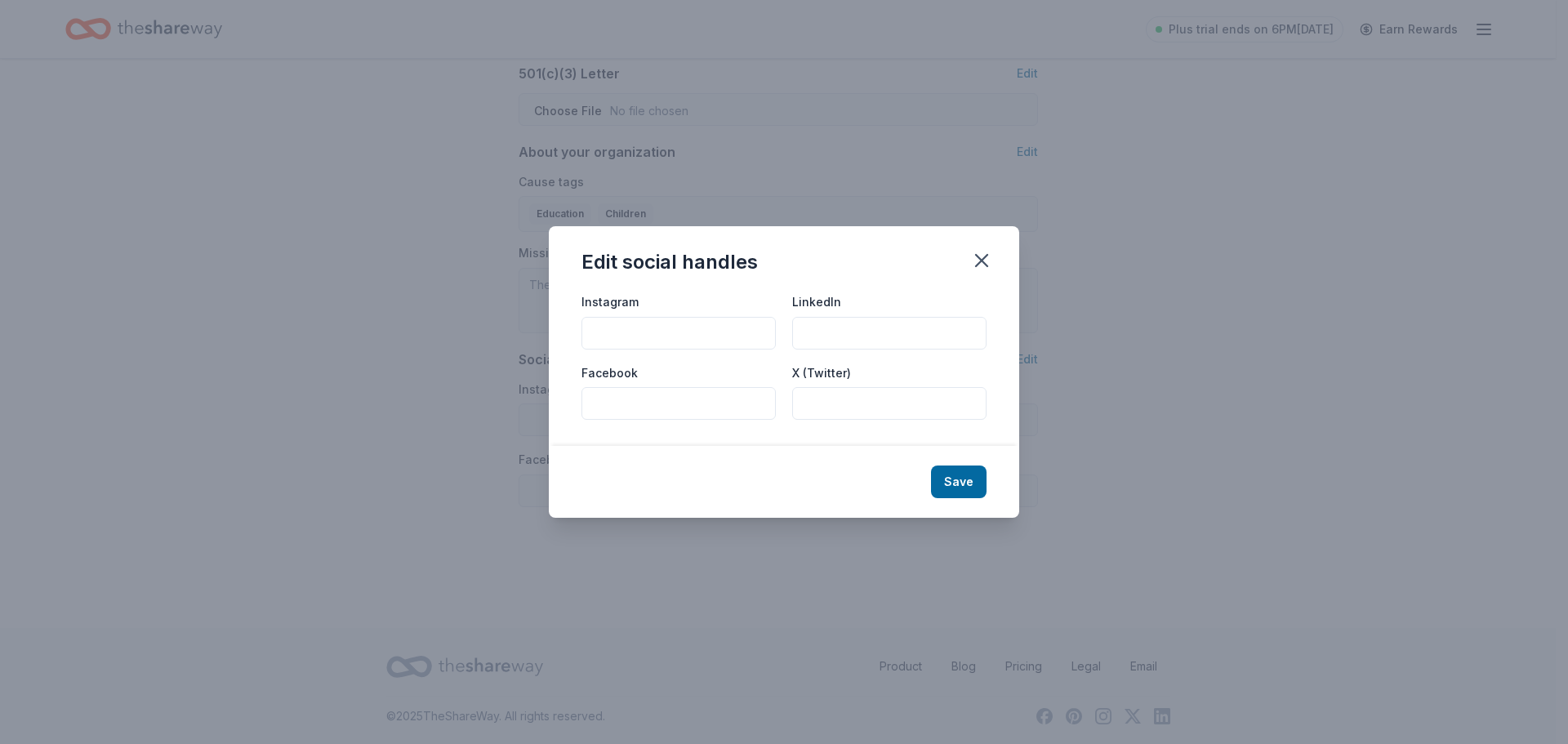
click at [702, 330] on input "Instagram" at bounding box center [679, 333] width 195 height 33
type input "@womenoftomorrowdetroit"
drag, startPoint x: 950, startPoint y: 489, endPoint x: 971, endPoint y: 489, distance: 21.0
click at [951, 489] on button "Save" at bounding box center [958, 482] width 56 height 33
type input "@womenoftomorrowdetroit"
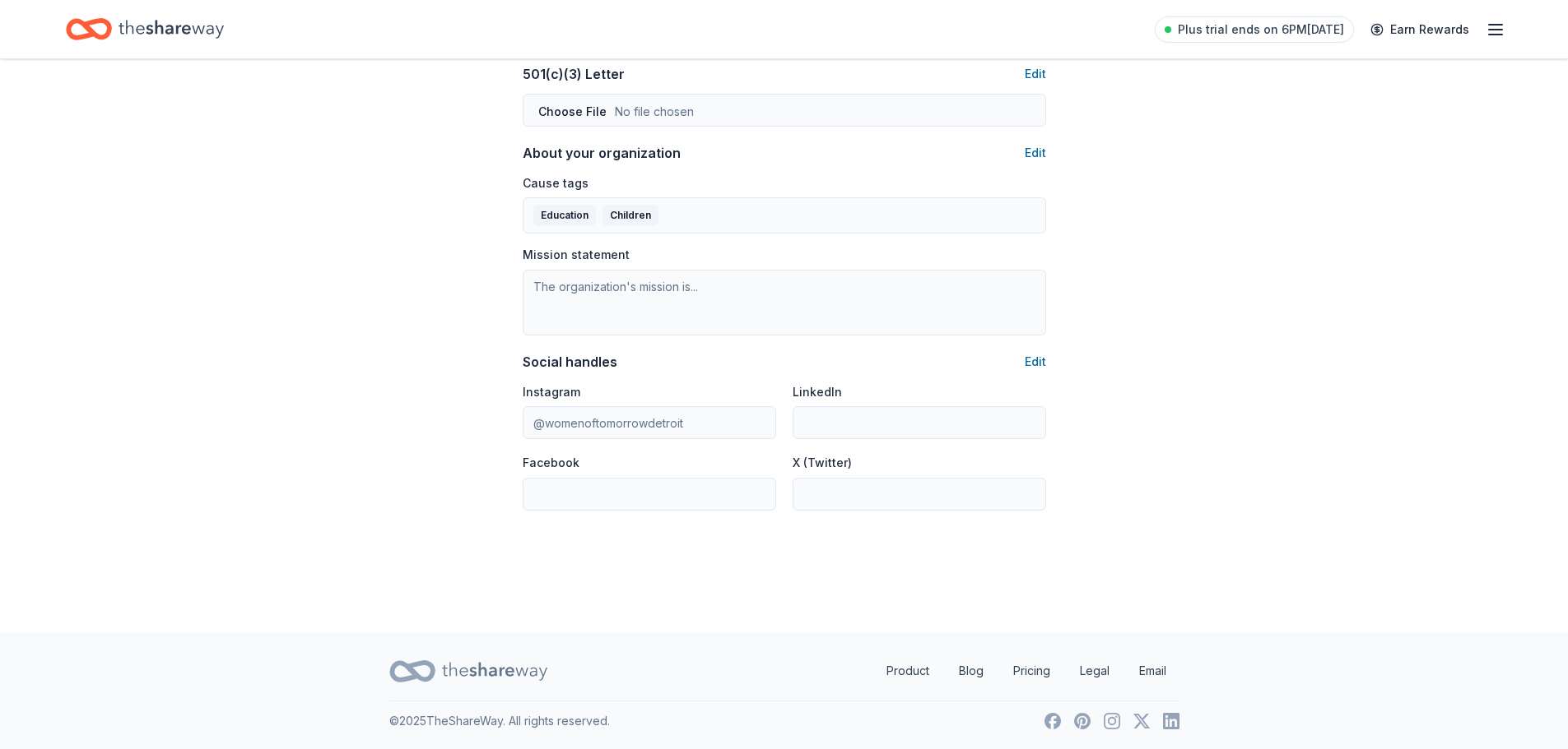
drag, startPoint x: 1174, startPoint y: 687, endPoint x: 1189, endPoint y: 212, distance: 475.2
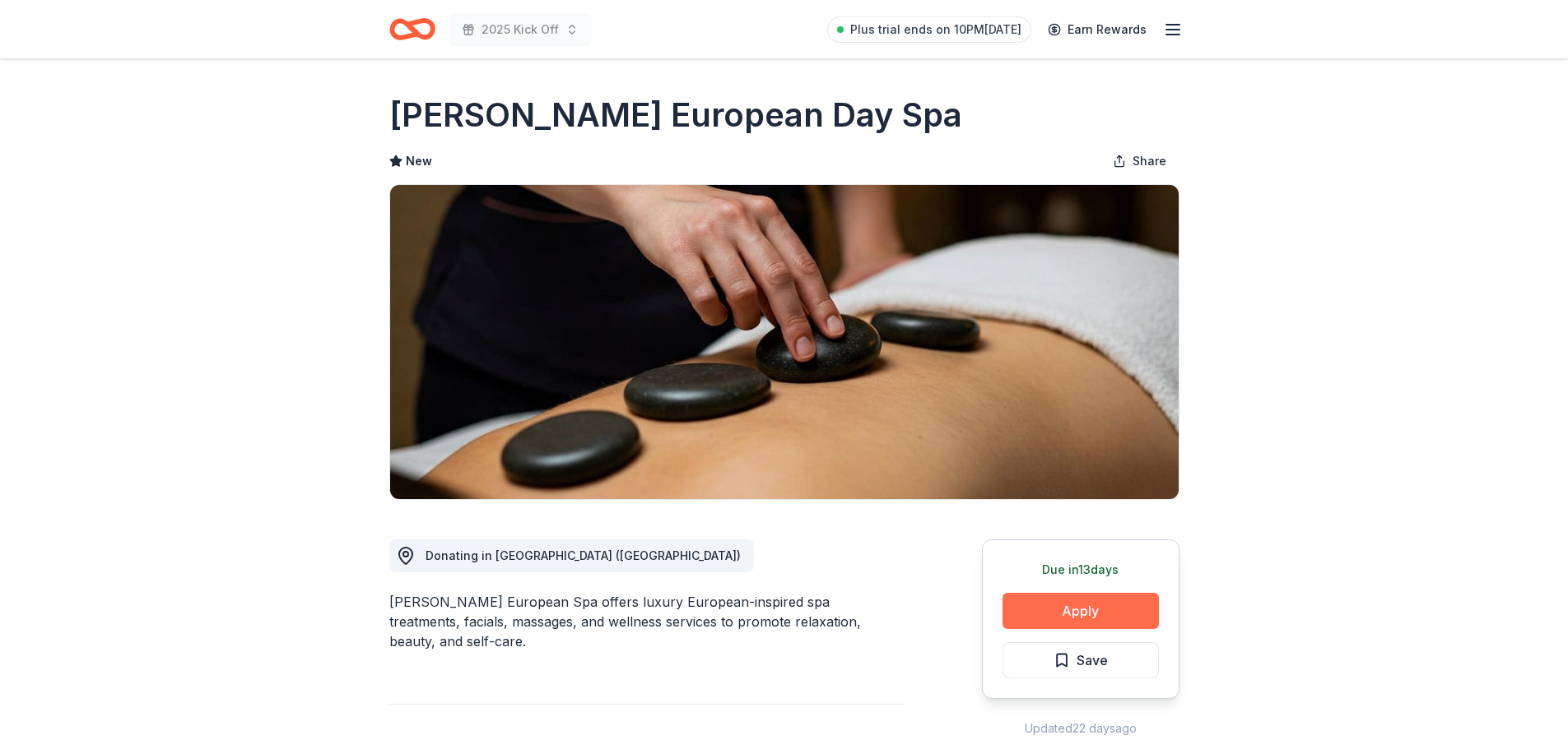
click at [1089, 605] on button "Apply" at bounding box center [1080, 612] width 157 height 36
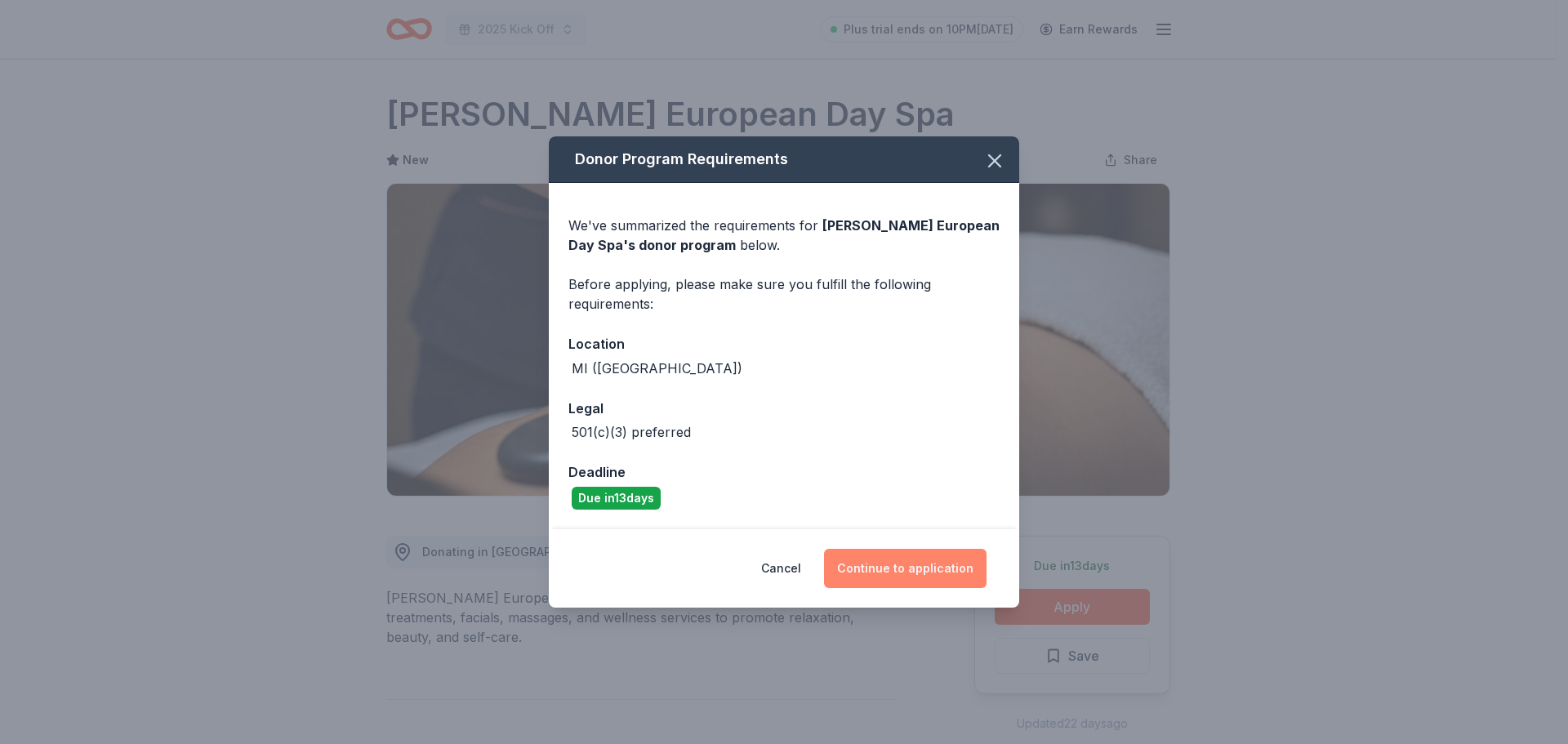
click at [936, 568] on button "Continue to application" at bounding box center [904, 569] width 163 height 40
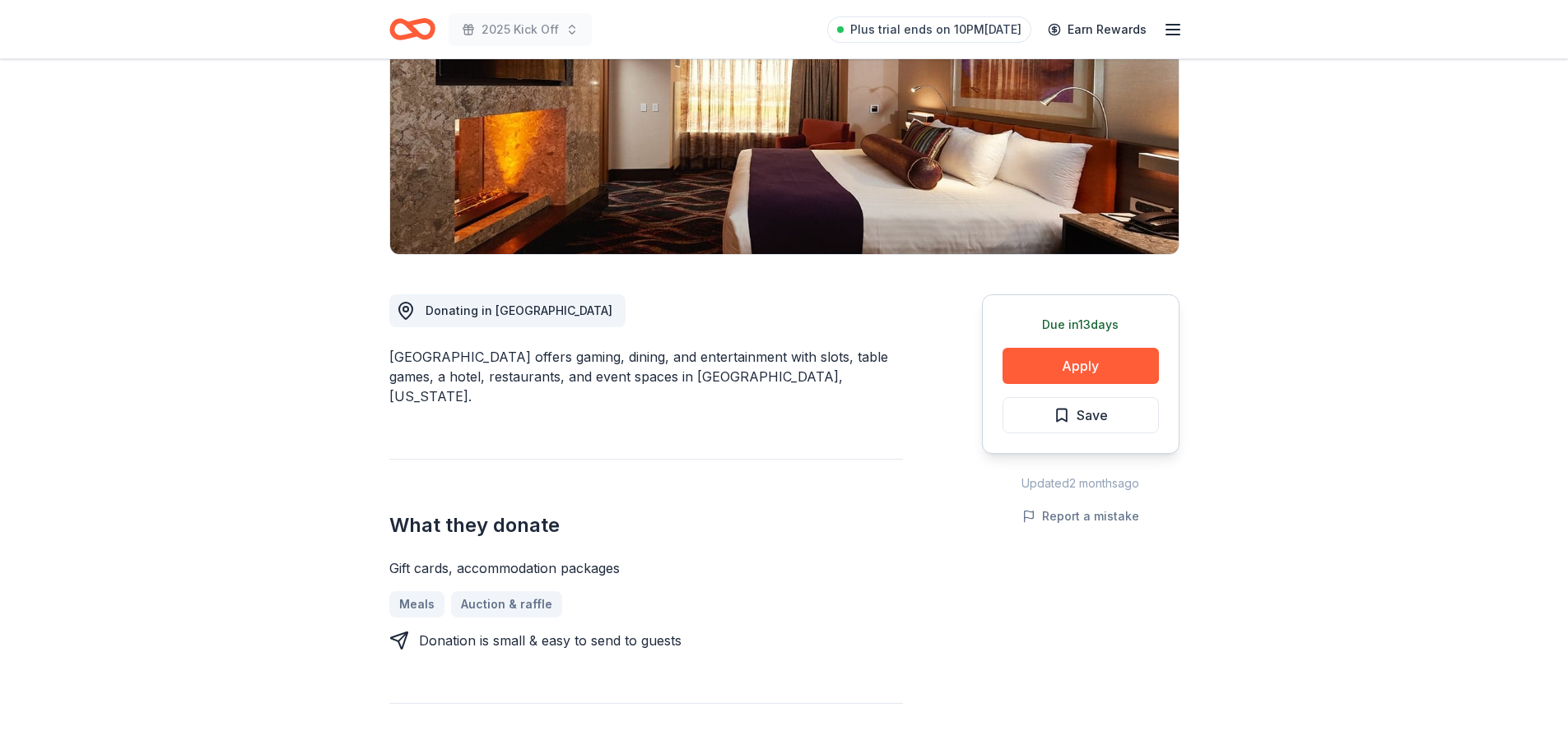
scroll to position [247, 0]
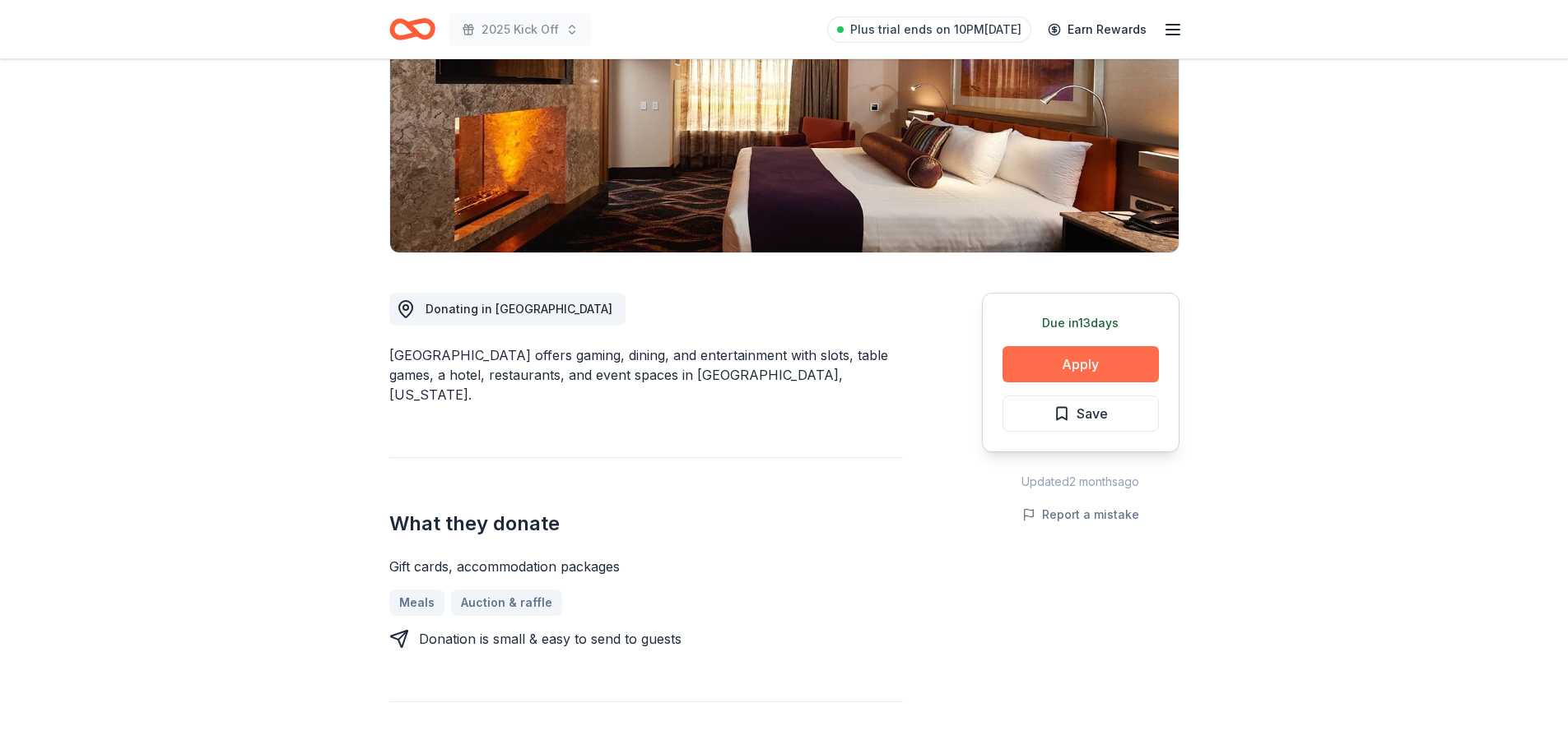
click at [1120, 355] on button "Apply" at bounding box center [1080, 364] width 157 height 36
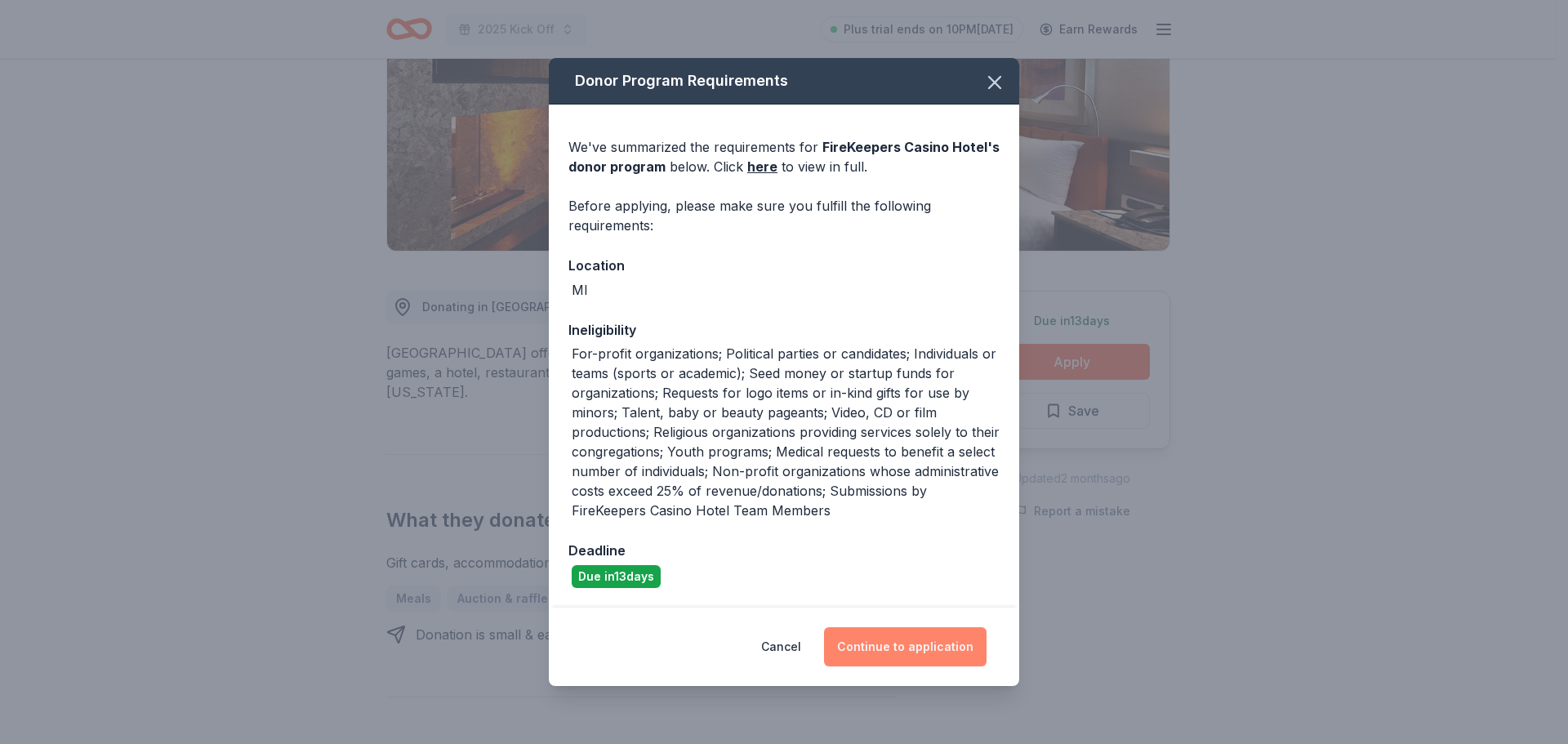
click at [891, 649] on button "Continue to application" at bounding box center [904, 647] width 163 height 40
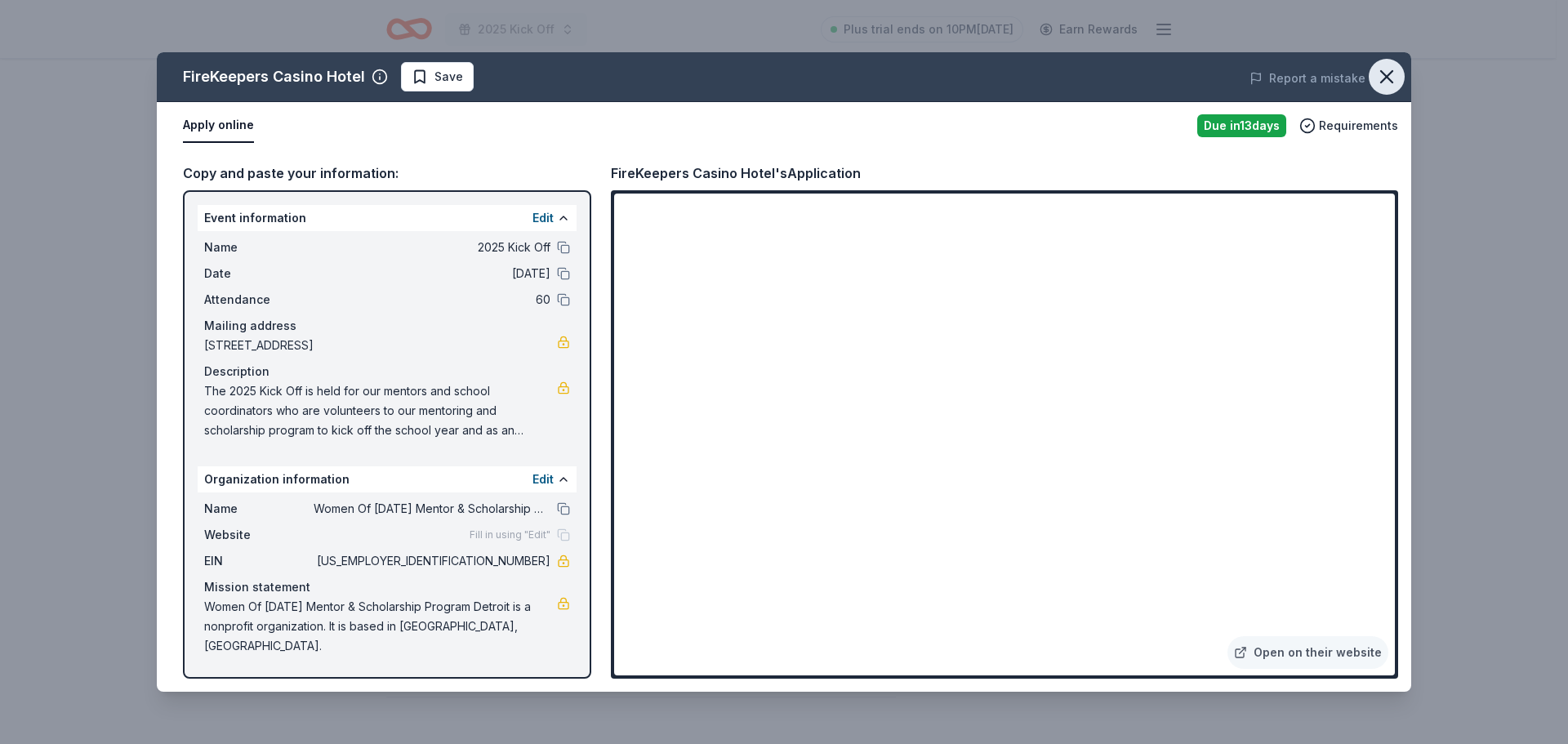
click at [1389, 73] on icon "button" at bounding box center [1386, 76] width 11 height 11
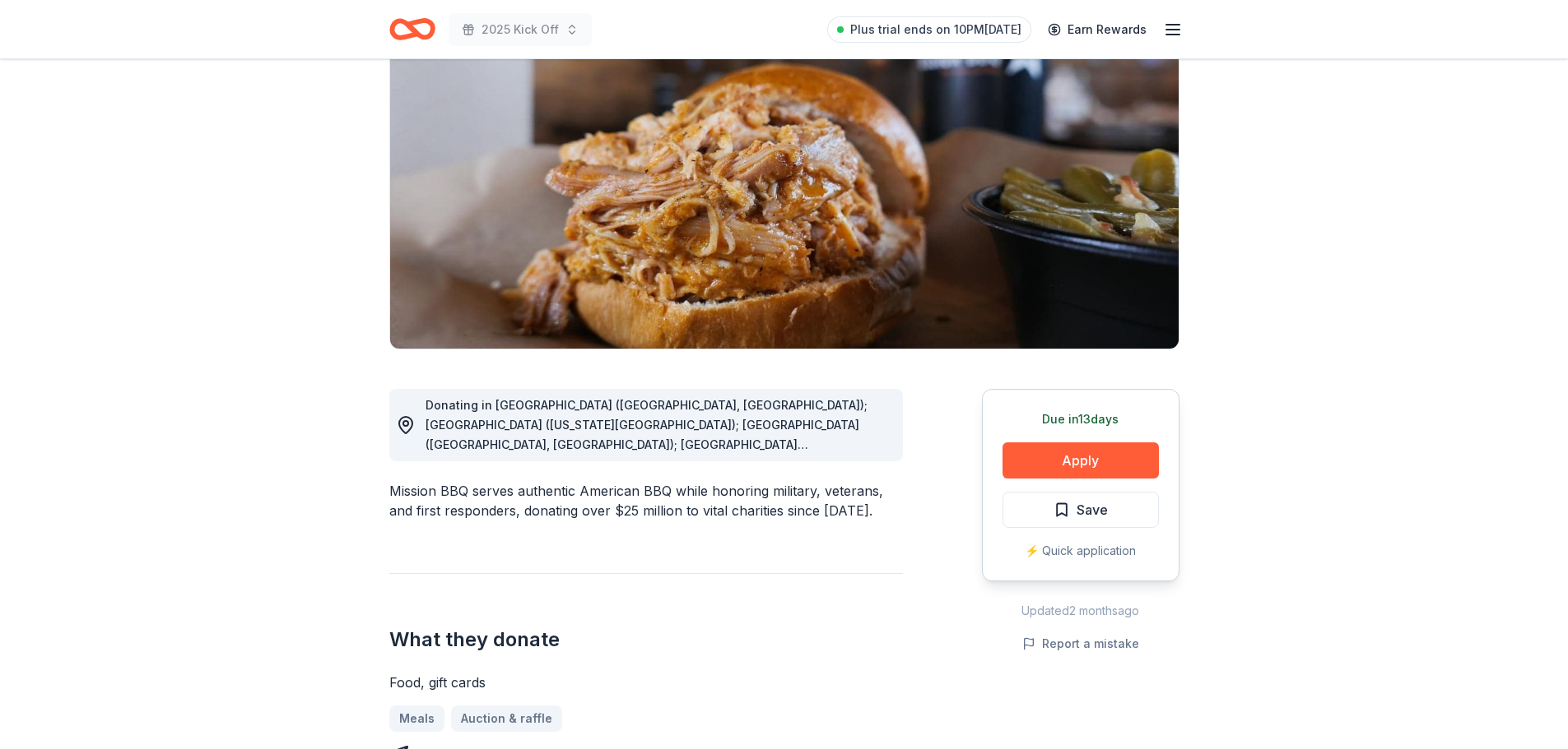
scroll to position [165, 0]
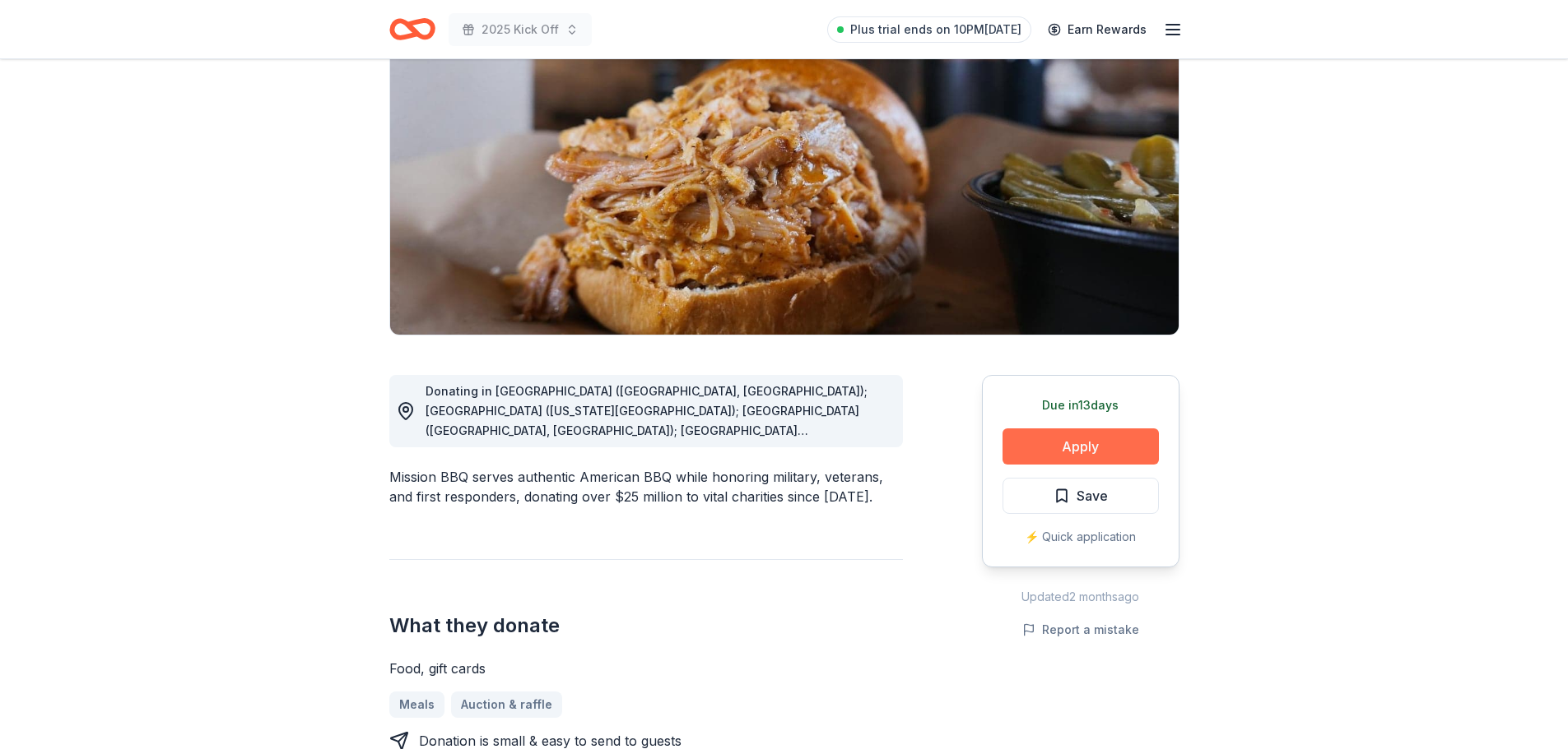
click at [1045, 451] on button "Apply" at bounding box center [1080, 447] width 157 height 36
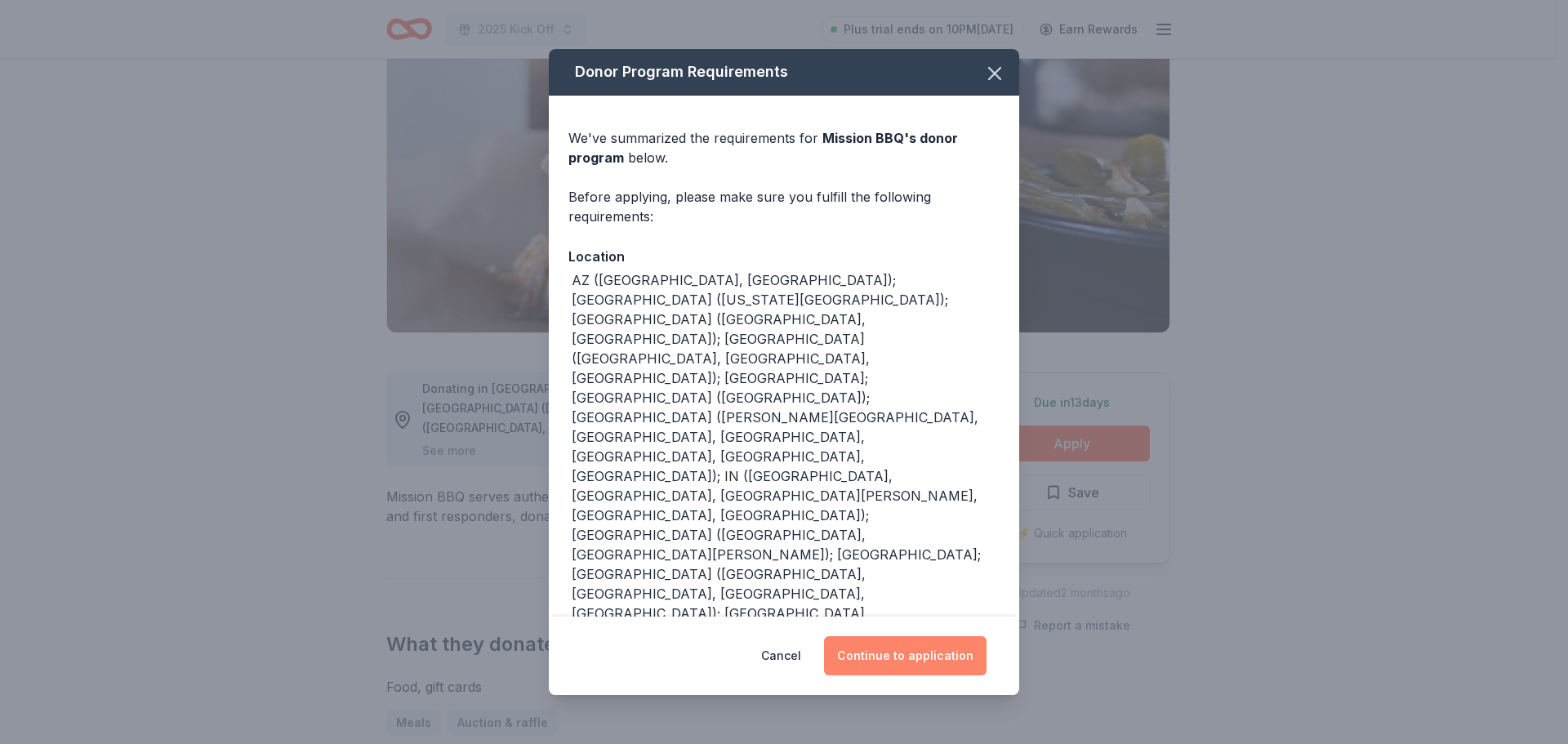
click at [918, 652] on button "Continue to application" at bounding box center [904, 656] width 163 height 40
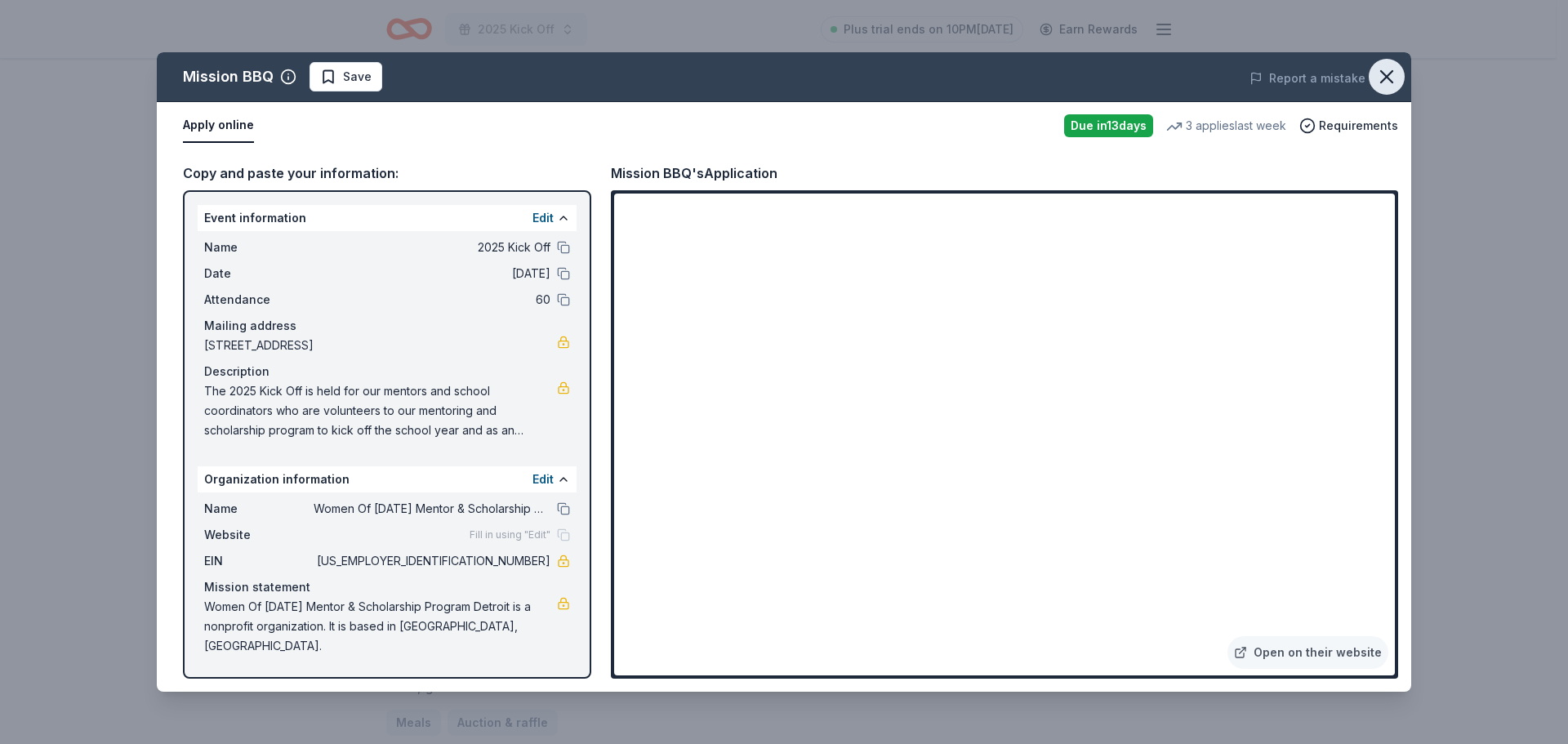
click at [1385, 78] on icon "button" at bounding box center [1386, 76] width 11 height 11
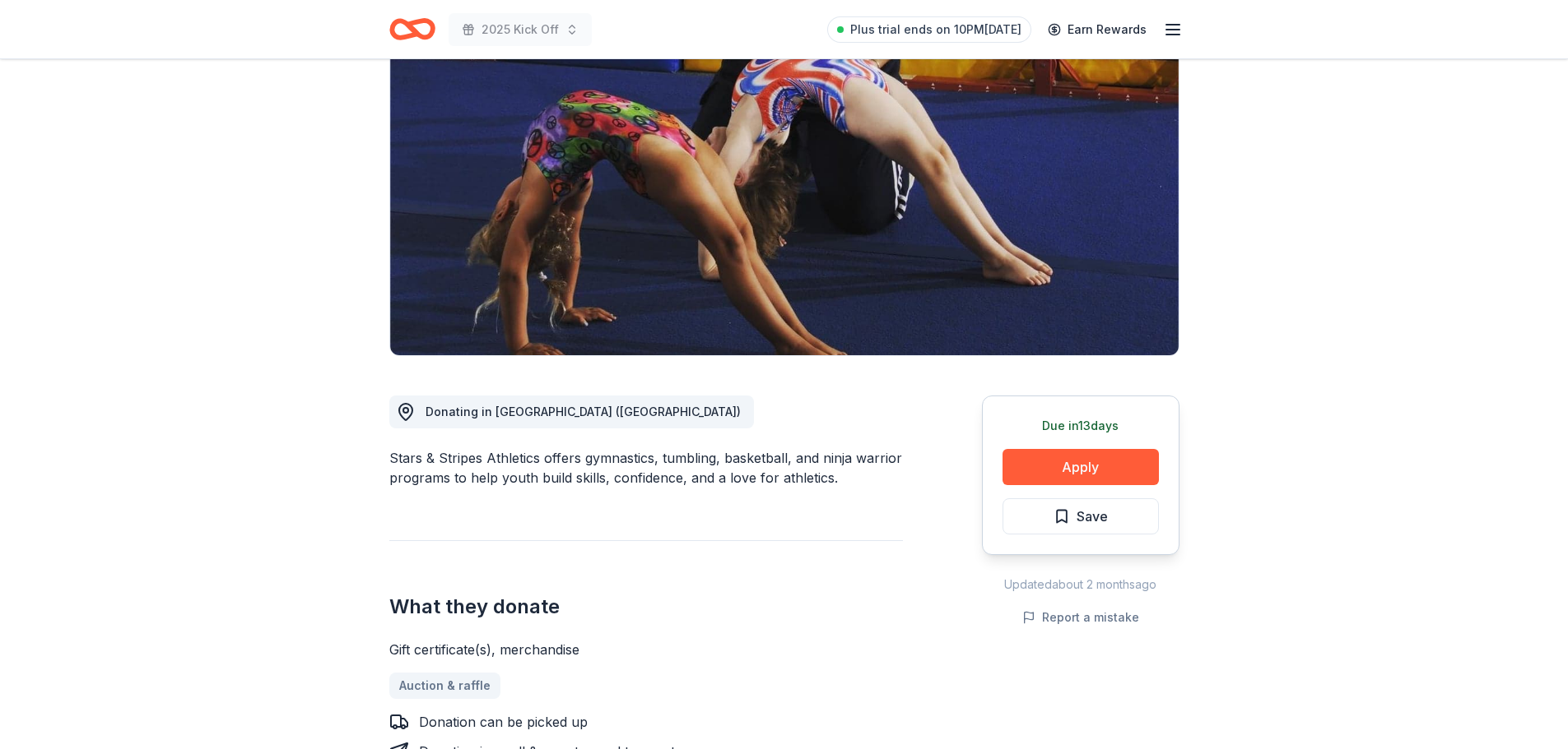
scroll to position [165, 0]
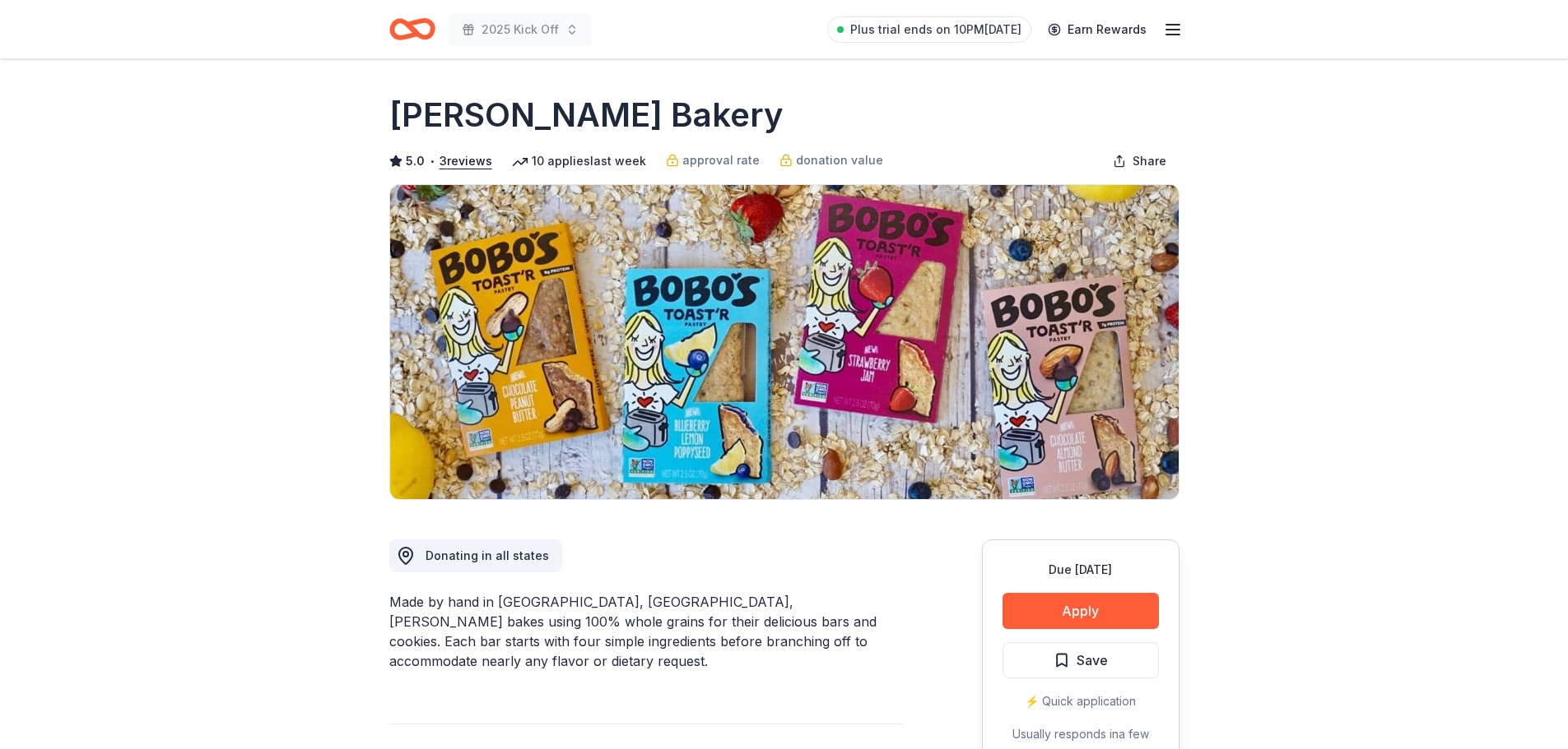
scroll to position [165, 0]
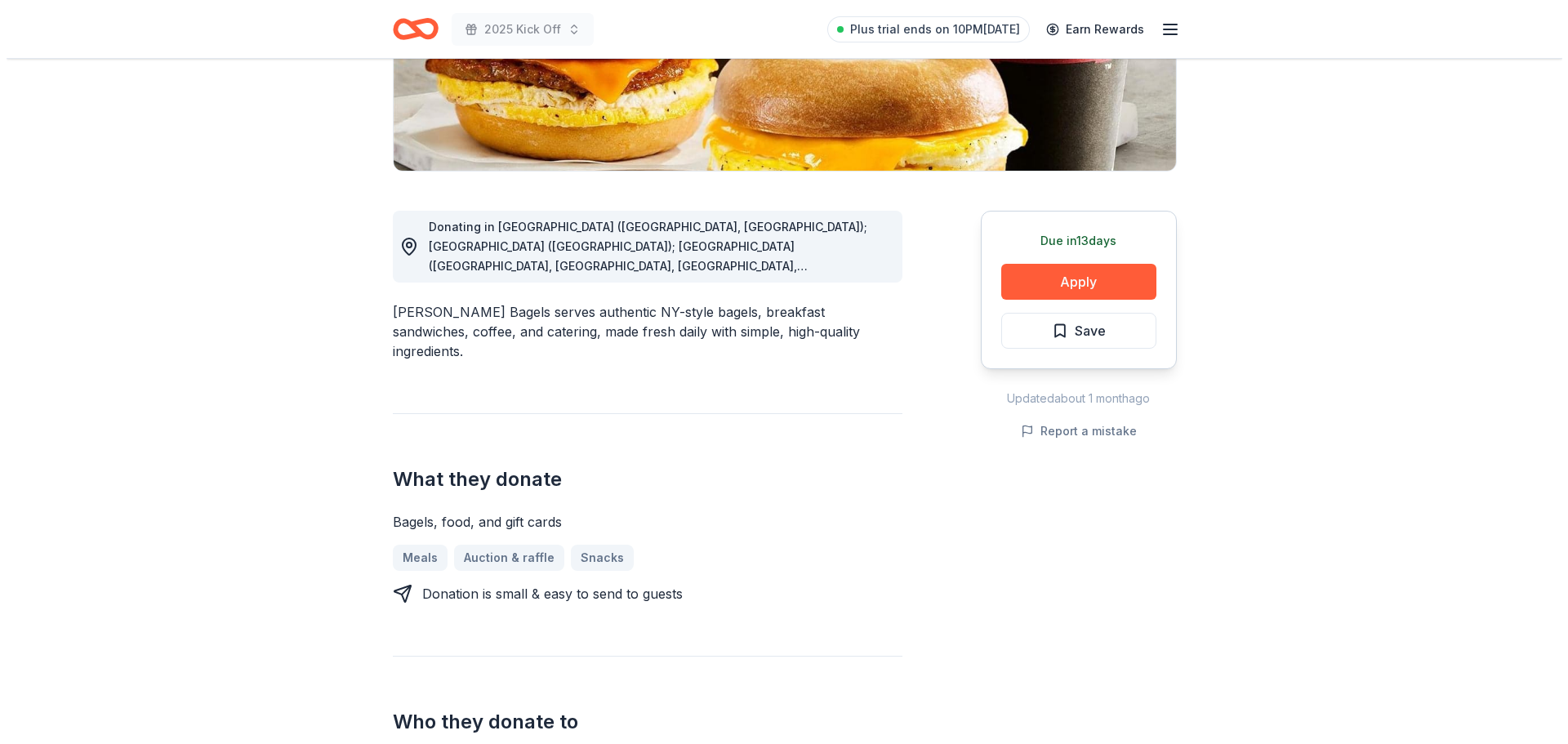
scroll to position [327, 0]
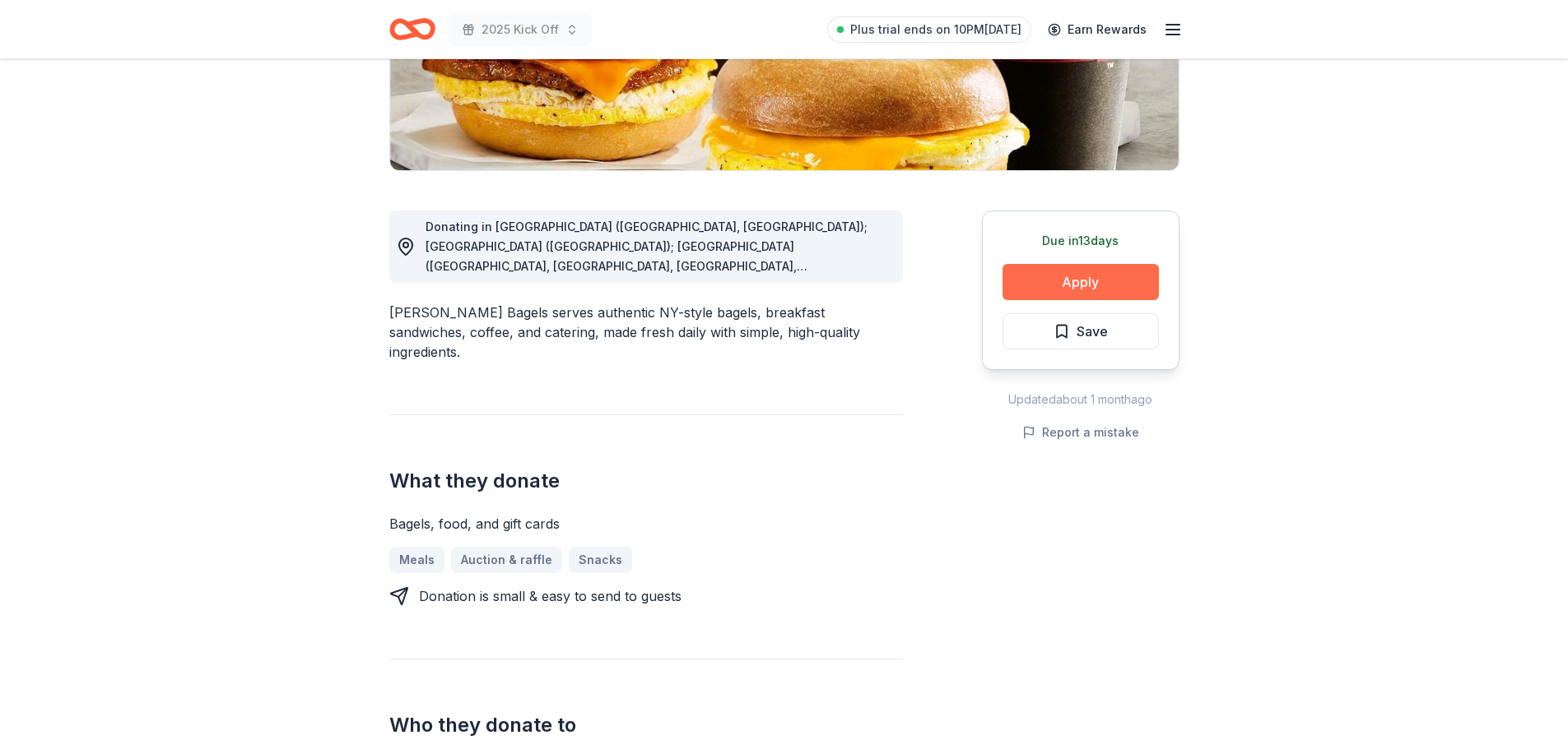
click at [1118, 295] on button "Apply" at bounding box center [1080, 283] width 157 height 36
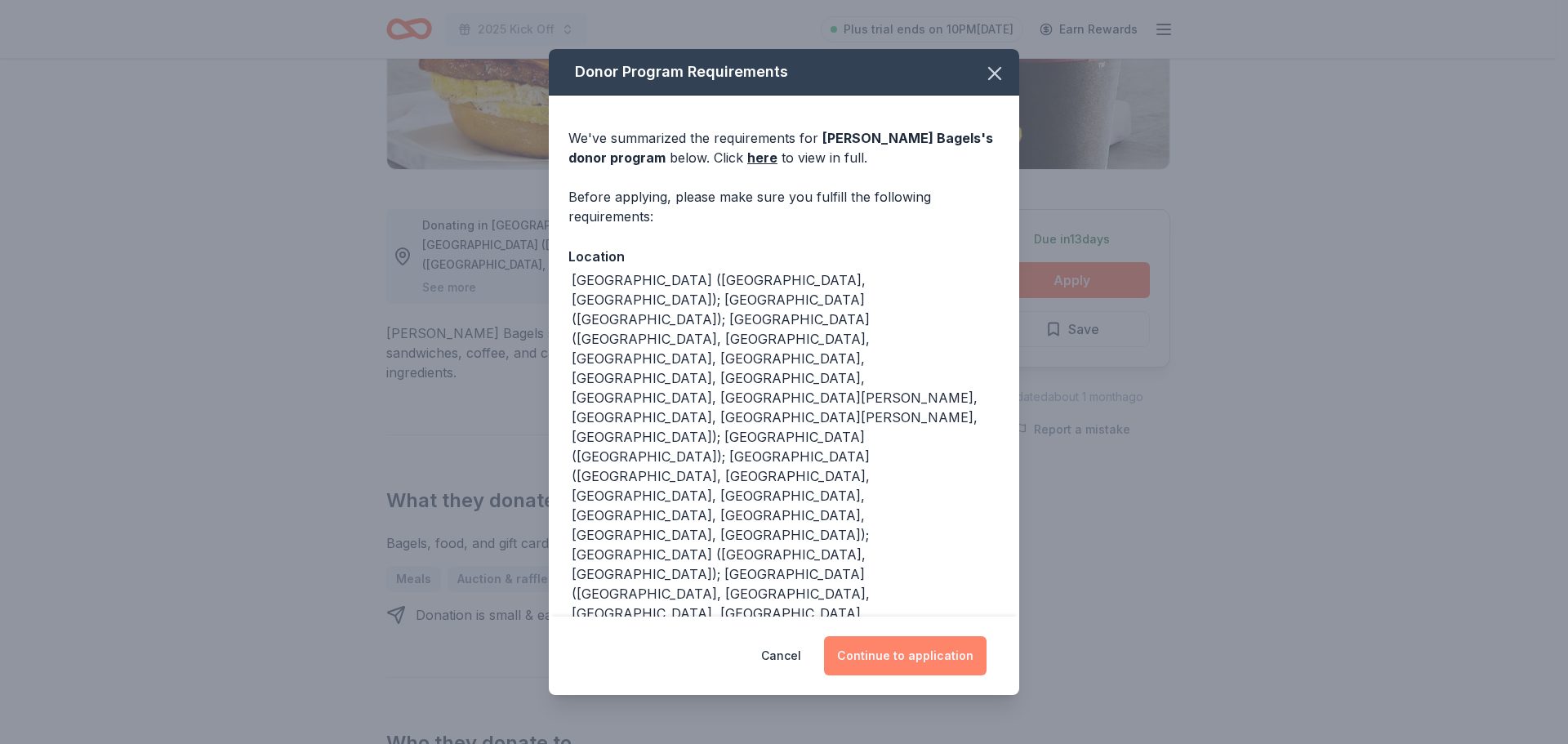
click at [899, 652] on button "Continue to application" at bounding box center [904, 656] width 163 height 40
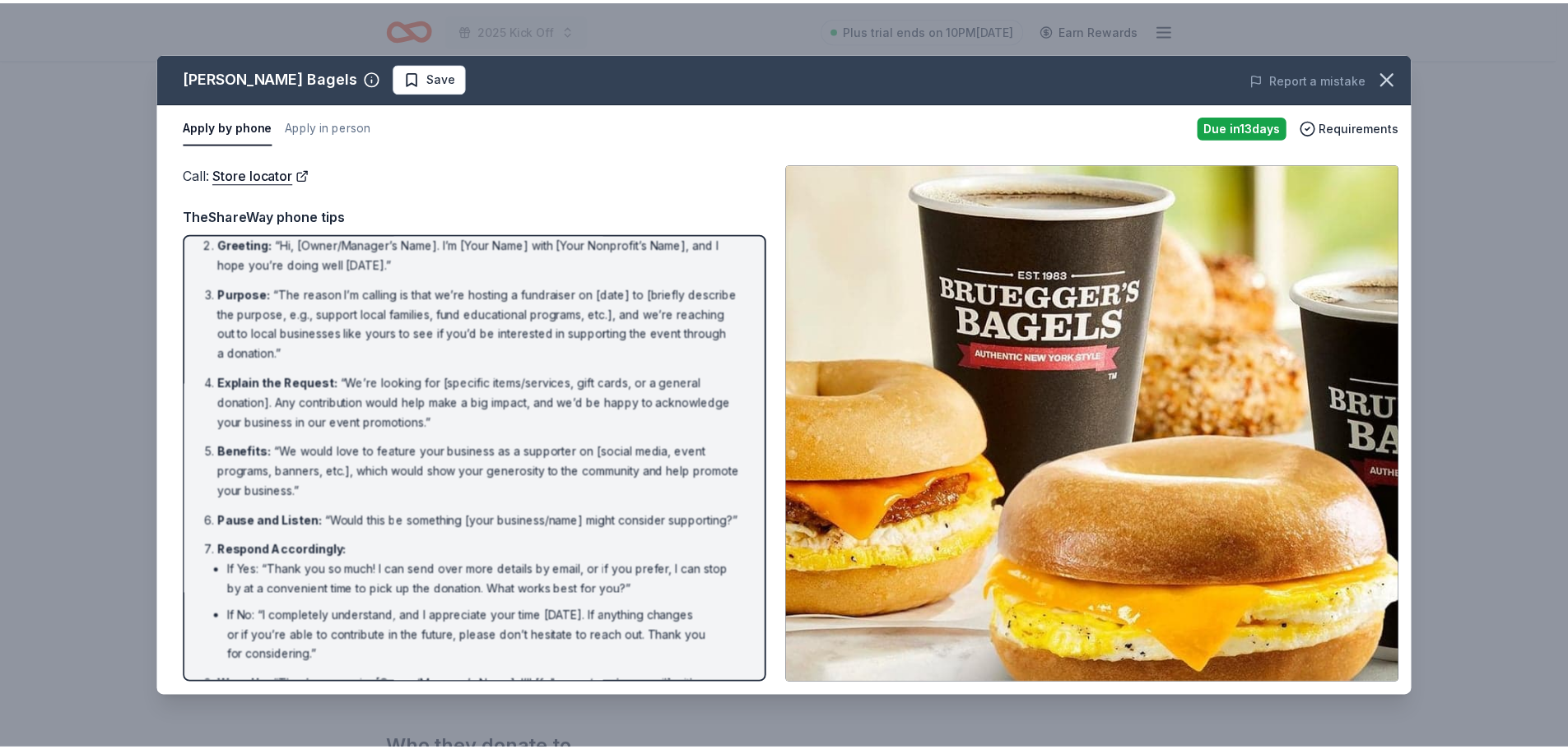
scroll to position [0, 0]
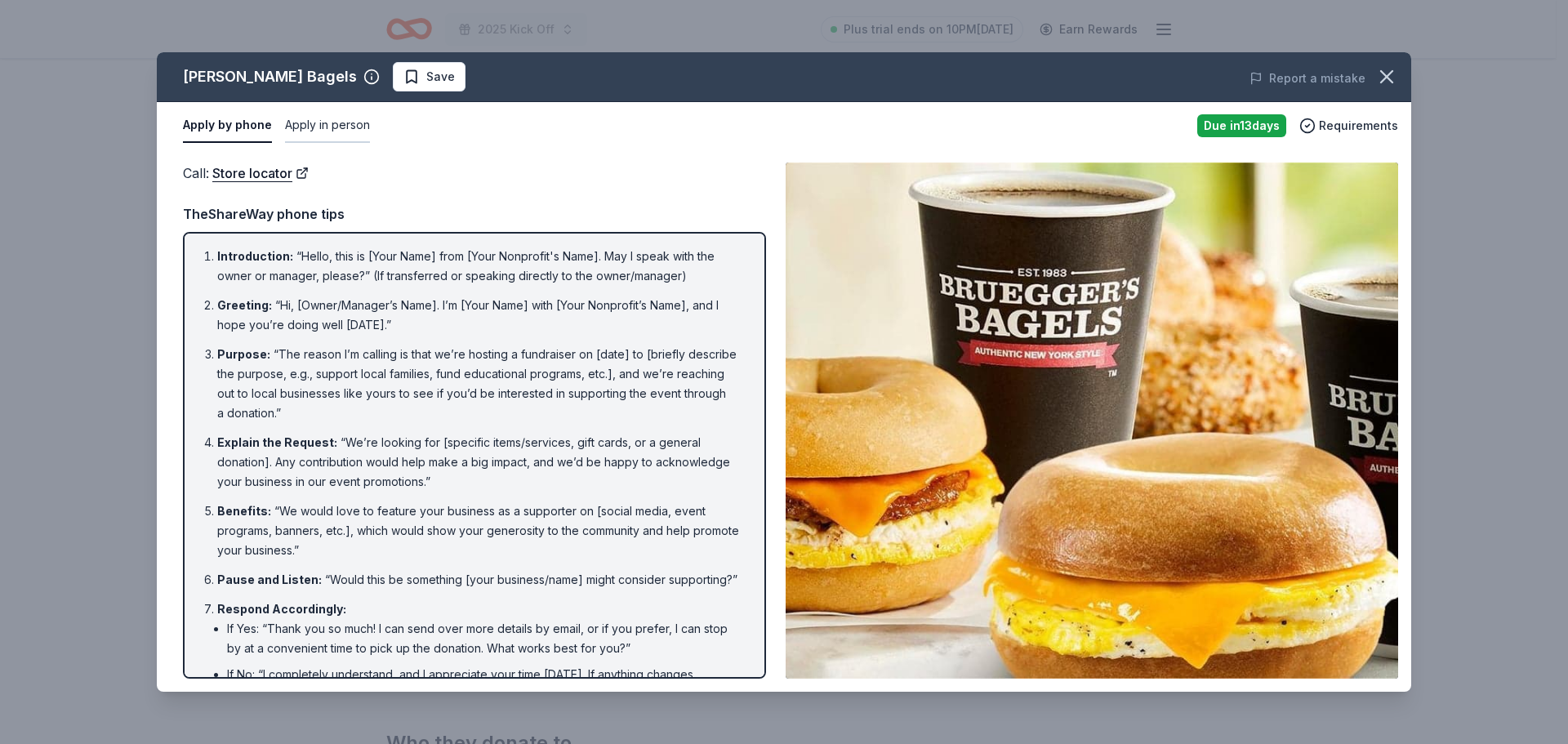
click at [333, 120] on button "Apply in person" at bounding box center [328, 125] width 85 height 34
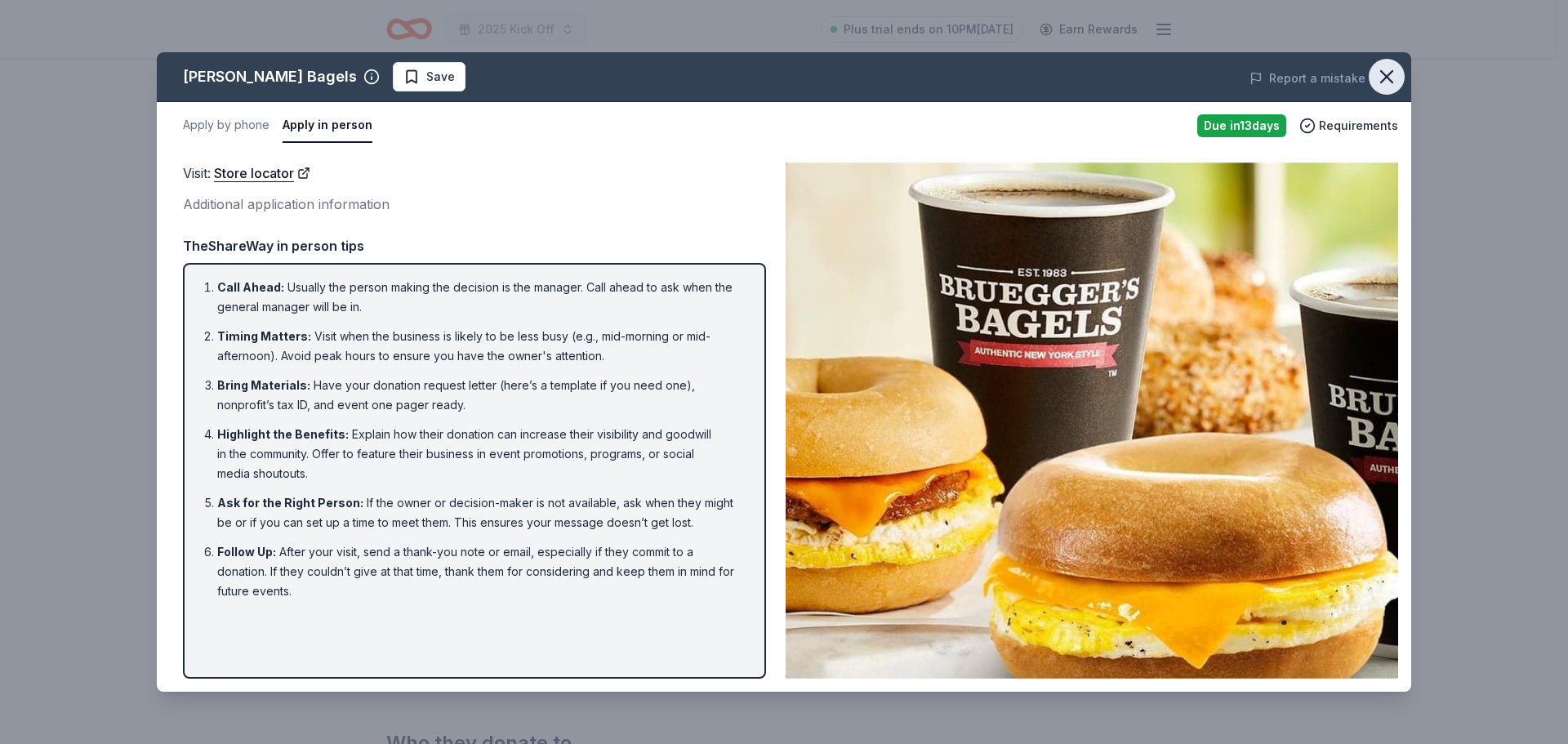
click at [1386, 76] on icon "button" at bounding box center [1386, 76] width 11 height 11
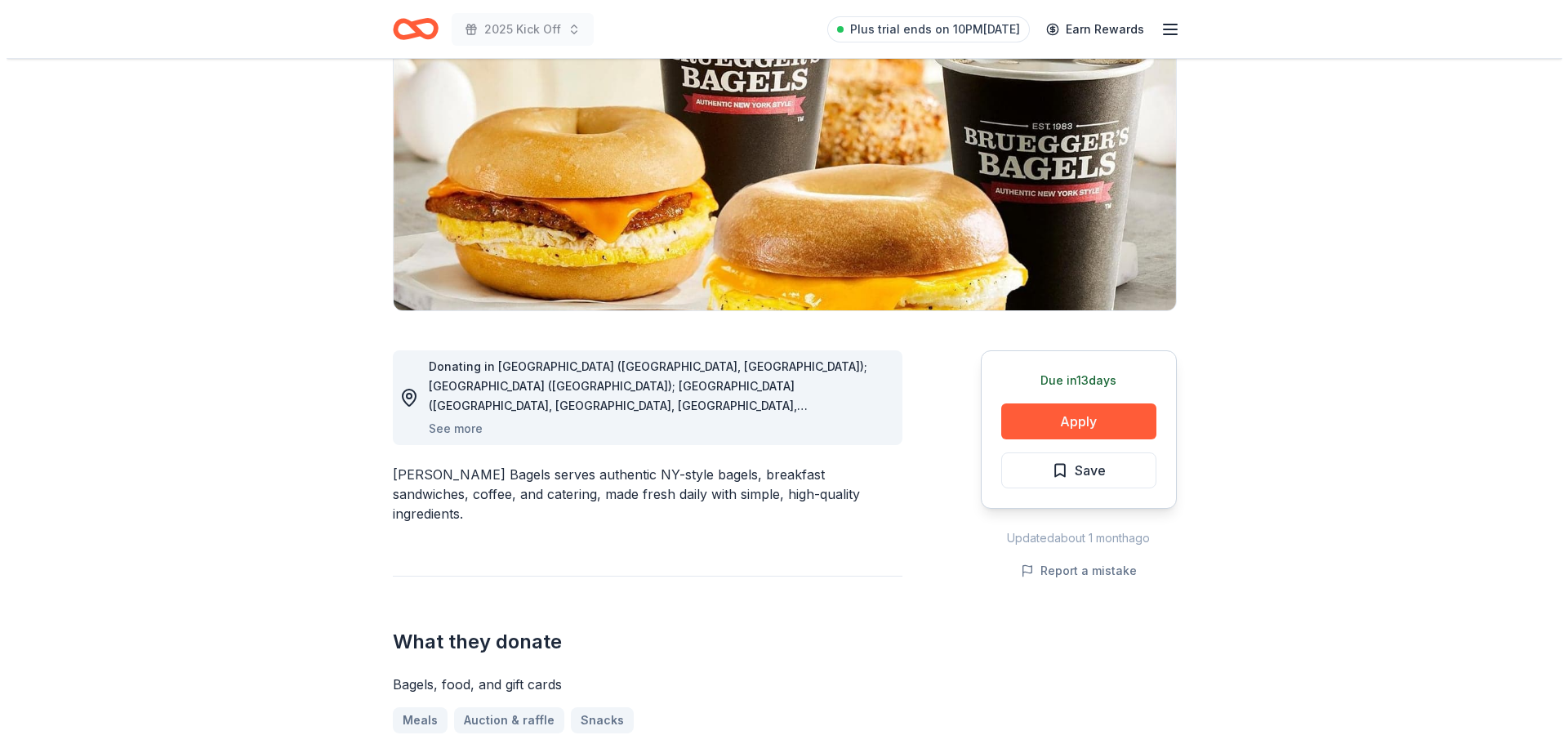
scroll to position [164, 0]
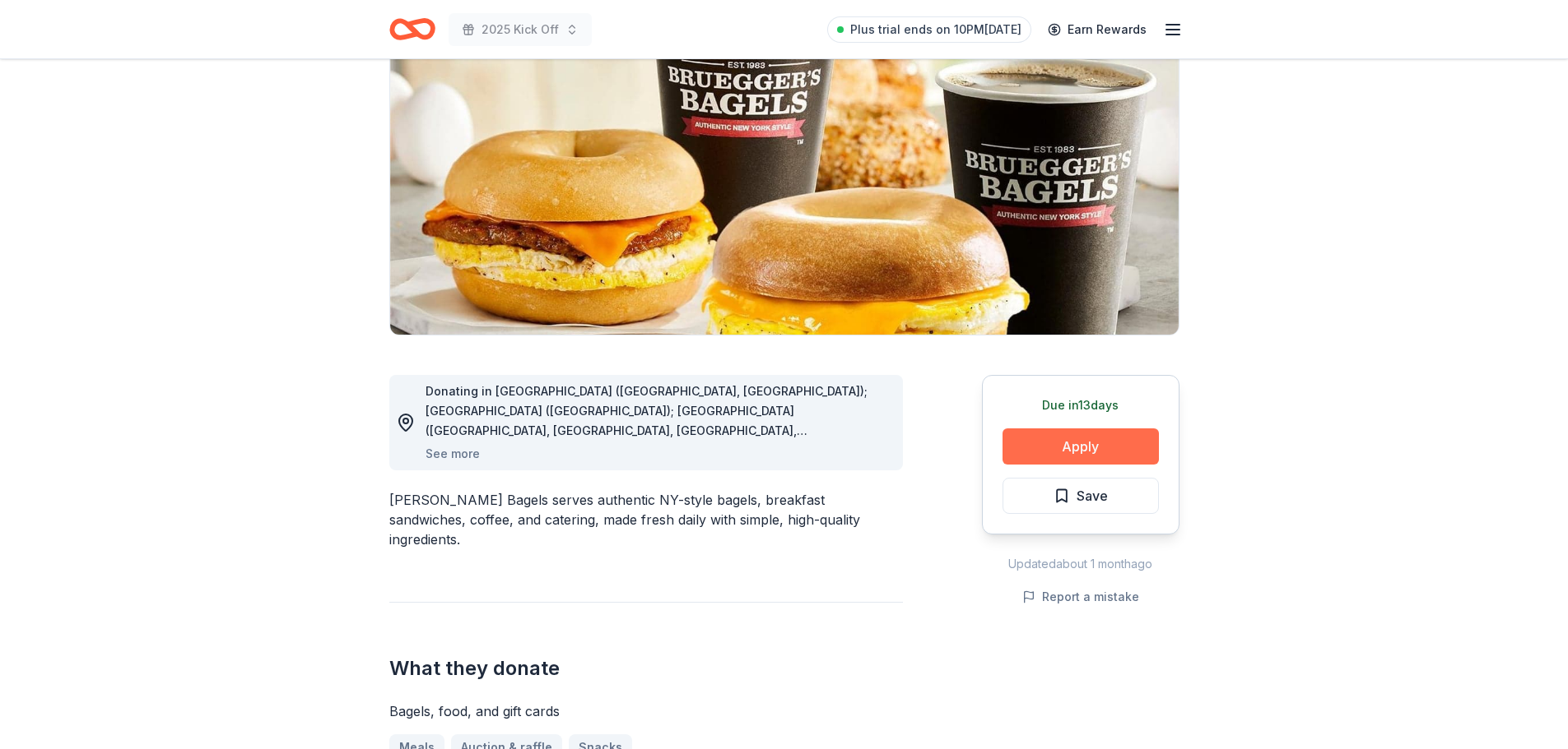
click at [1086, 442] on button "Apply" at bounding box center [1080, 447] width 157 height 36
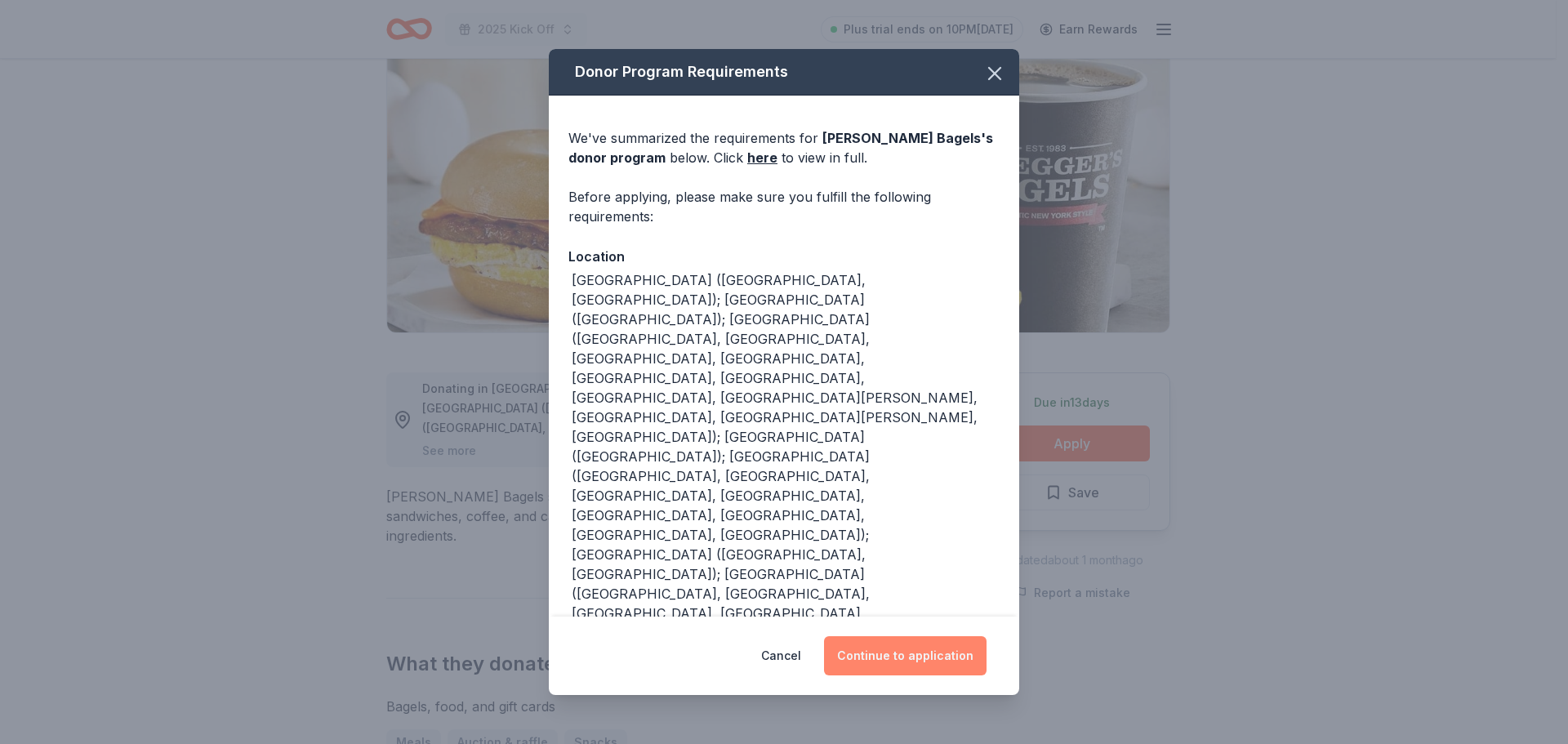
click at [908, 648] on button "Continue to application" at bounding box center [904, 656] width 163 height 40
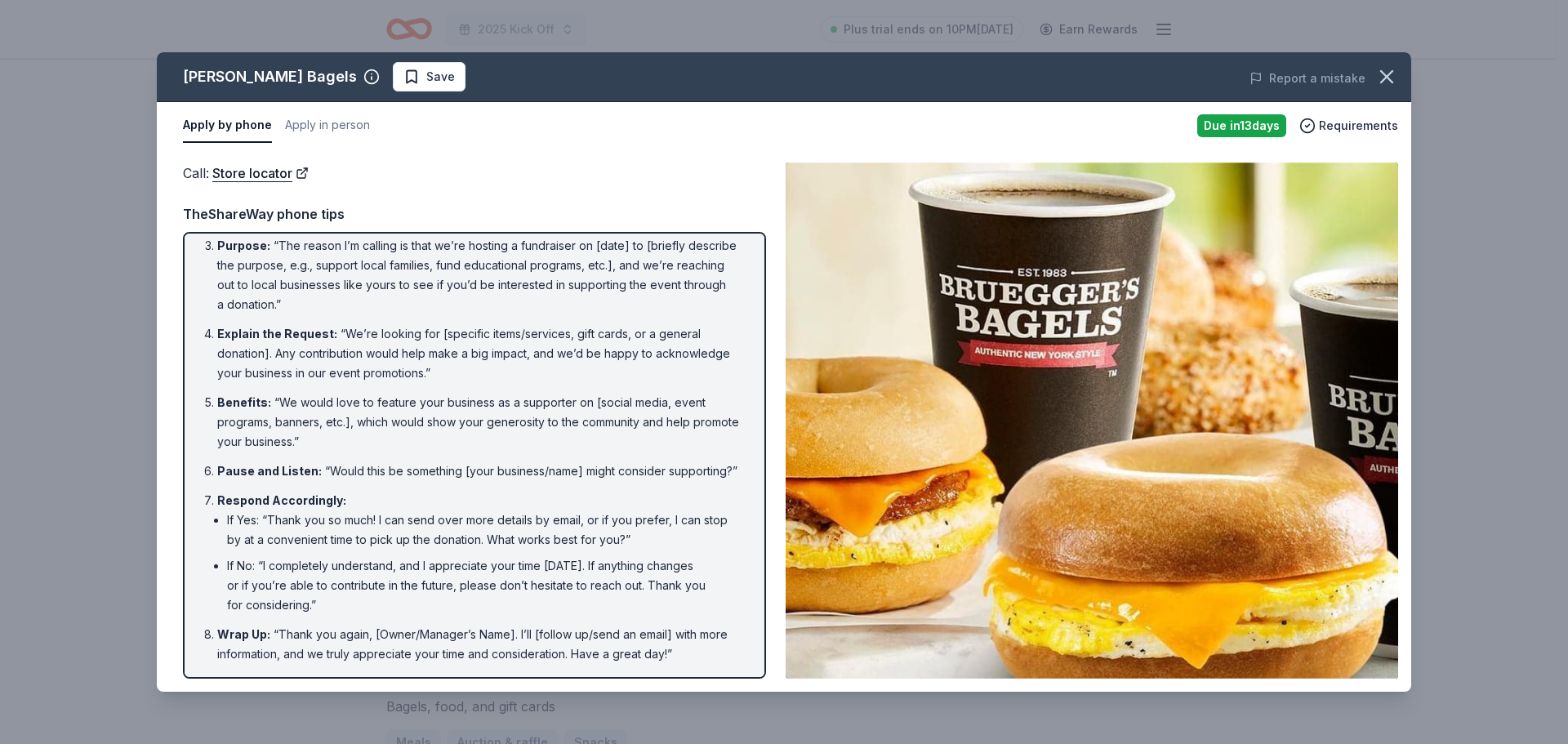
scroll to position [0, 0]
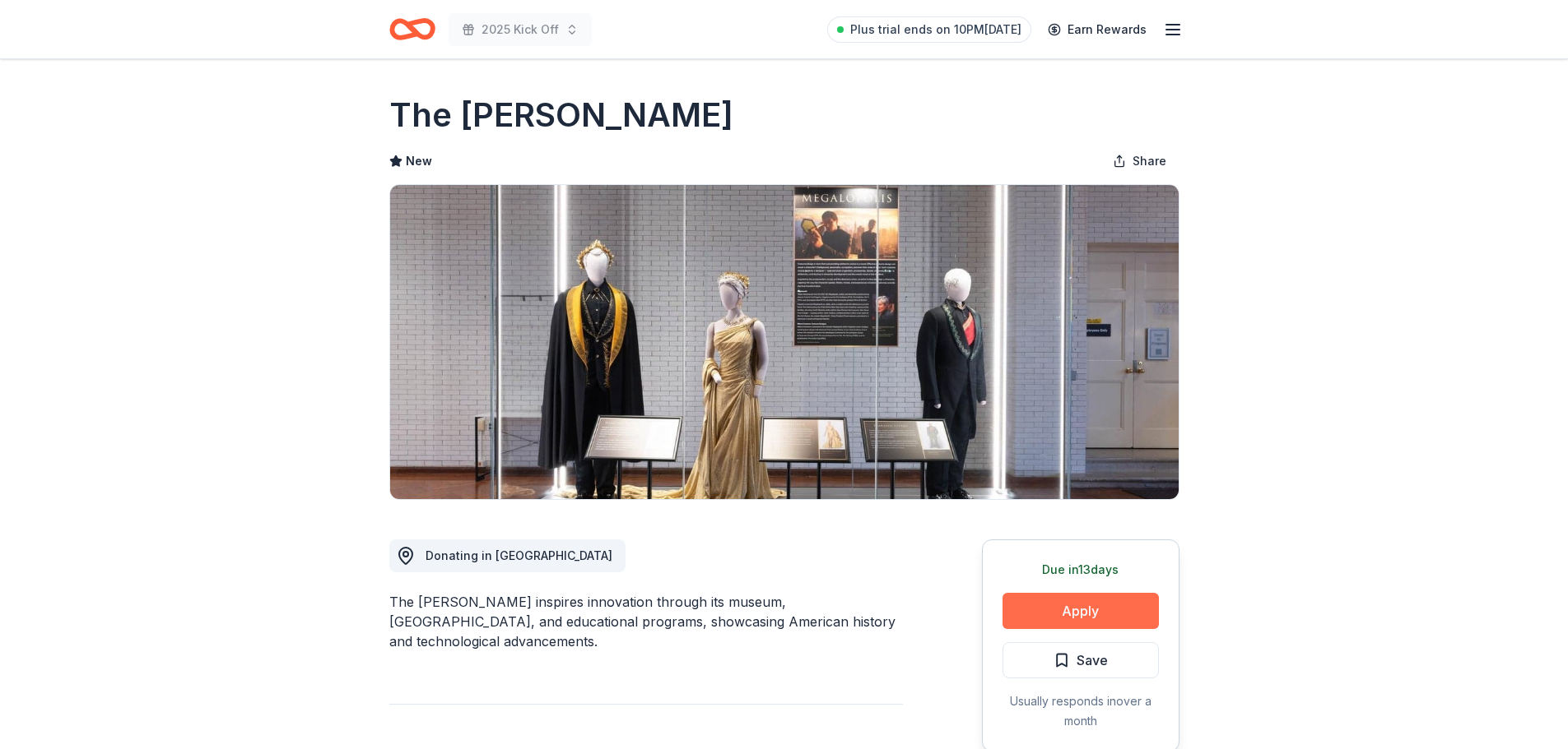
click at [1081, 621] on button "Apply" at bounding box center [1080, 612] width 157 height 36
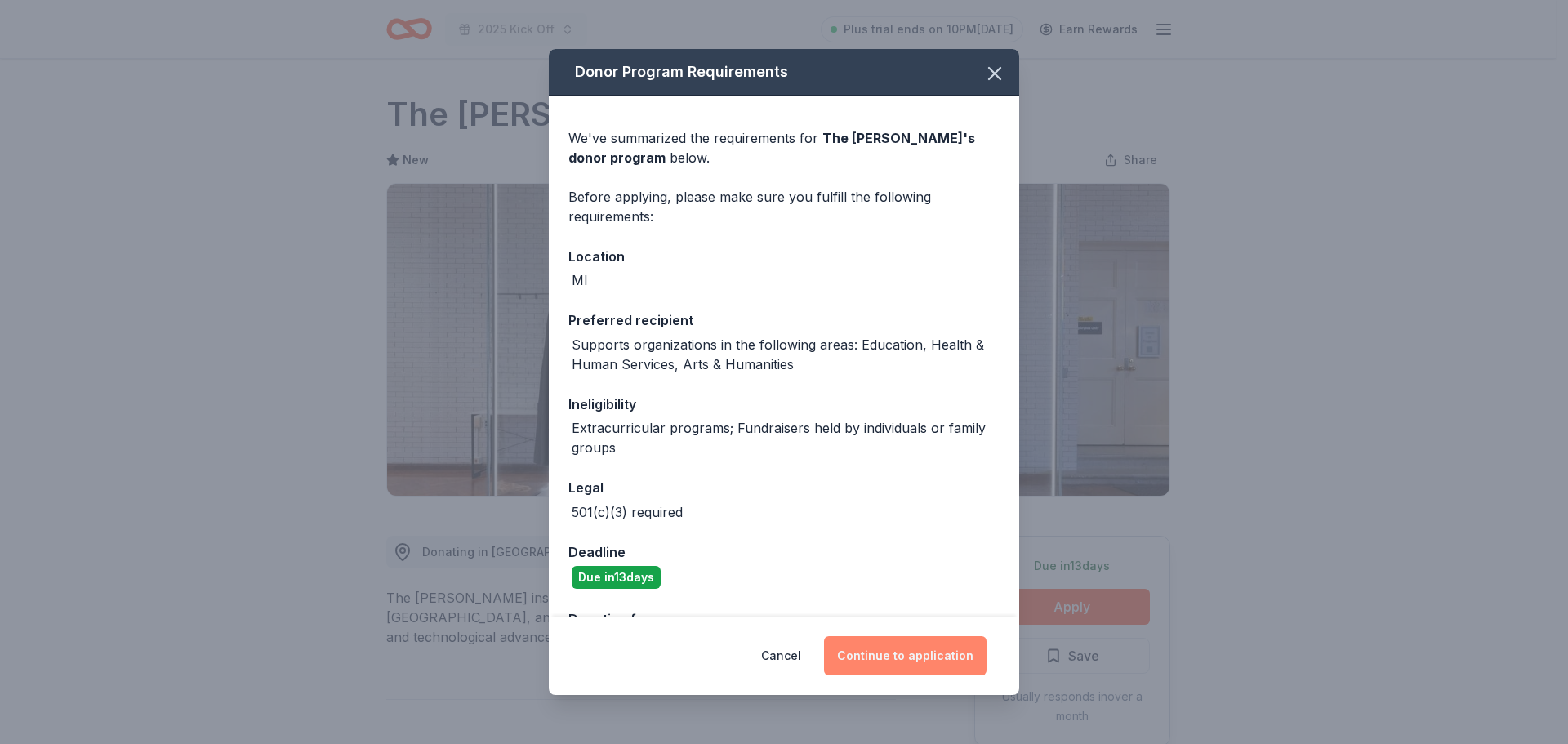
click at [878, 652] on button "Continue to application" at bounding box center [904, 656] width 163 height 40
